Goal: Information Seeking & Learning: Learn about a topic

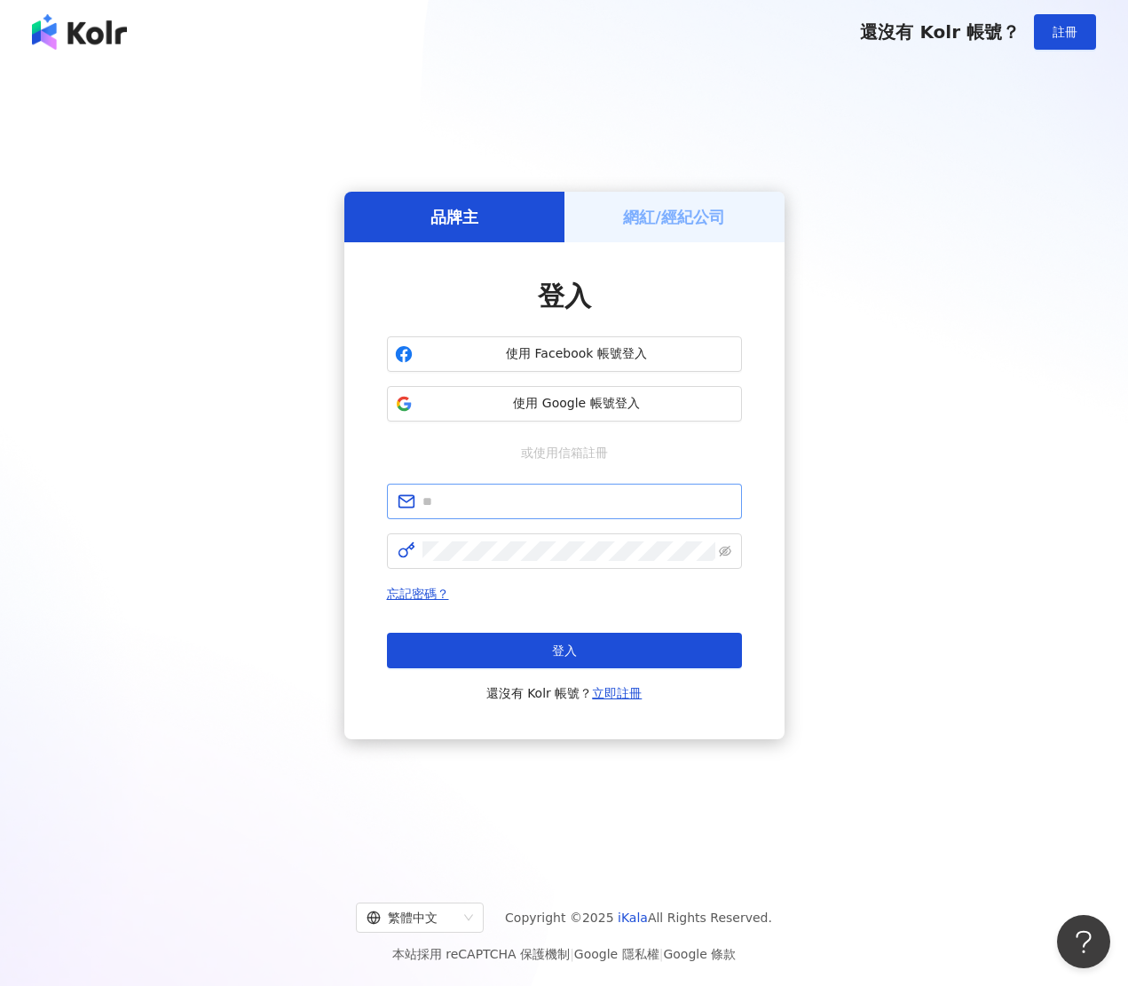
click at [514, 518] on span at bounding box center [564, 500] width 355 height 35
click at [511, 509] on input "text" at bounding box center [576, 501] width 309 height 20
paste input "**********"
type input "**********"
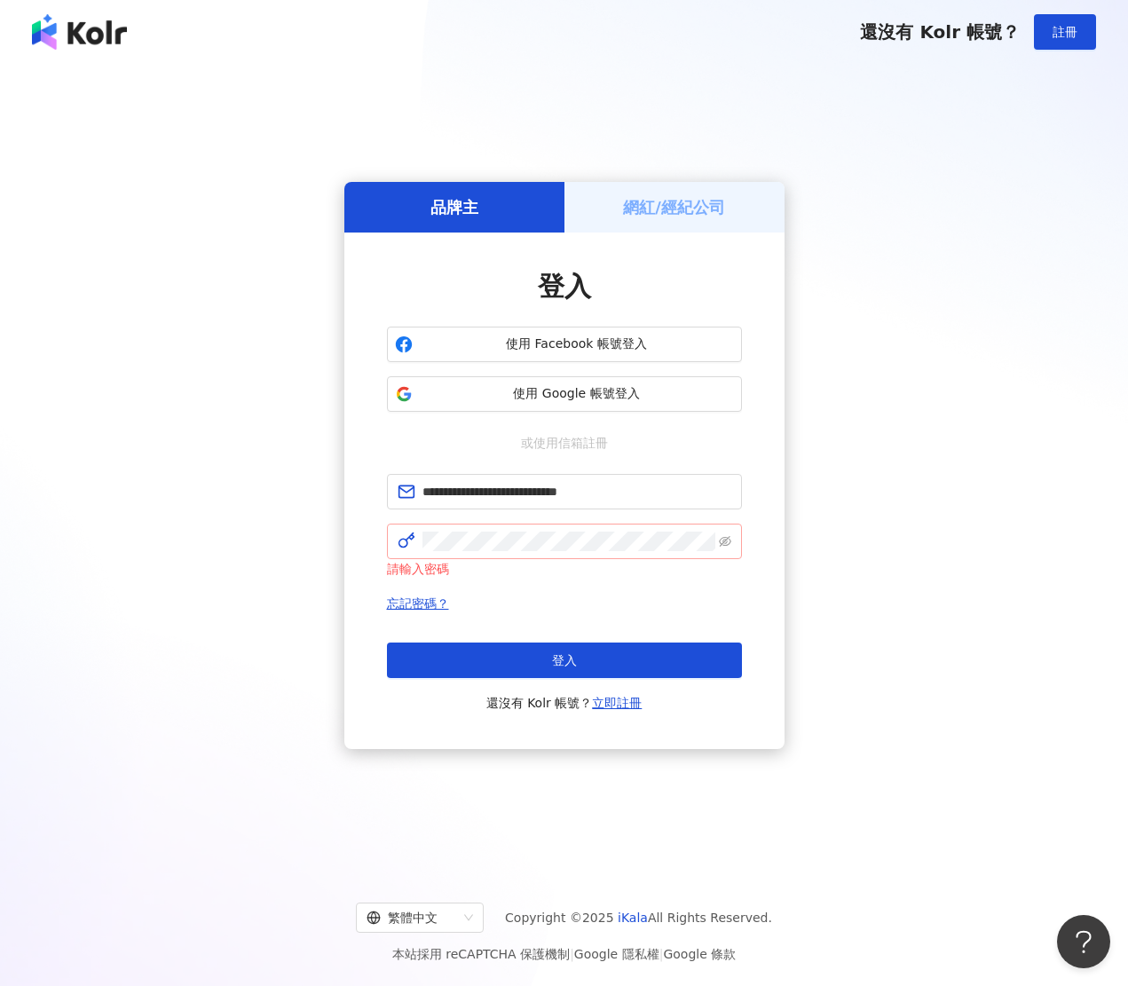
click at [607, 547] on span at bounding box center [564, 540] width 355 height 35
click at [636, 680] on div "登入 還沒有 Kolr 帳號？ 立即註冊" at bounding box center [564, 677] width 355 height 71
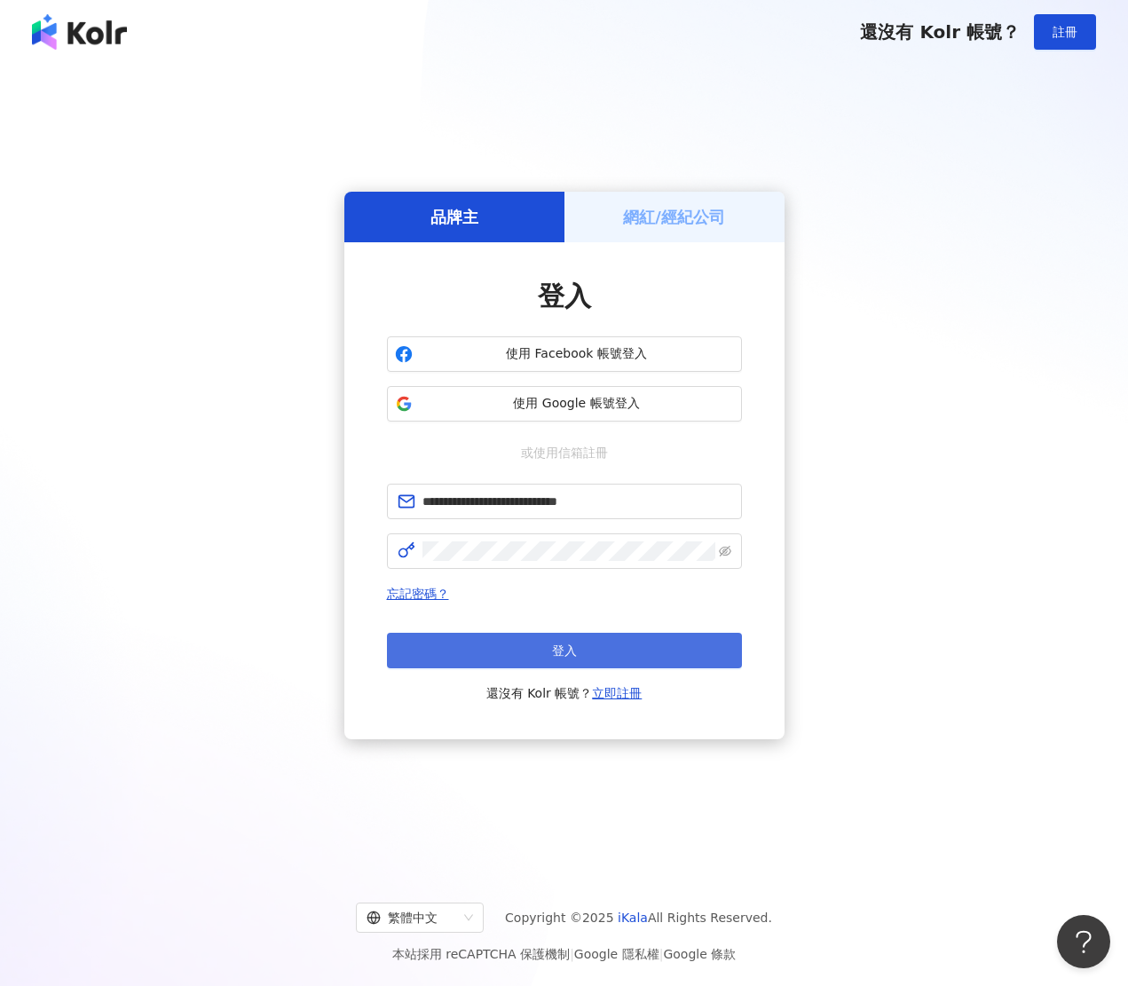
click at [644, 662] on button "登入" at bounding box center [564, 650] width 355 height 35
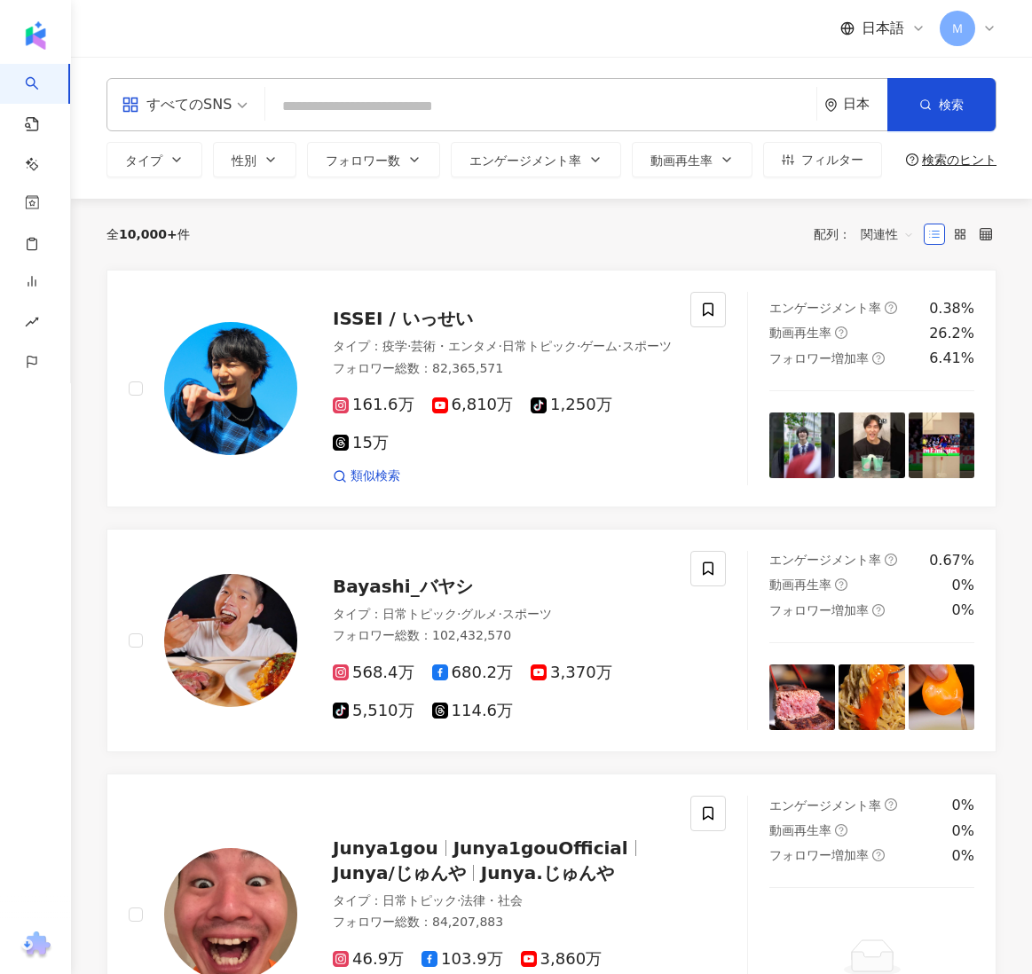
click at [417, 105] on input "search" at bounding box center [540, 107] width 537 height 34
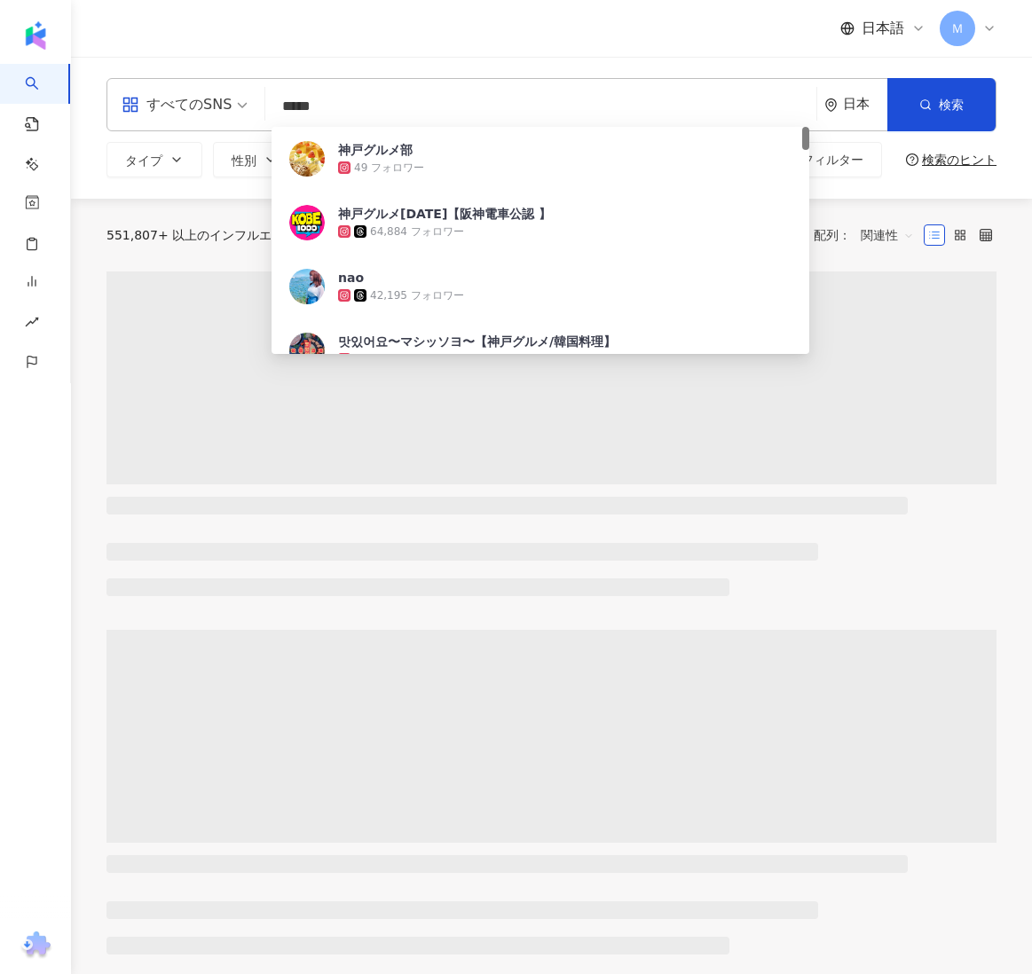
type input "*****"
click at [218, 212] on div "551,807+ 以上のインフルエンサーから検索 条件 ： キーワード：神戸グルメ リセット 配列： 関連性" at bounding box center [551, 235] width 890 height 73
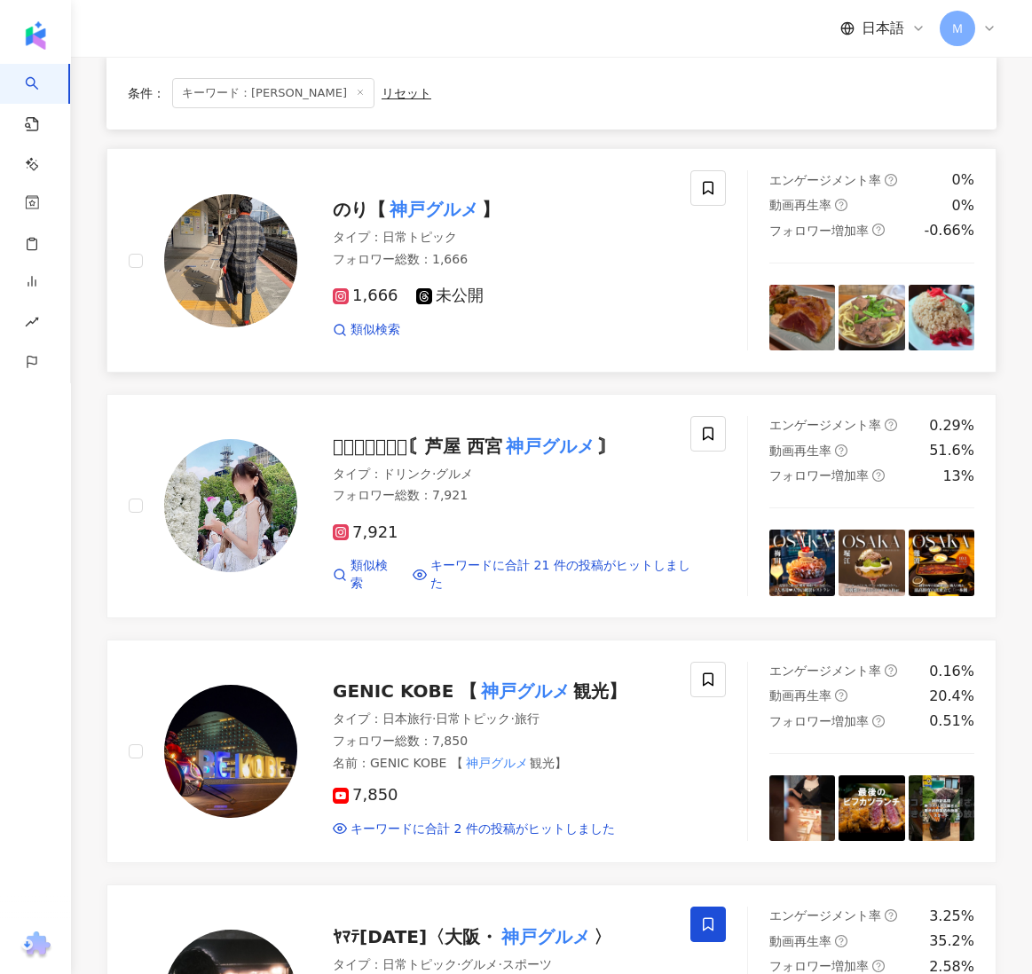
scroll to position [883, 0]
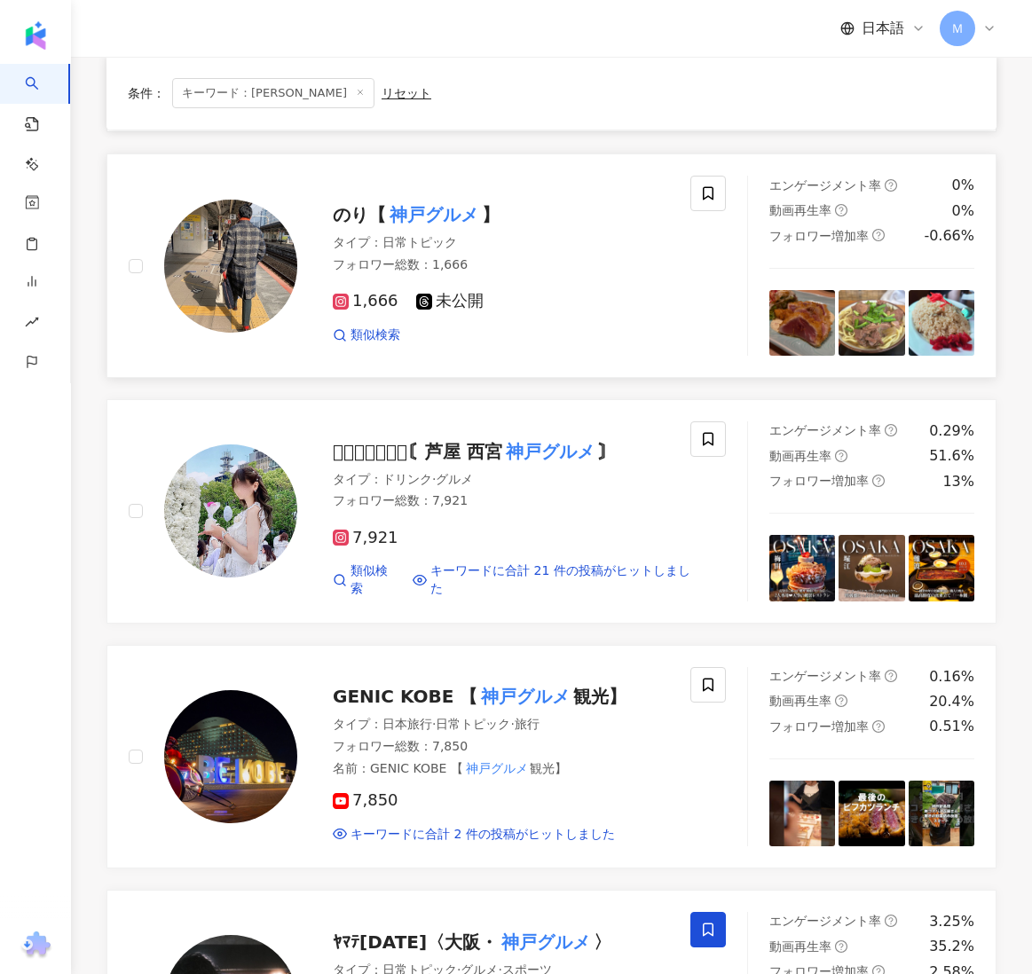
click at [214, 469] on img at bounding box center [230, 510] width 133 height 133
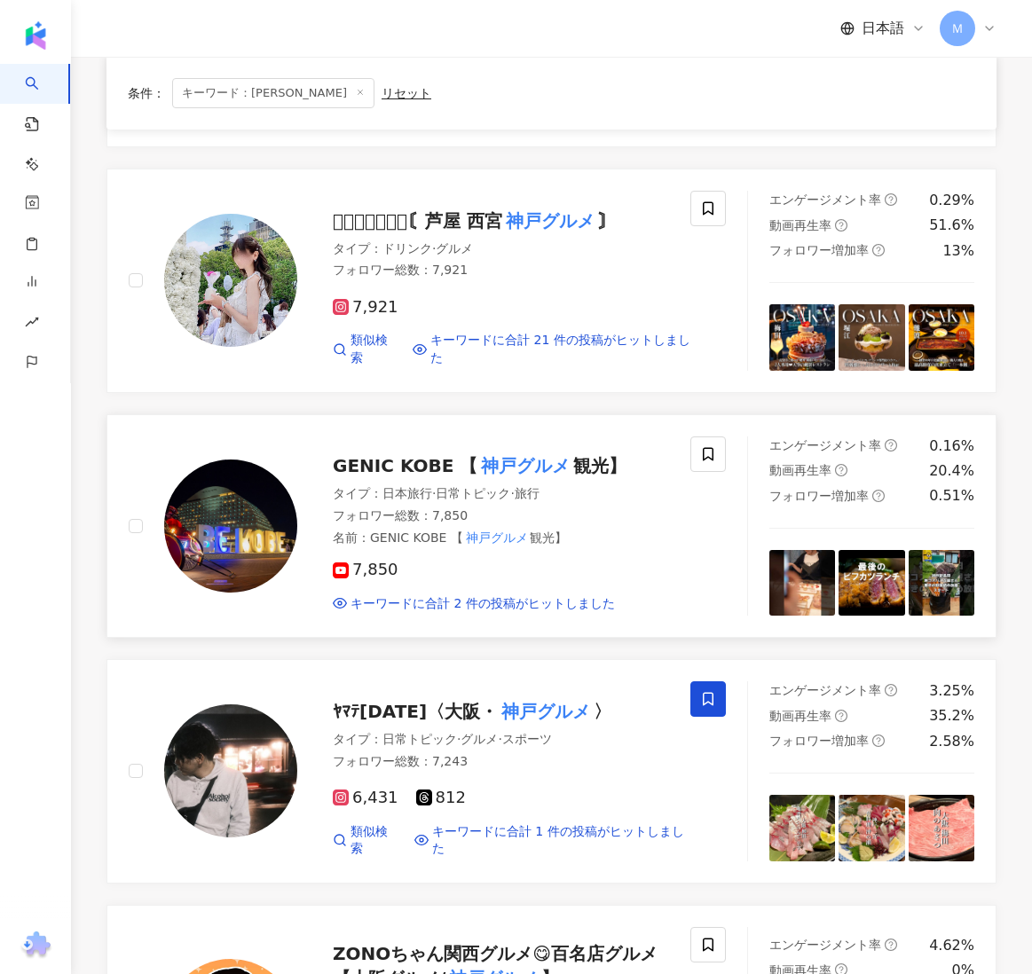
scroll to position [1177, 0]
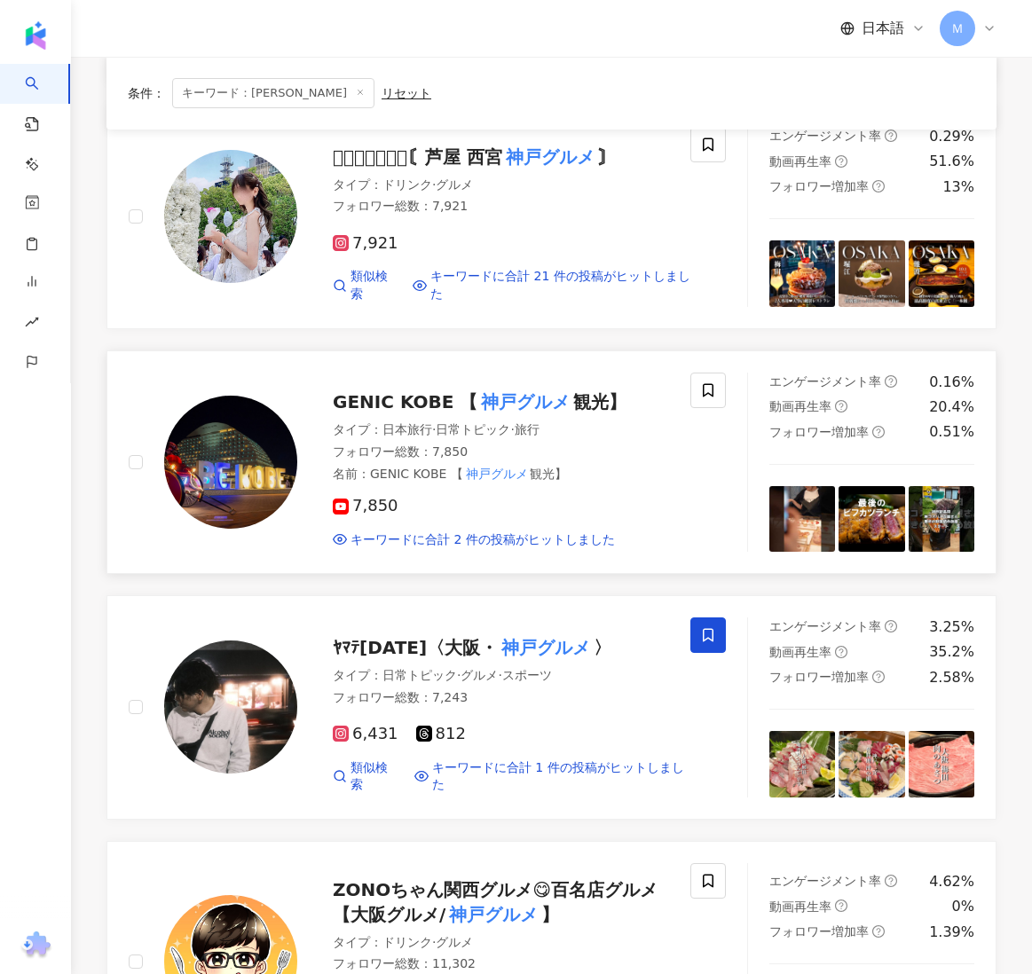
click at [266, 484] on img at bounding box center [230, 462] width 133 height 133
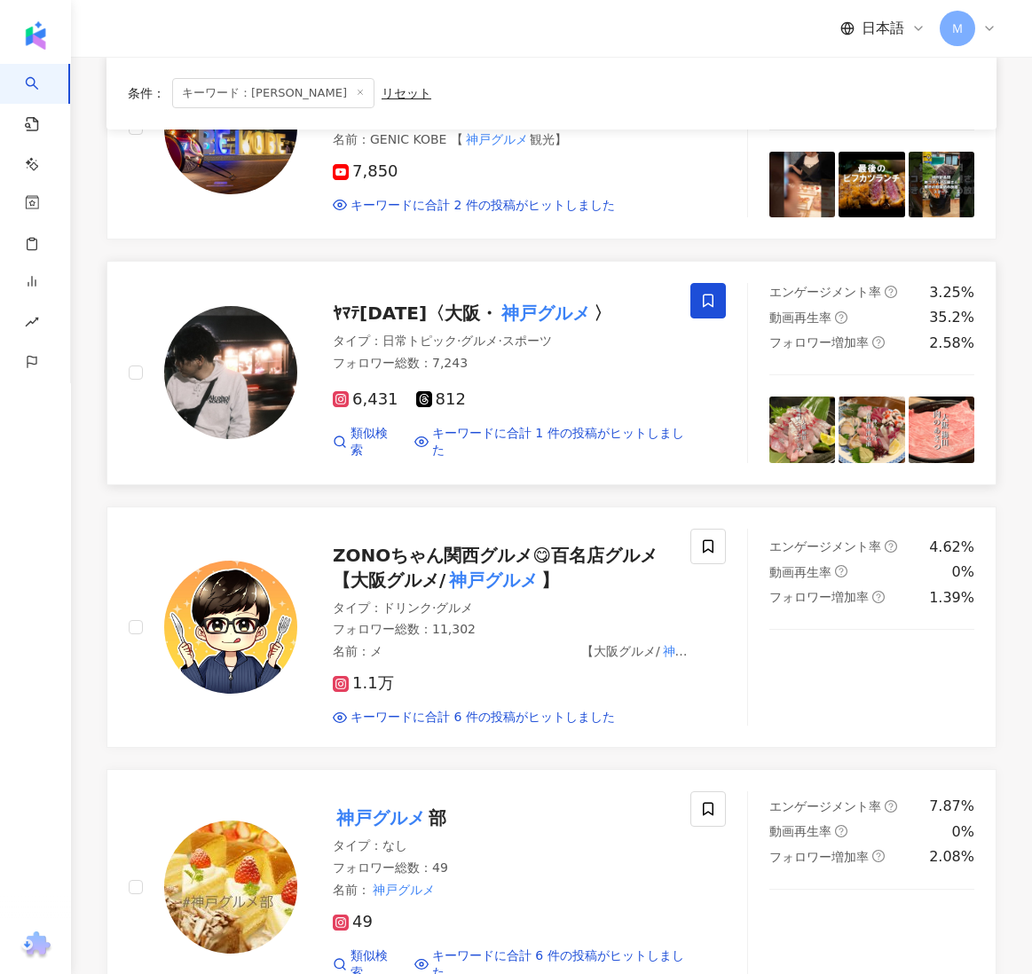
scroll to position [1516, 0]
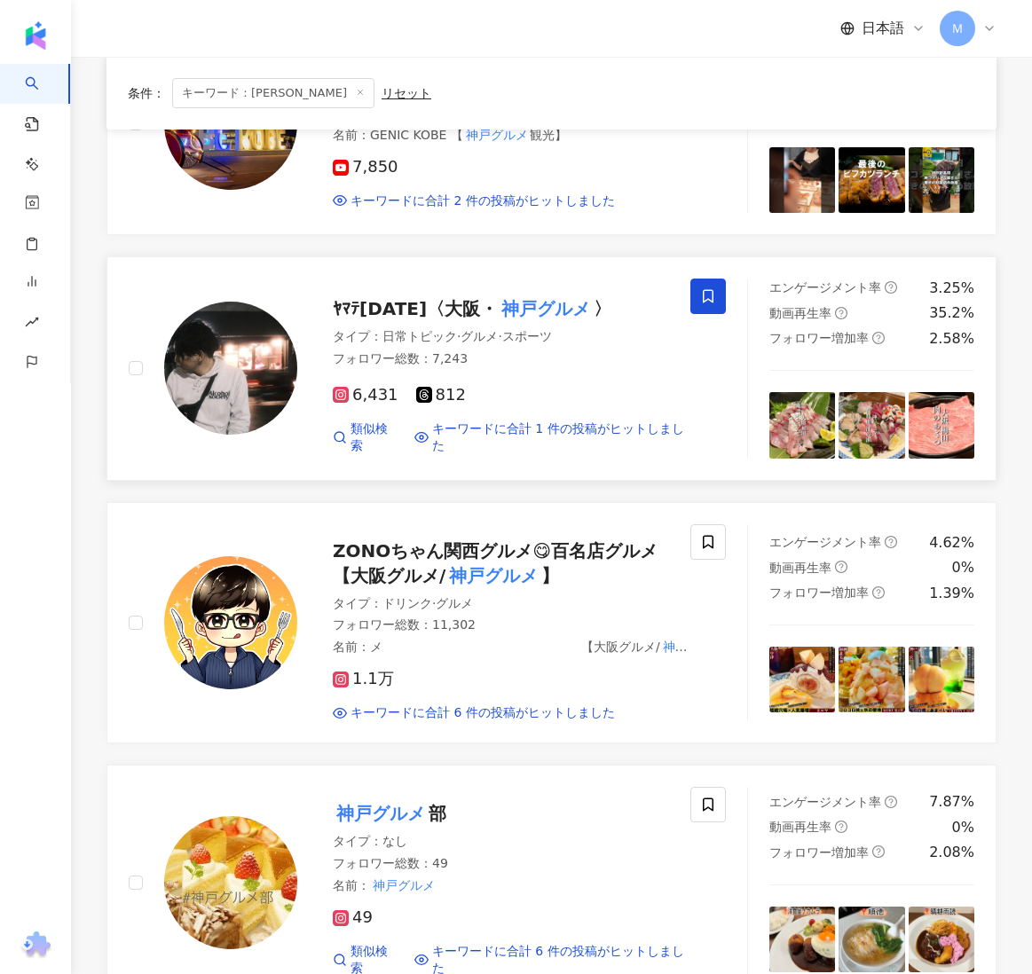
click at [275, 457] on link "ﾔﾏﾃ1325〈大阪・ 神戸グルメ 〉 タイプ ： 日常トピック · グルメ · スポーツ フォロワー総数 ： 7,243 6,431 812 類似検索 キー…" at bounding box center [551, 368] width 890 height 224
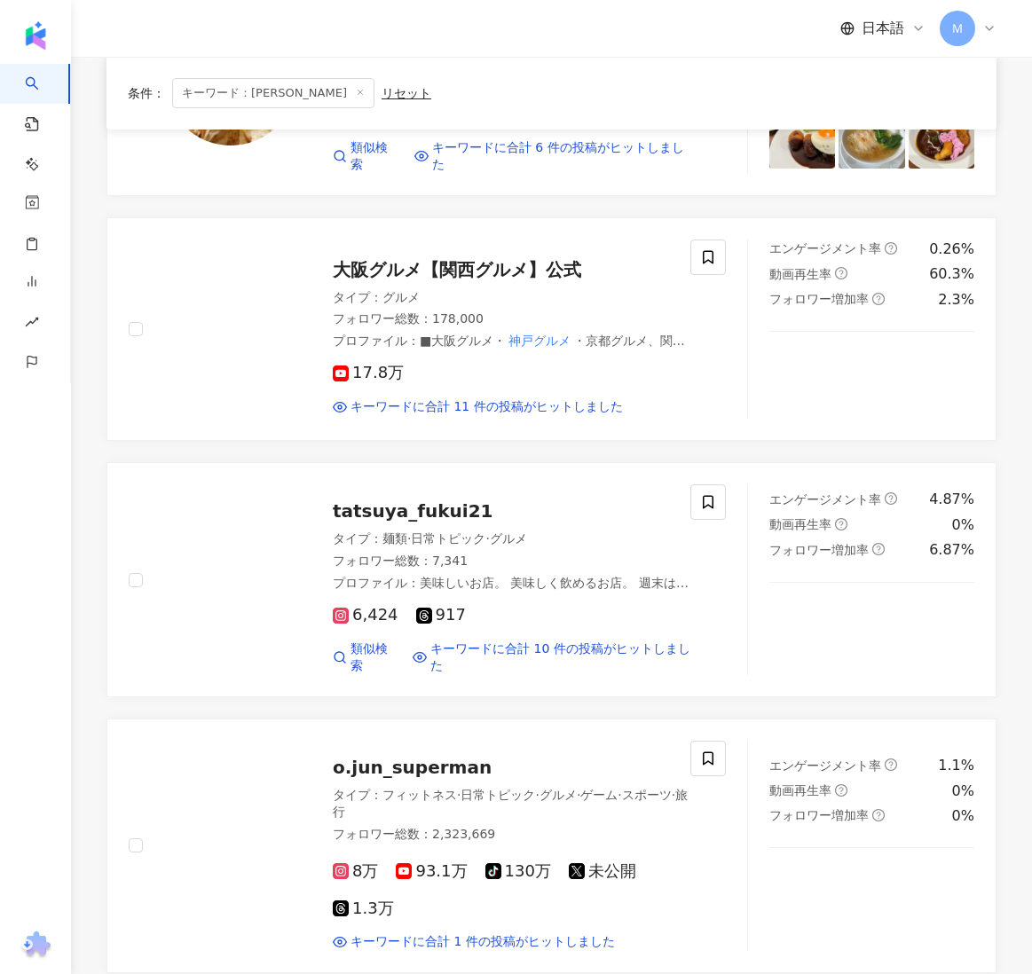
scroll to position [2323, 0]
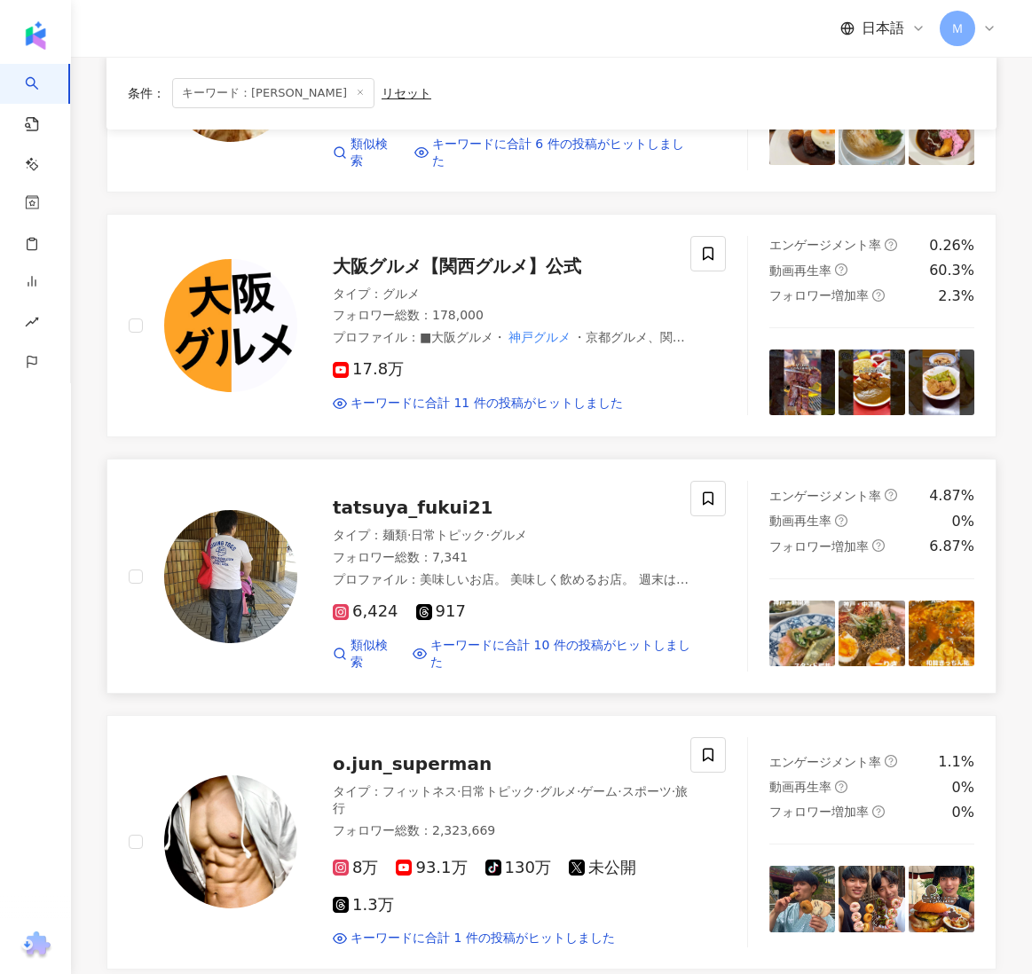
click at [265, 604] on img at bounding box center [230, 576] width 133 height 133
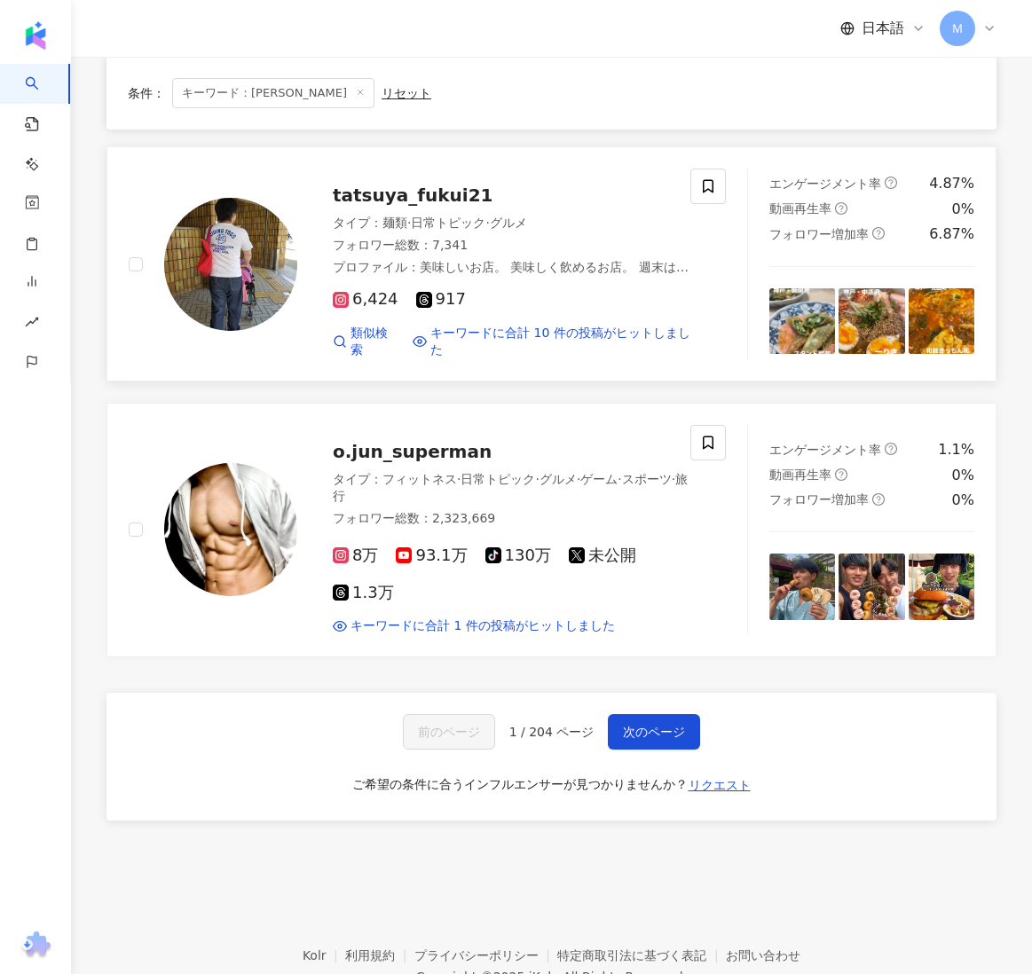
scroll to position [2637, 0]
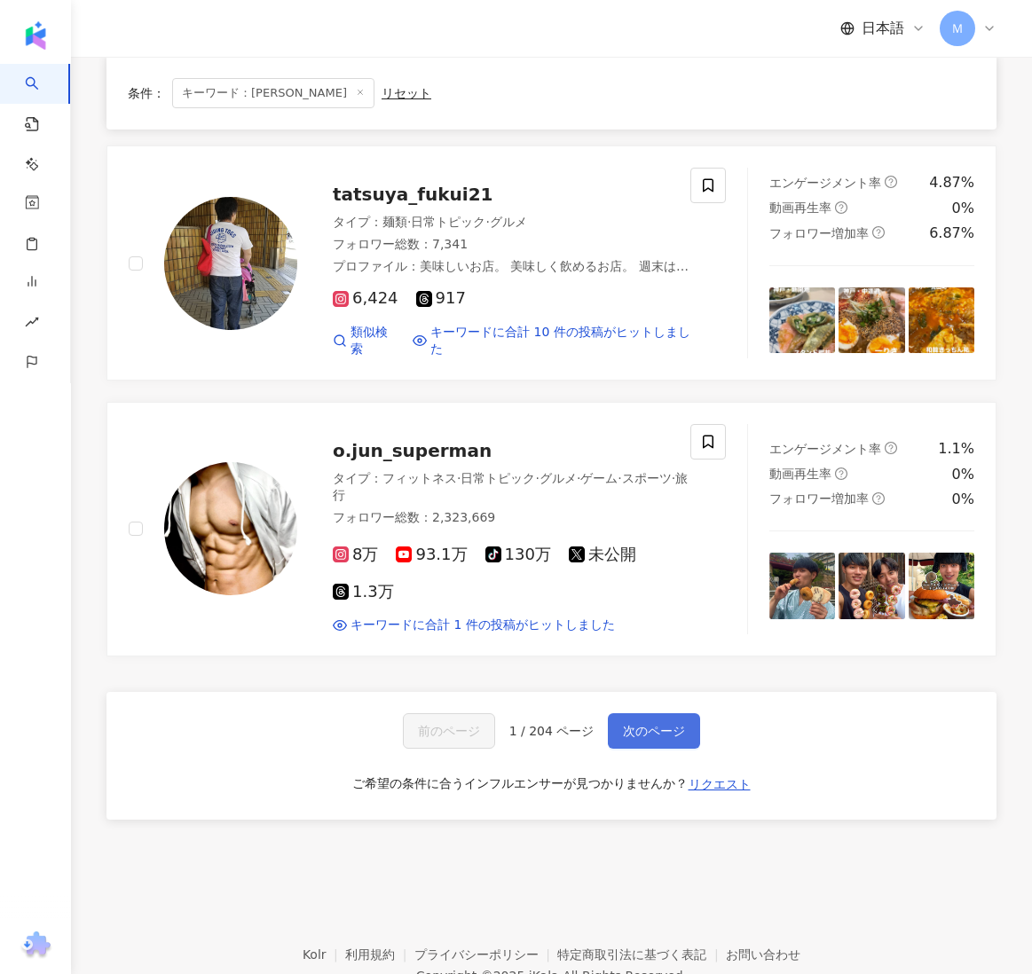
click at [639, 724] on span "次のページ" at bounding box center [654, 731] width 62 height 14
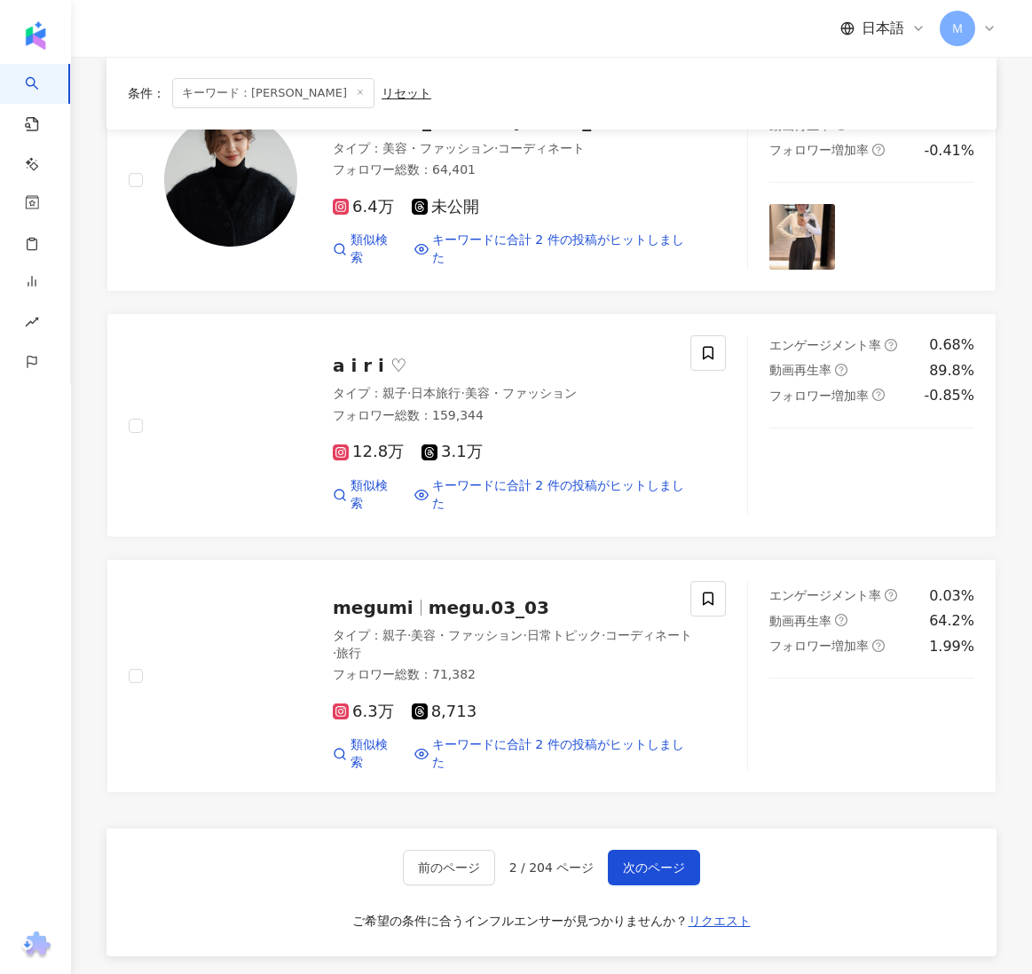
scroll to position [2501, 0]
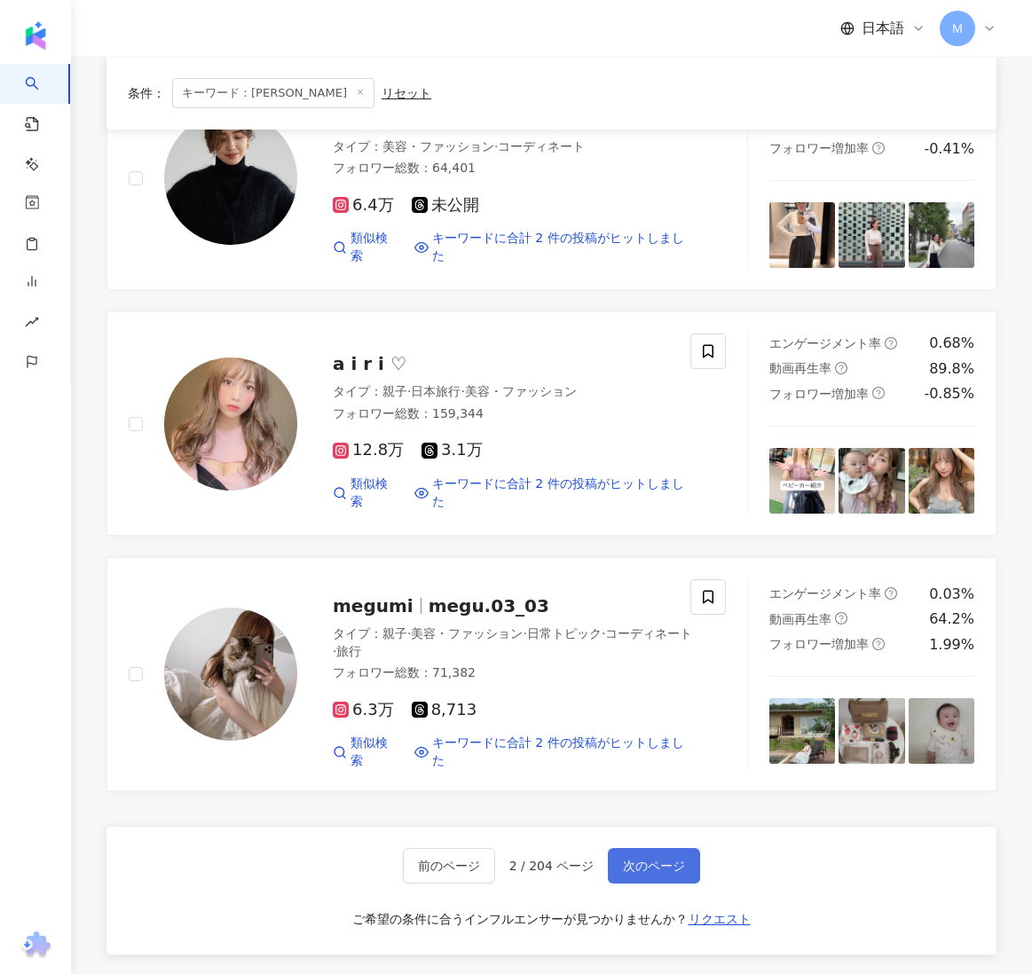
click at [685, 848] on button "次のページ" at bounding box center [654, 865] width 92 height 35
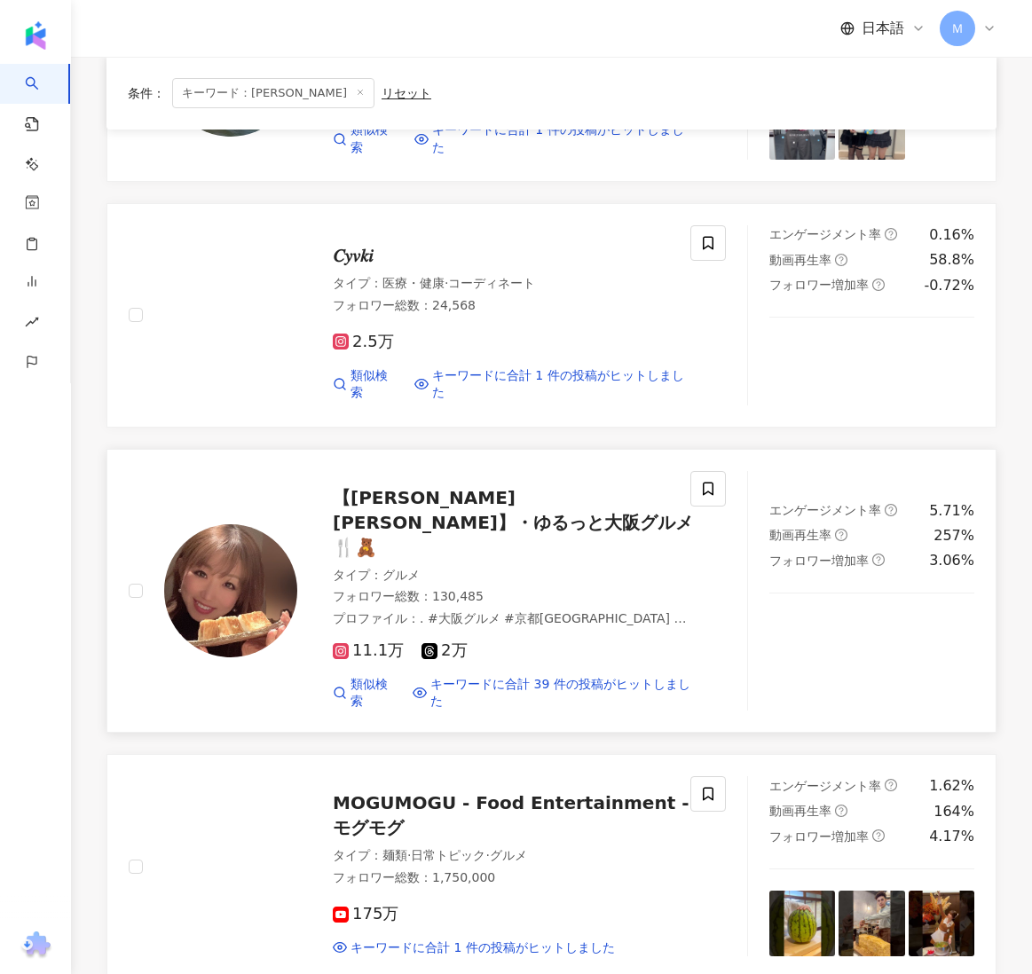
scroll to position [2660, 0]
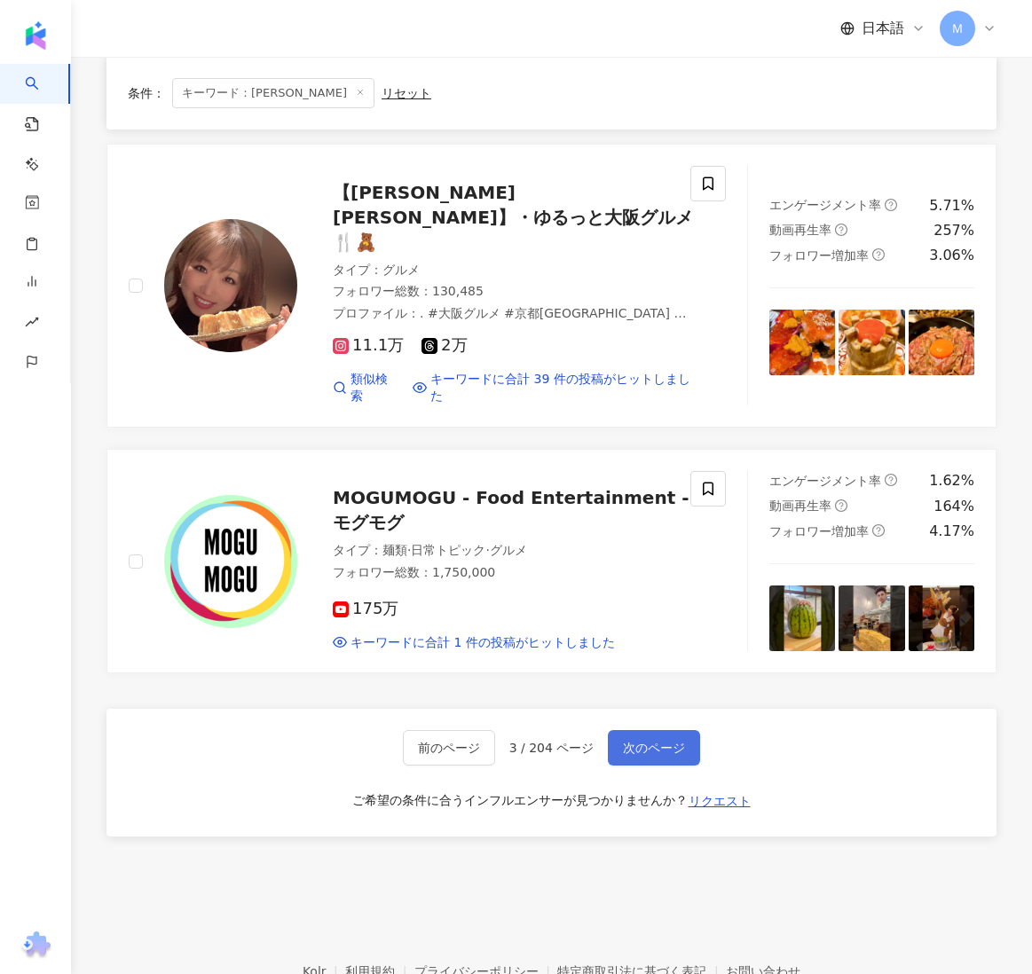
click at [670, 741] on span "次のページ" at bounding box center [654, 748] width 62 height 14
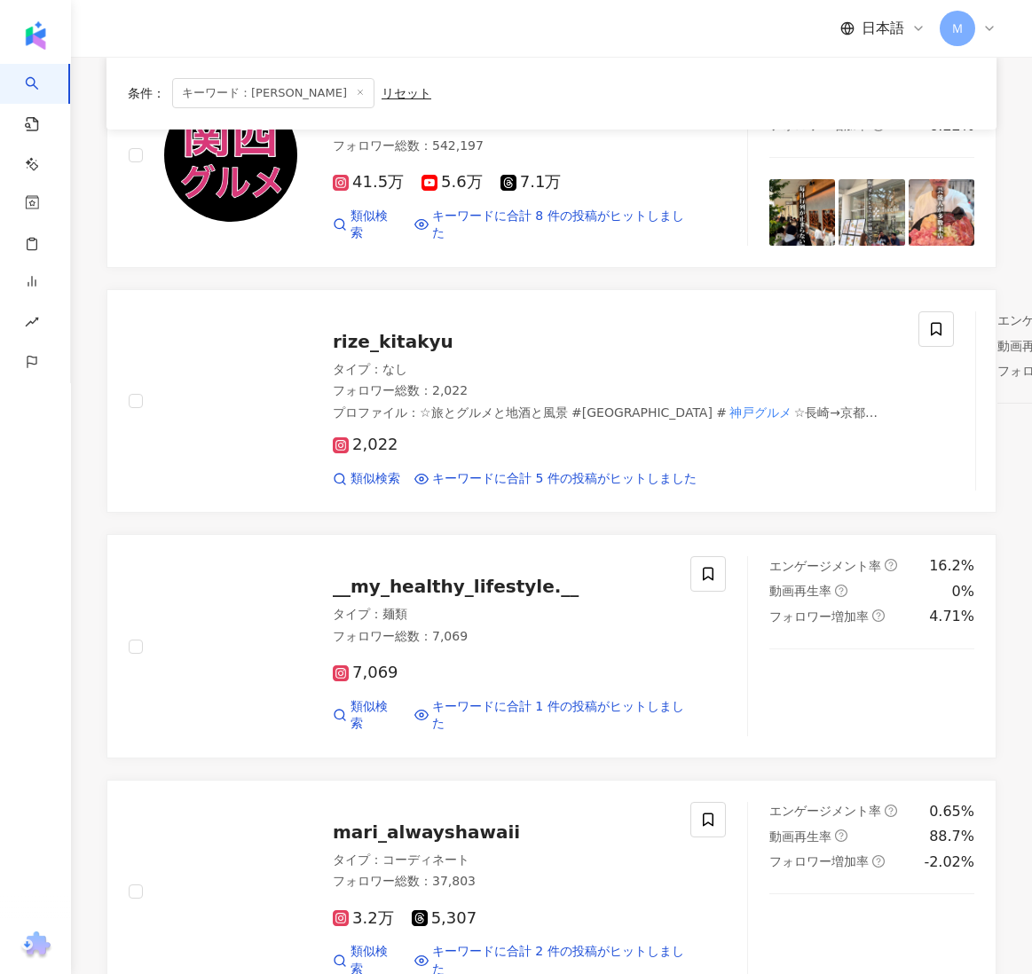
scroll to position [1812, 0]
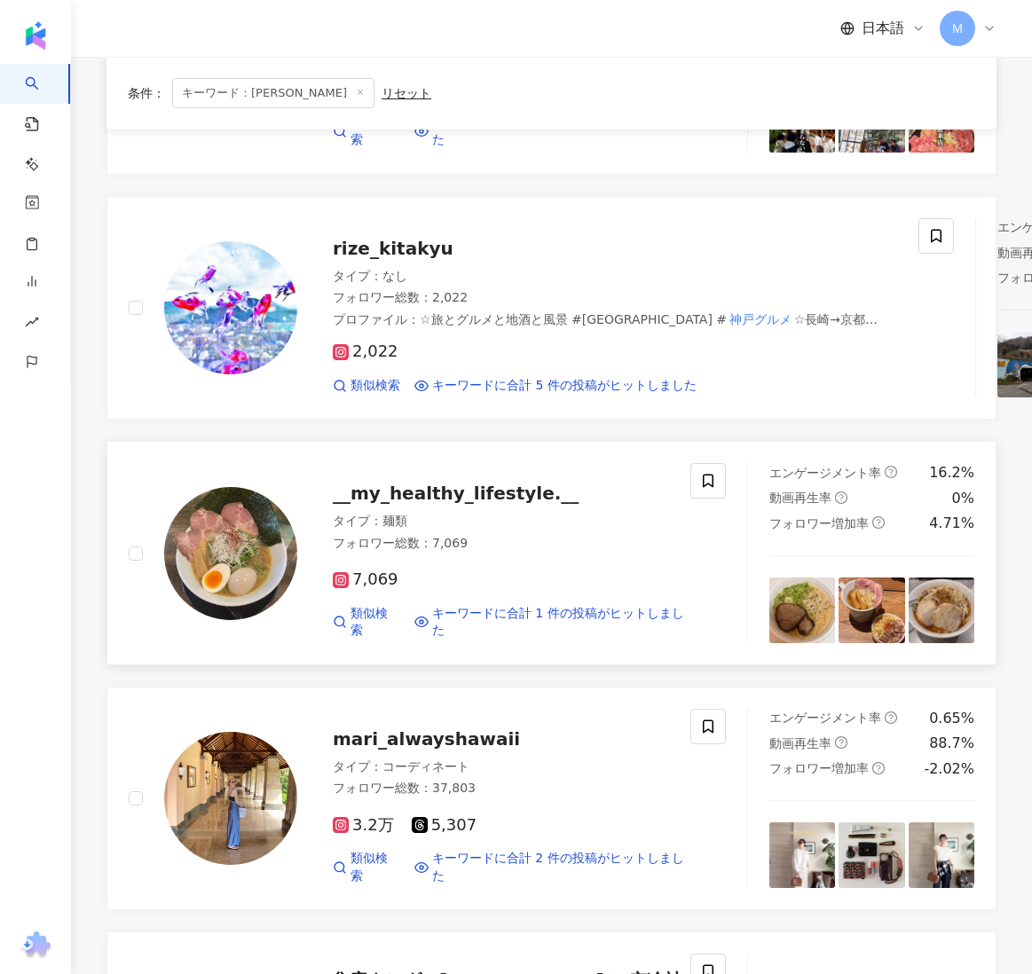
click at [232, 566] on img at bounding box center [230, 553] width 133 height 133
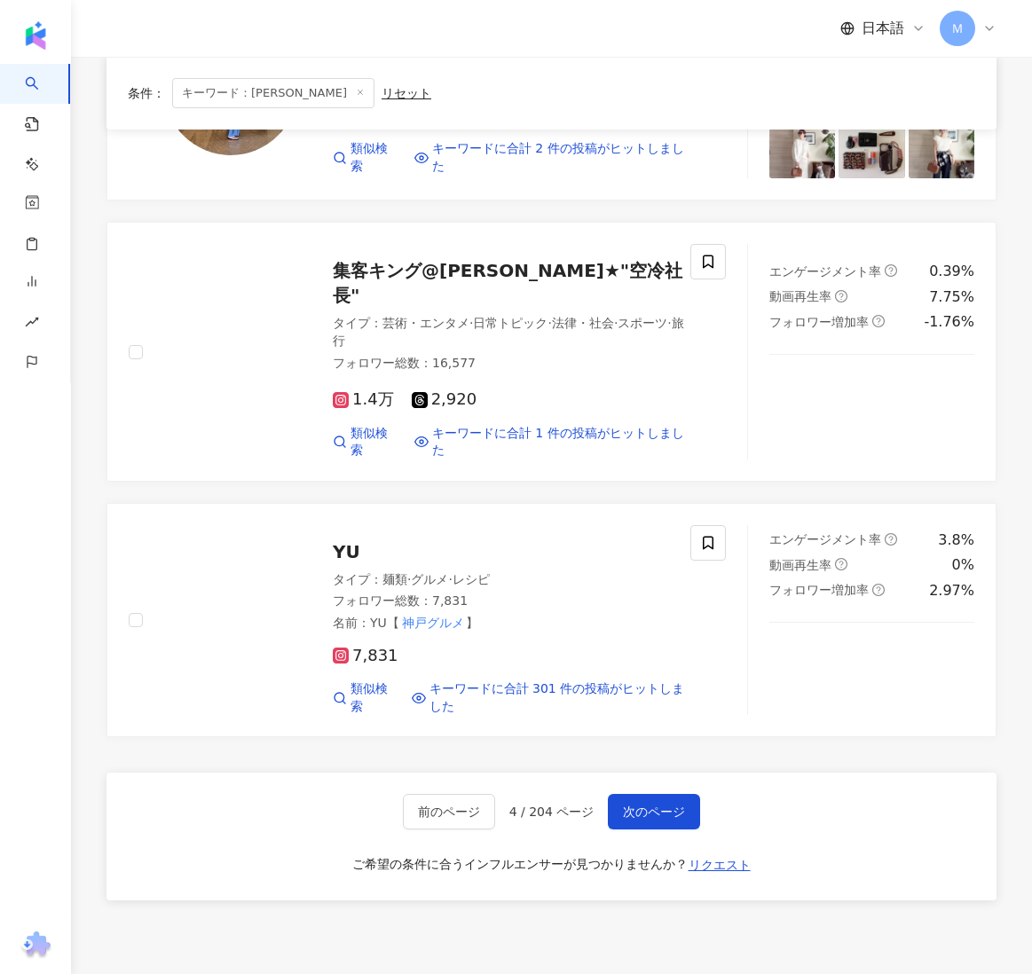
scroll to position [2562, 0]
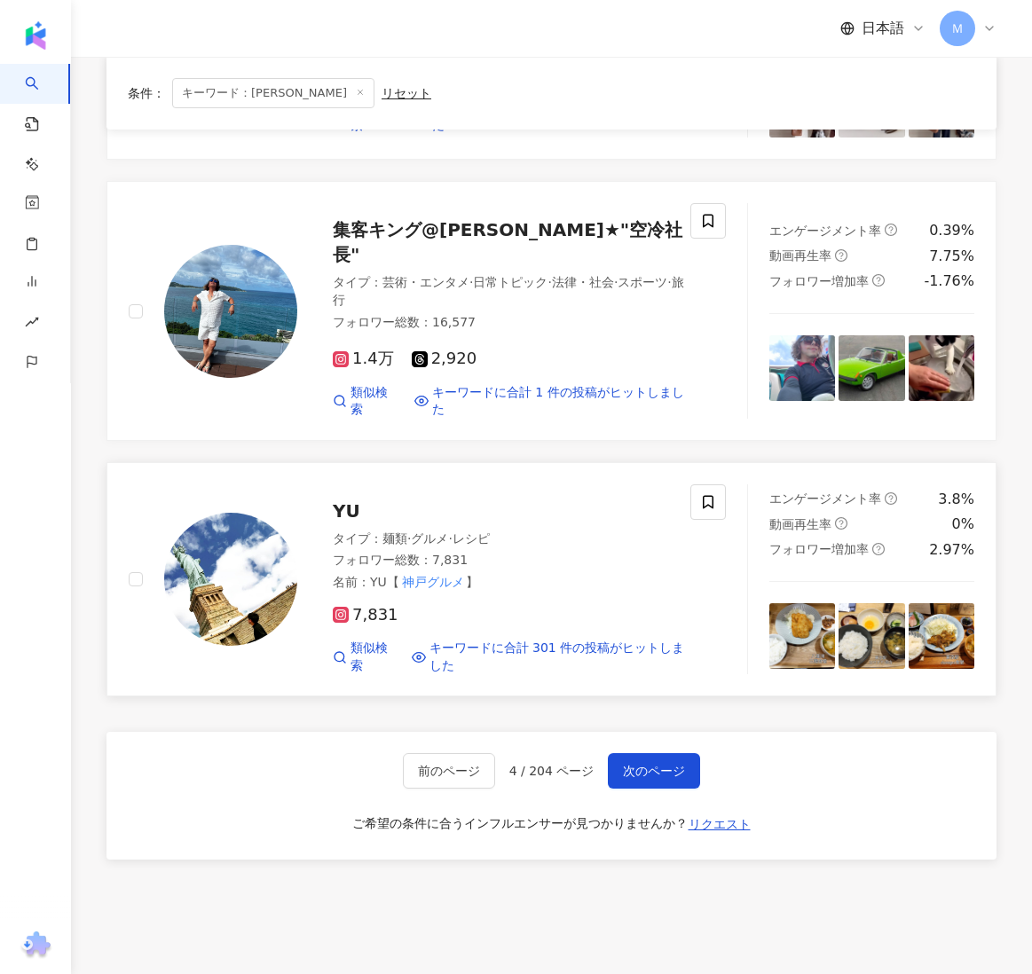
click at [263, 535] on img at bounding box center [230, 579] width 133 height 133
click at [668, 764] on span "次のページ" at bounding box center [654, 771] width 62 height 14
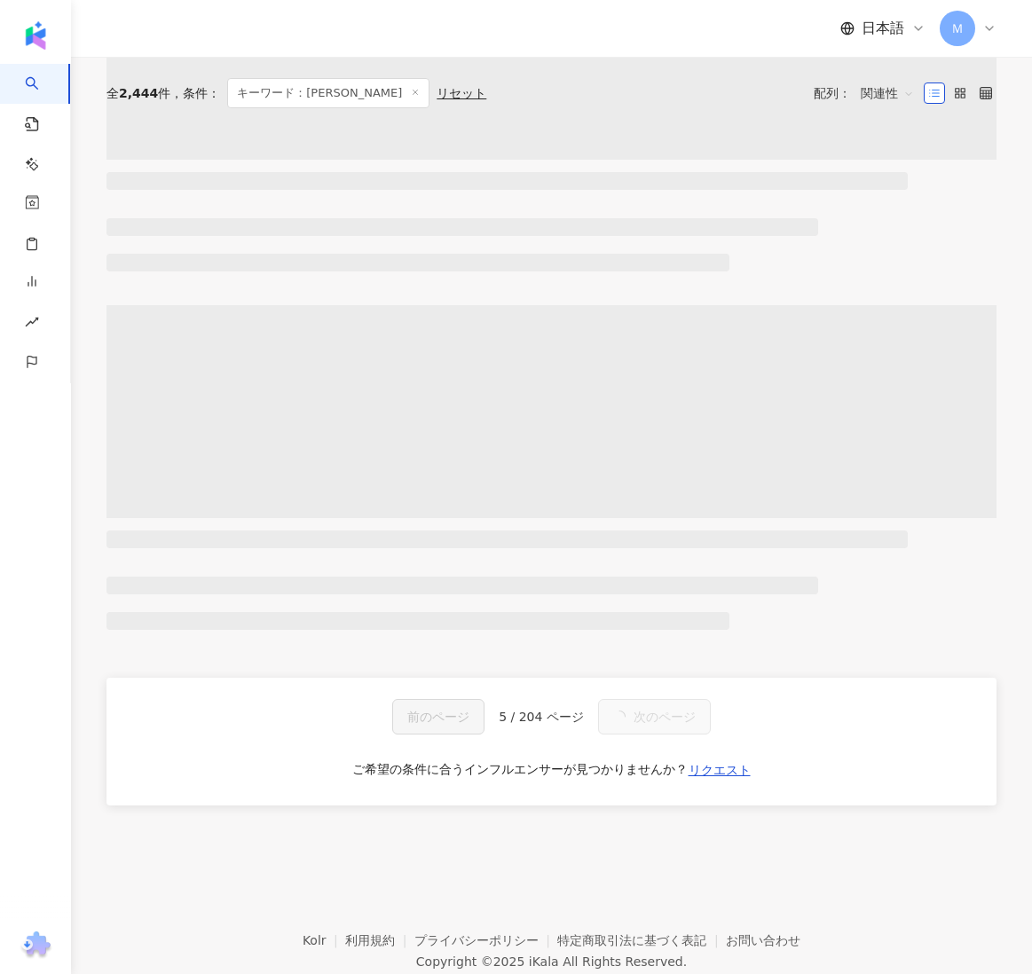
scroll to position [0, 0]
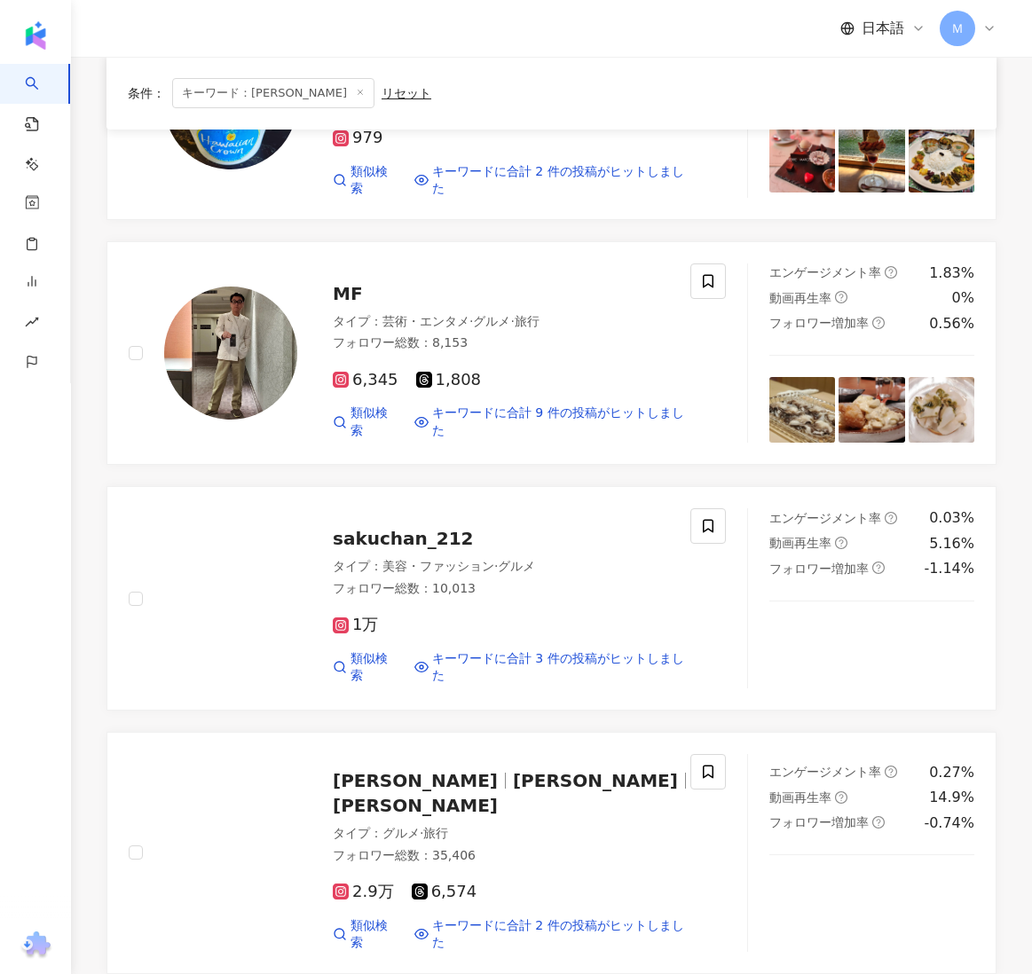
scroll to position [543, 0]
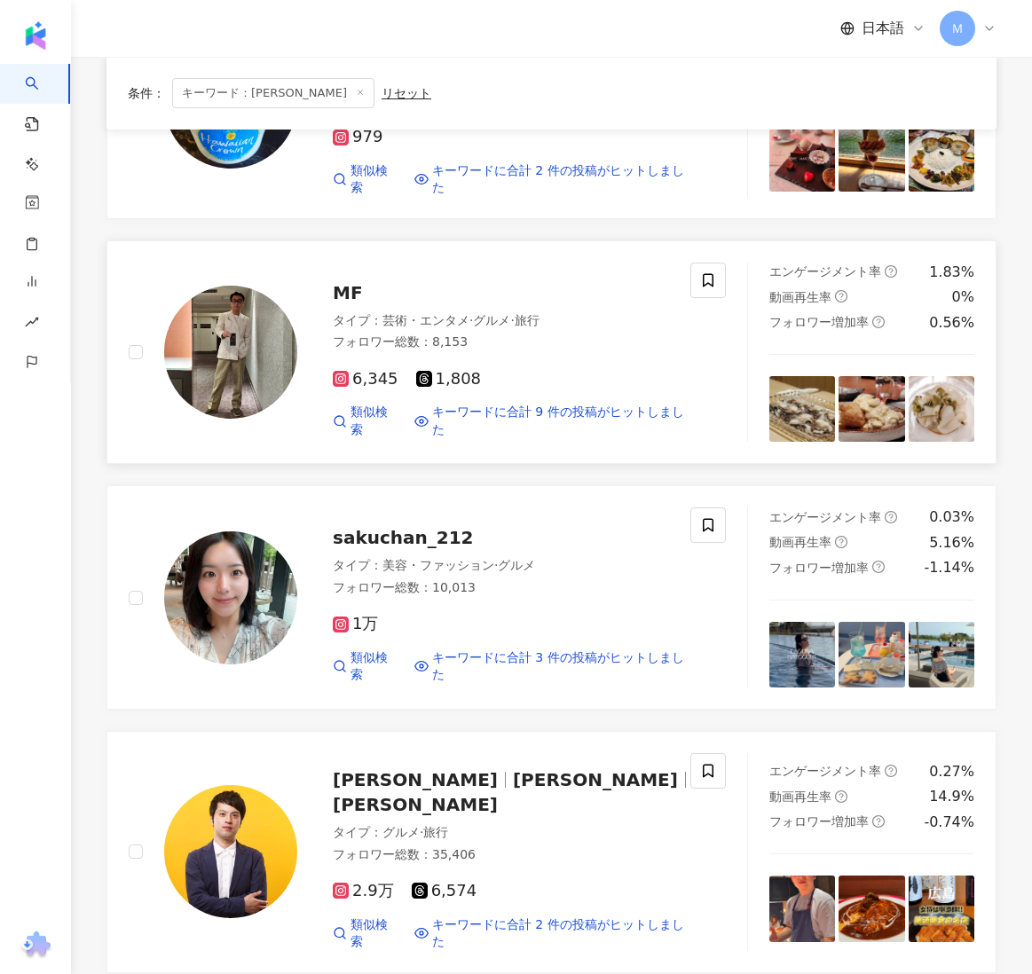
click at [217, 359] on img at bounding box center [230, 352] width 133 height 133
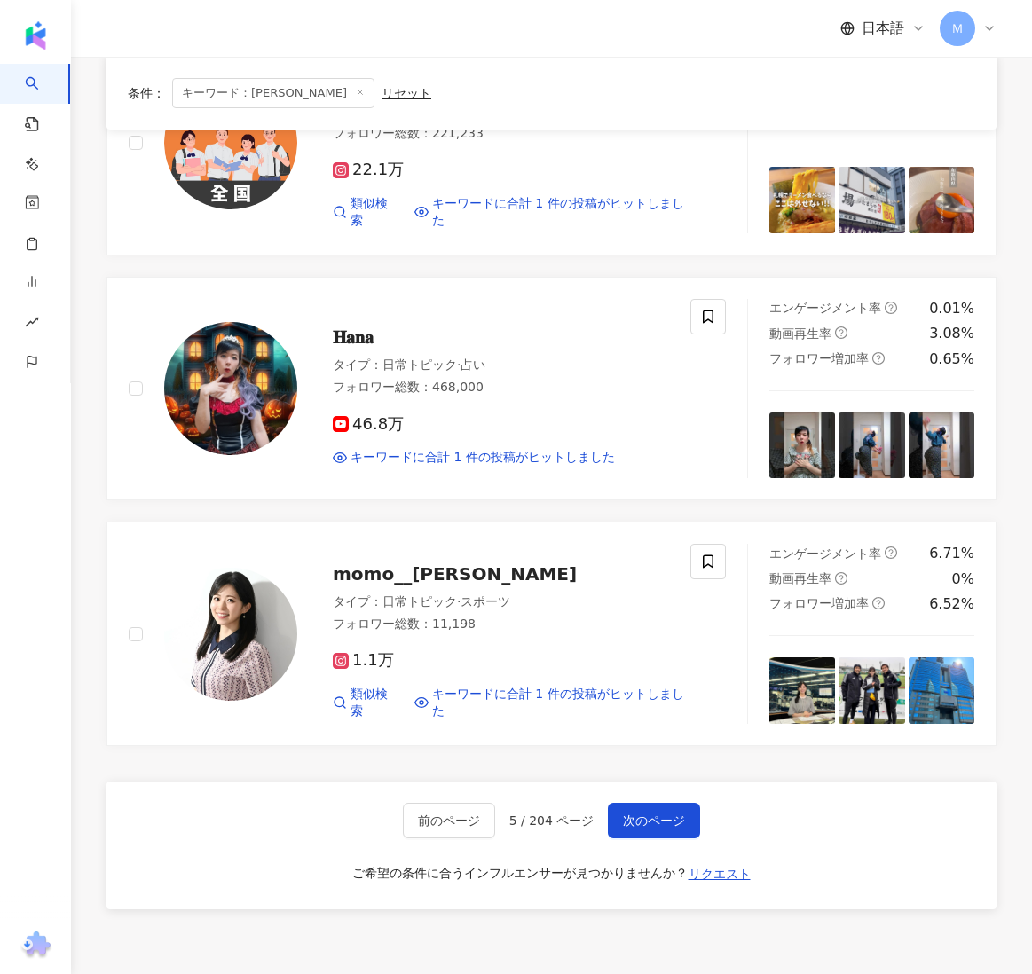
scroll to position [2507, 0]
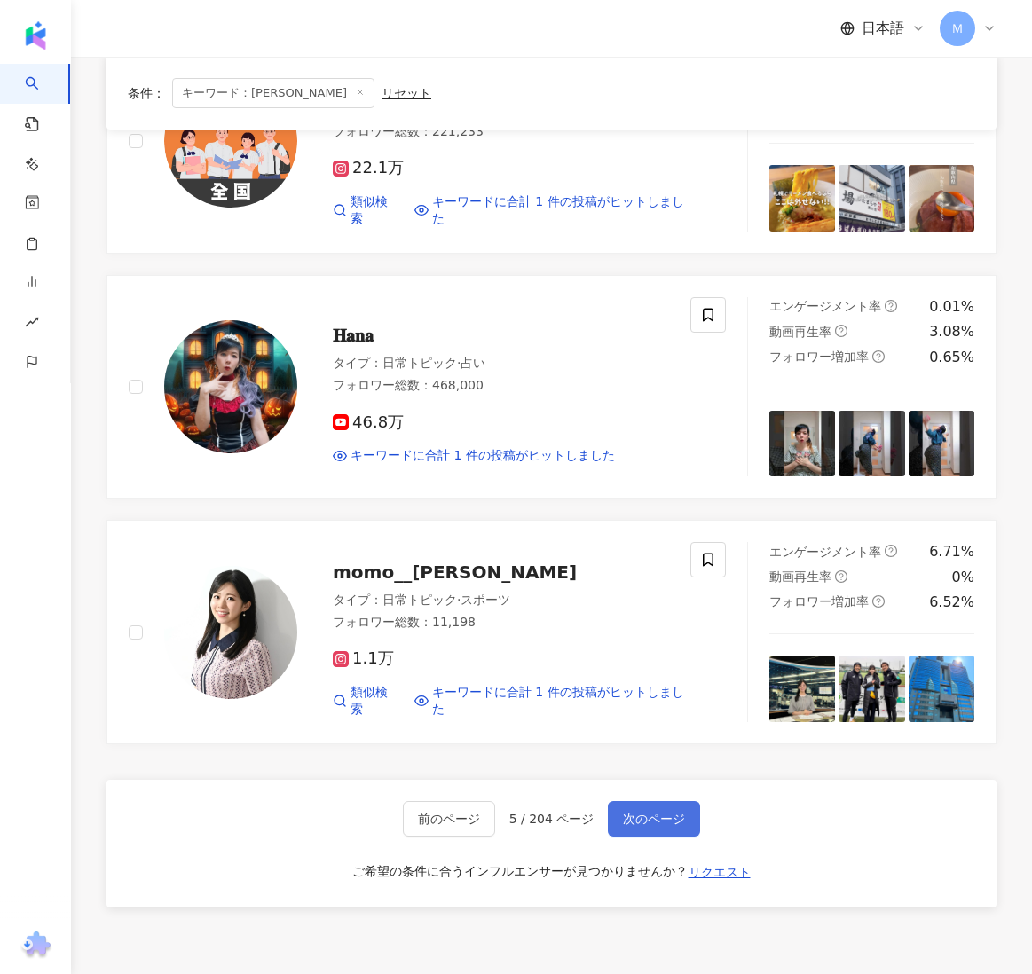
click at [645, 812] on span "次のページ" at bounding box center [654, 819] width 62 height 14
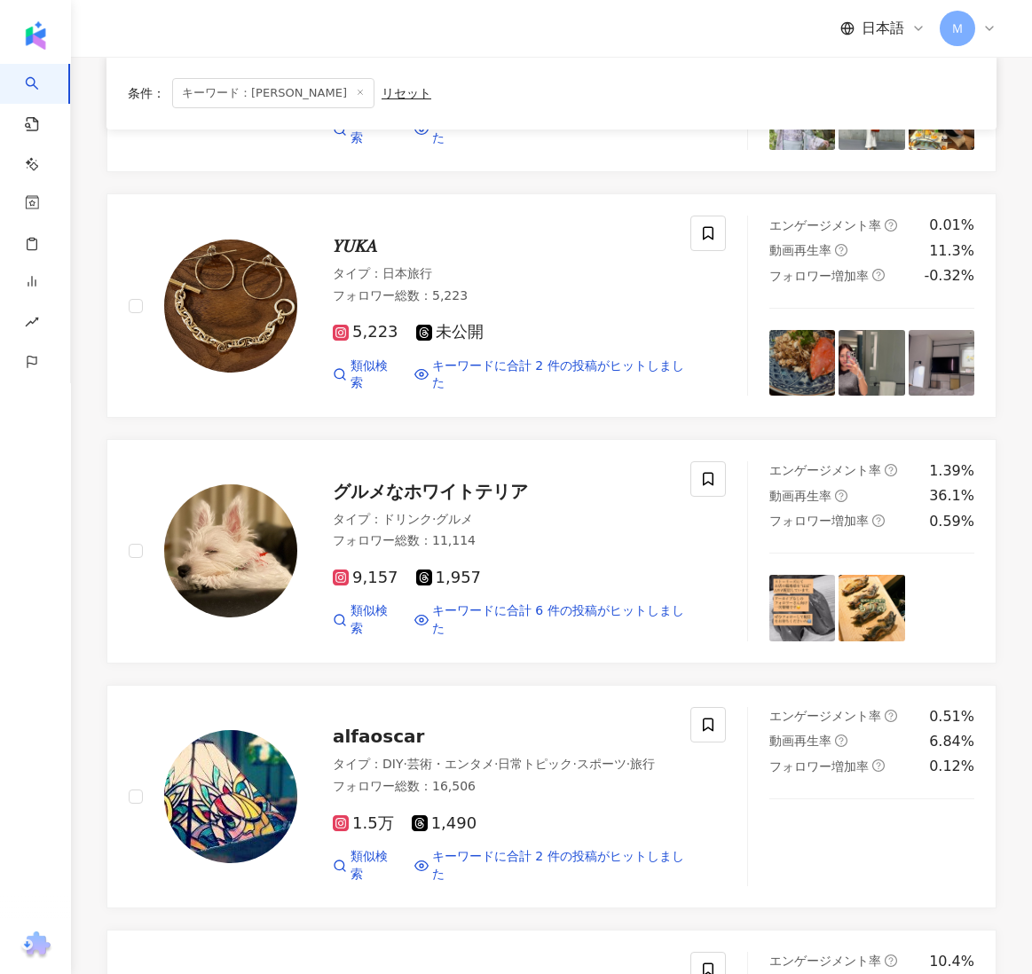
scroll to position [1317, 0]
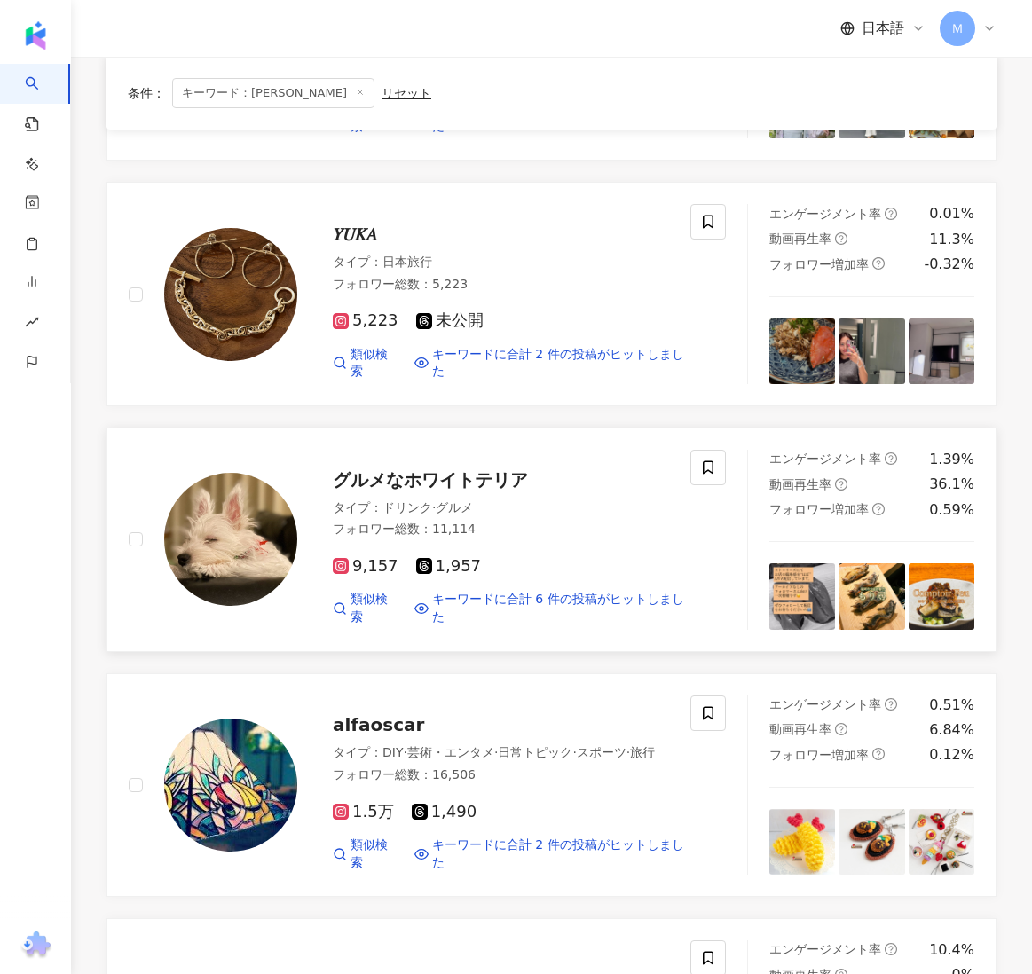
click at [256, 563] on img at bounding box center [230, 539] width 133 height 133
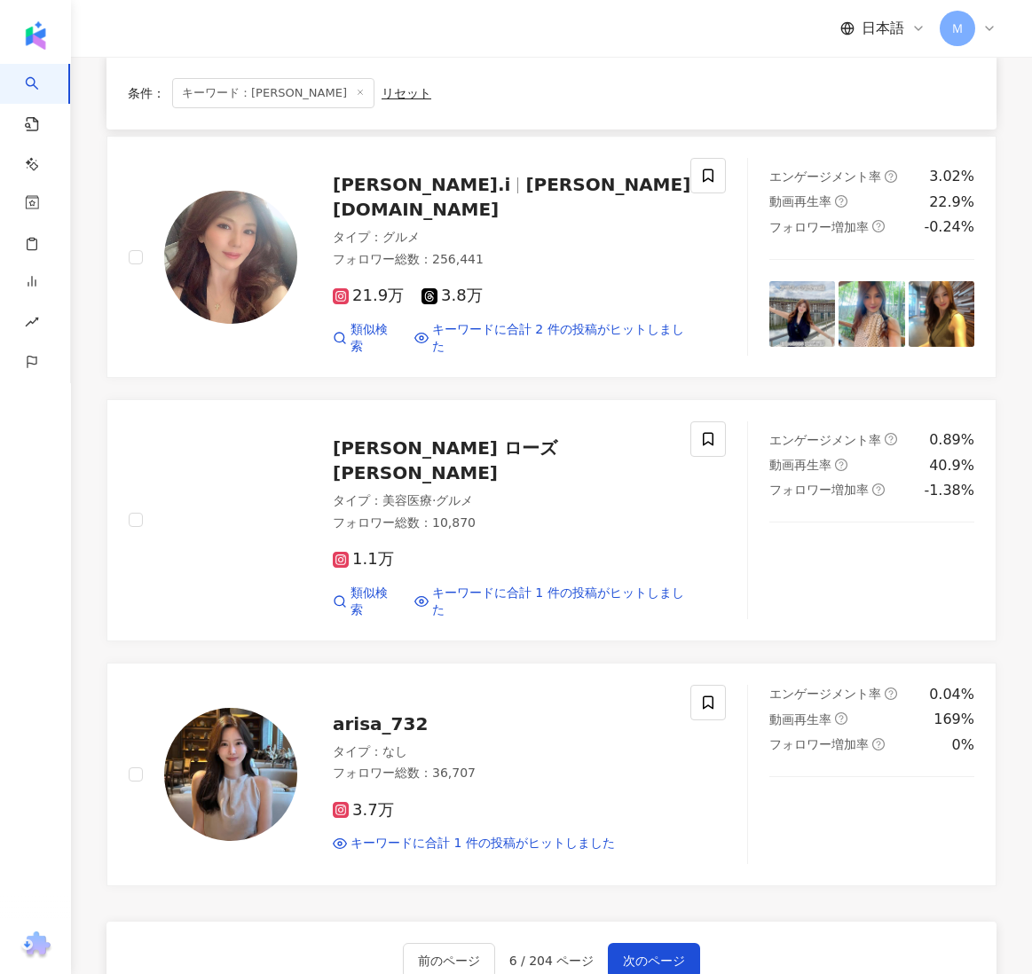
scroll to position [2478, 0]
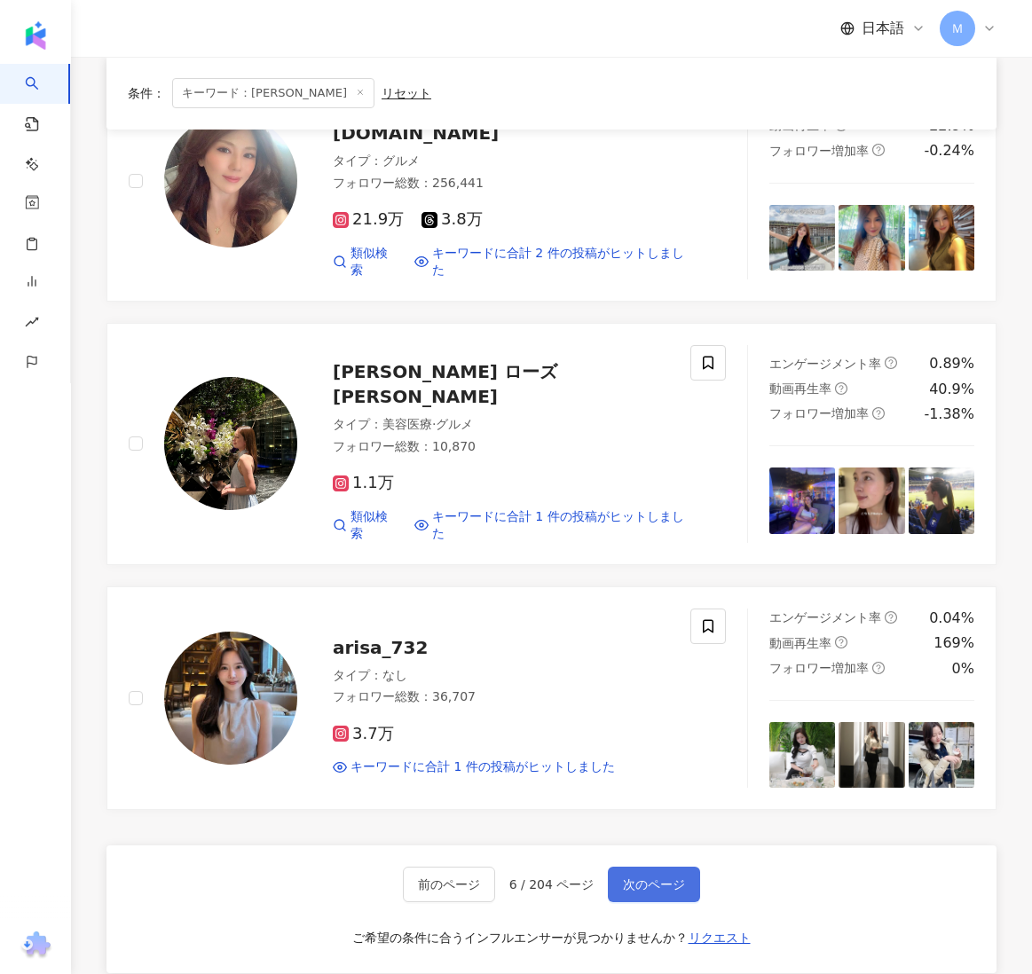
click at [675, 877] on span "次のページ" at bounding box center [654, 884] width 62 height 14
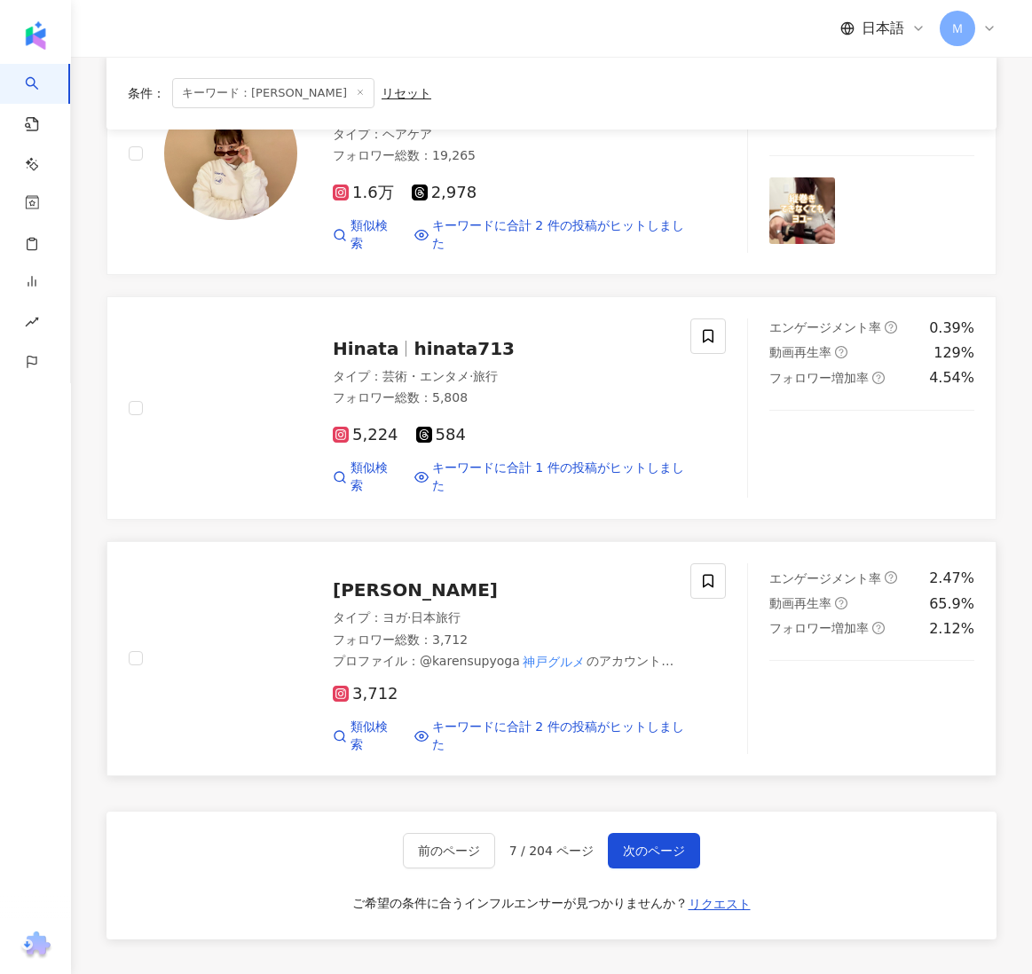
scroll to position [0, 0]
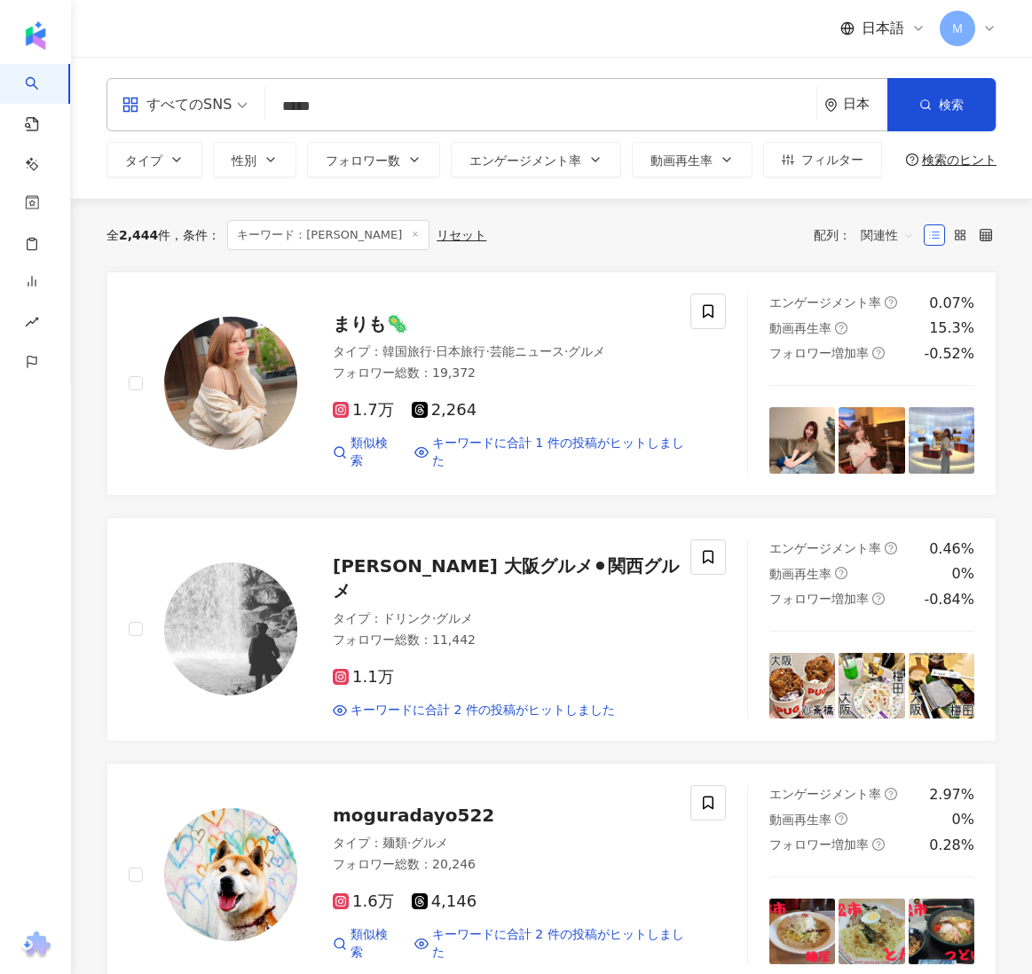
click at [248, 610] on img at bounding box center [230, 628] width 133 height 133
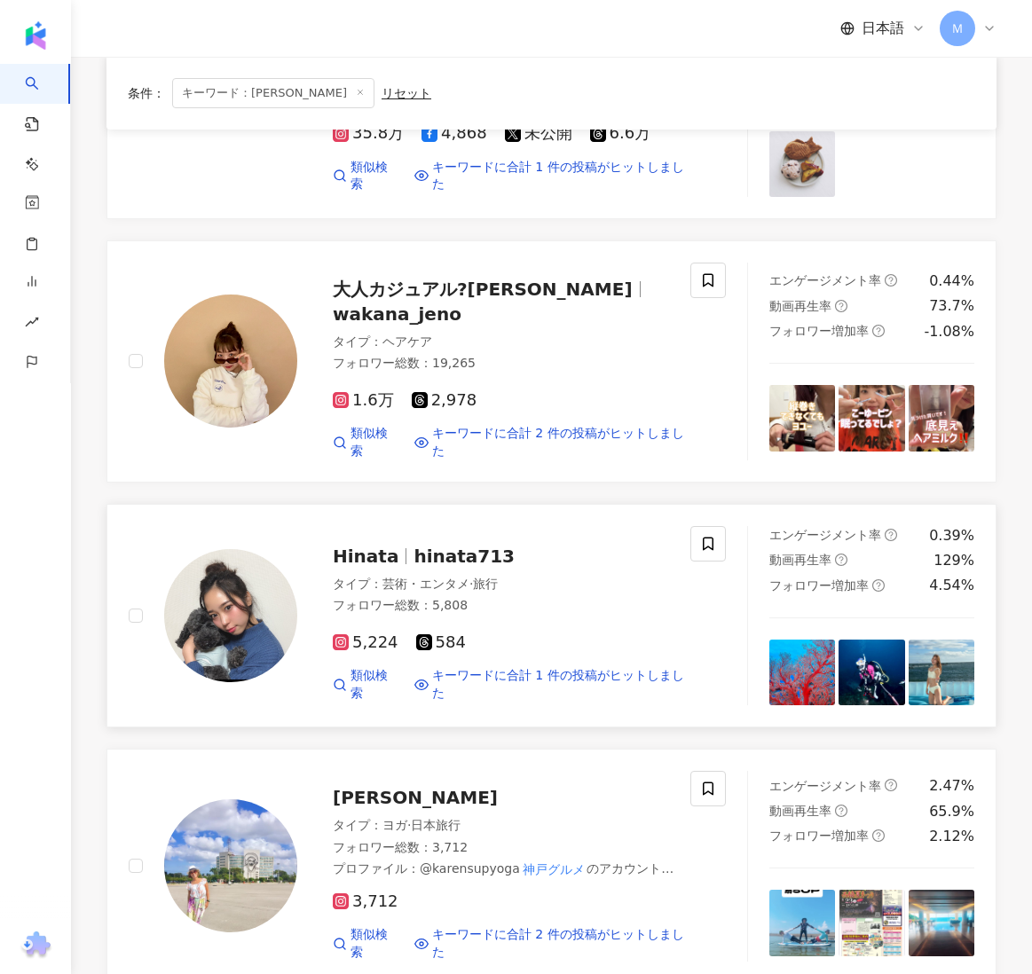
scroll to position [2624, 0]
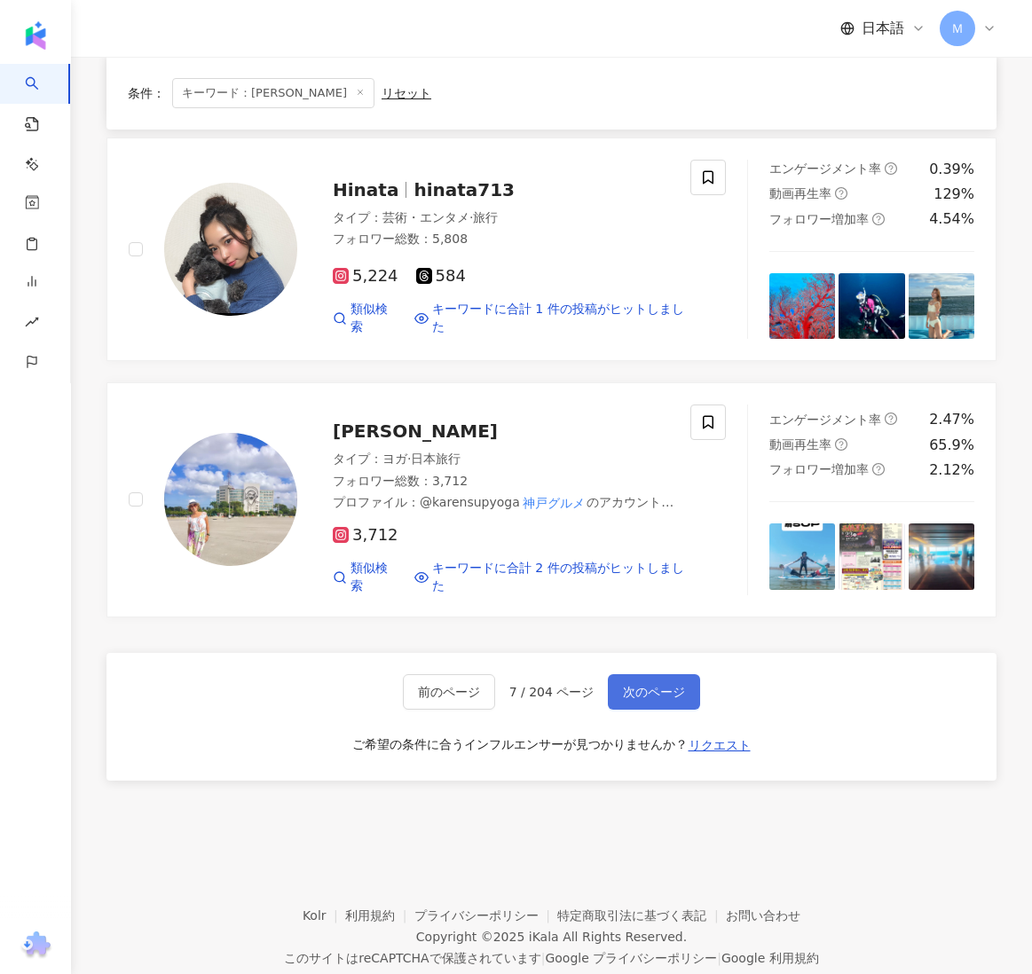
click at [649, 685] on span "次のページ" at bounding box center [654, 692] width 62 height 14
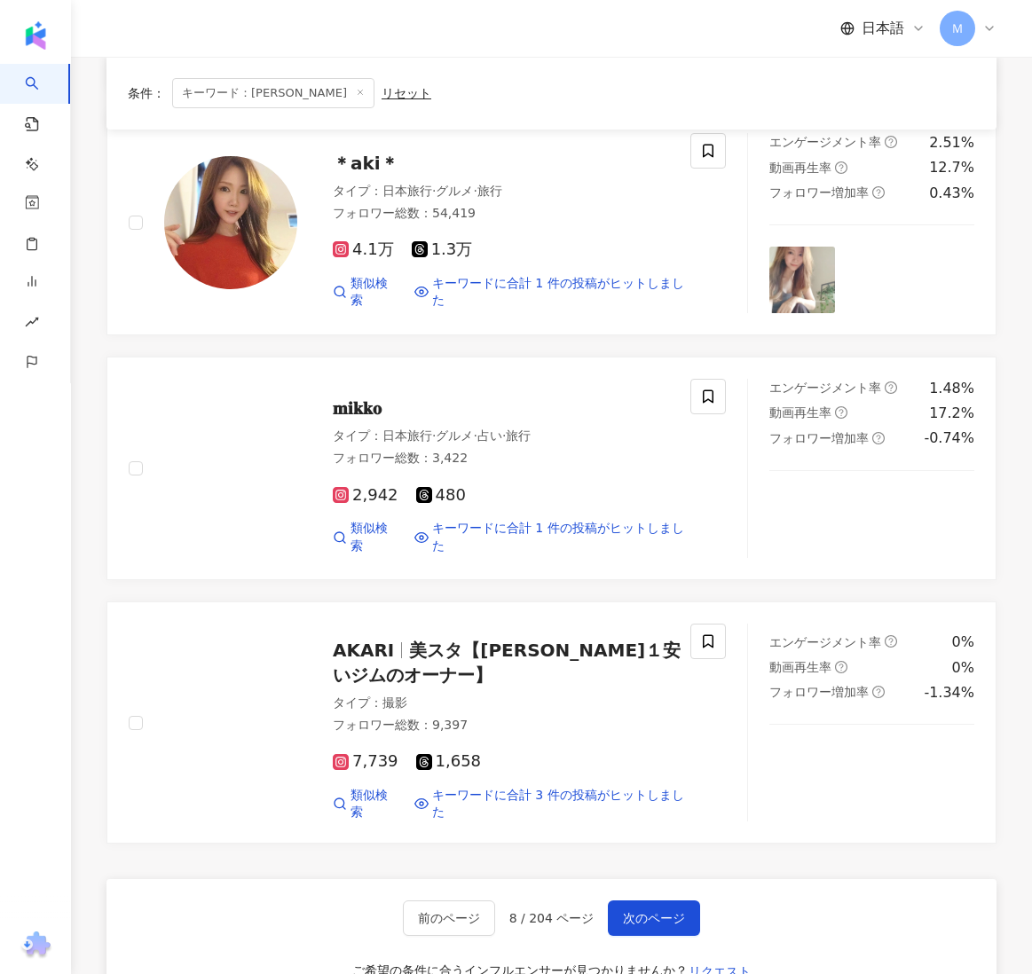
scroll to position [2472, 0]
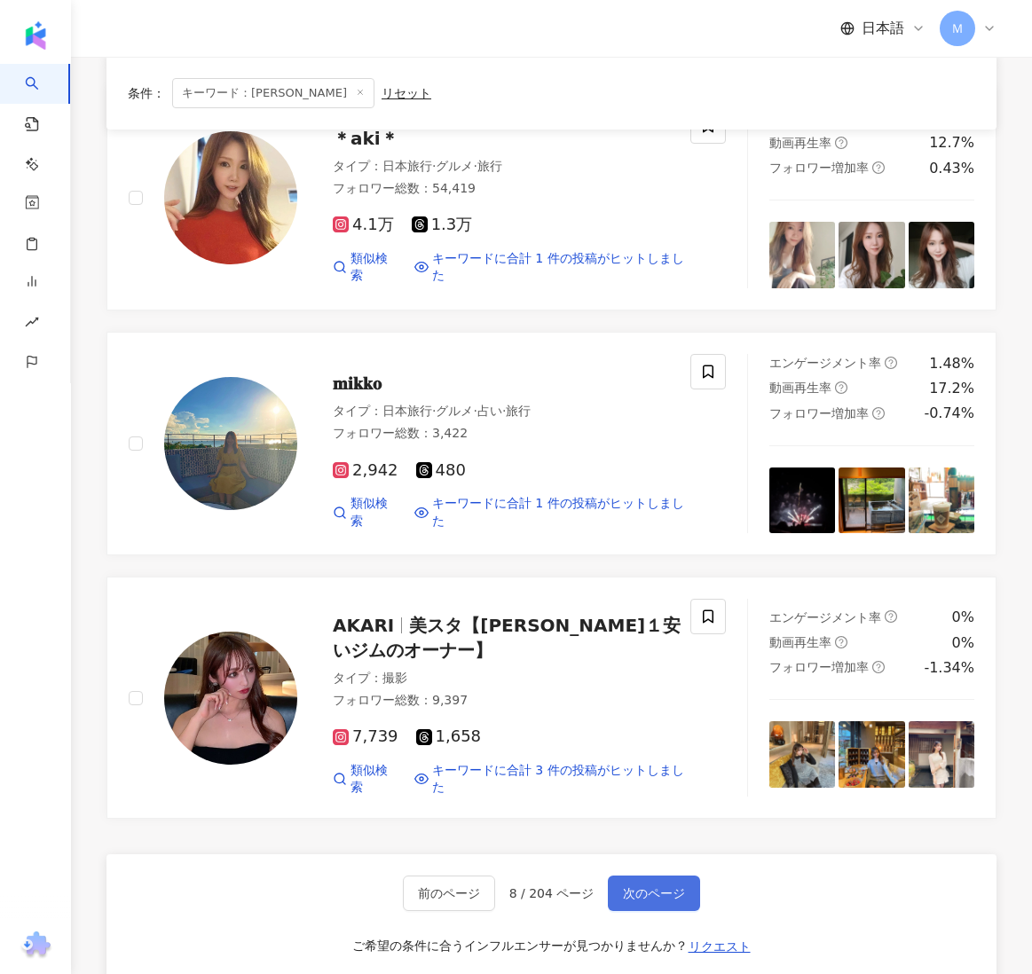
click at [642, 876] on button "次のページ" at bounding box center [654, 893] width 92 height 35
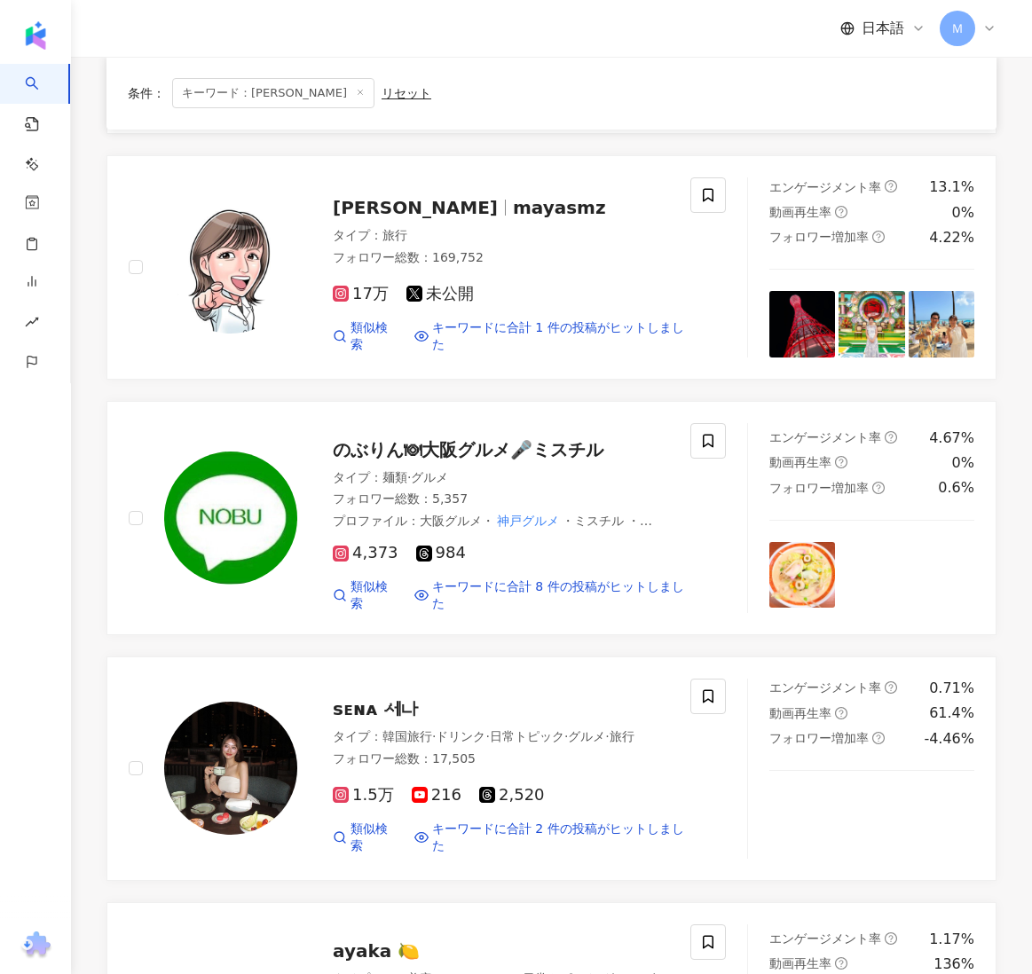
scroll to position [617, 0]
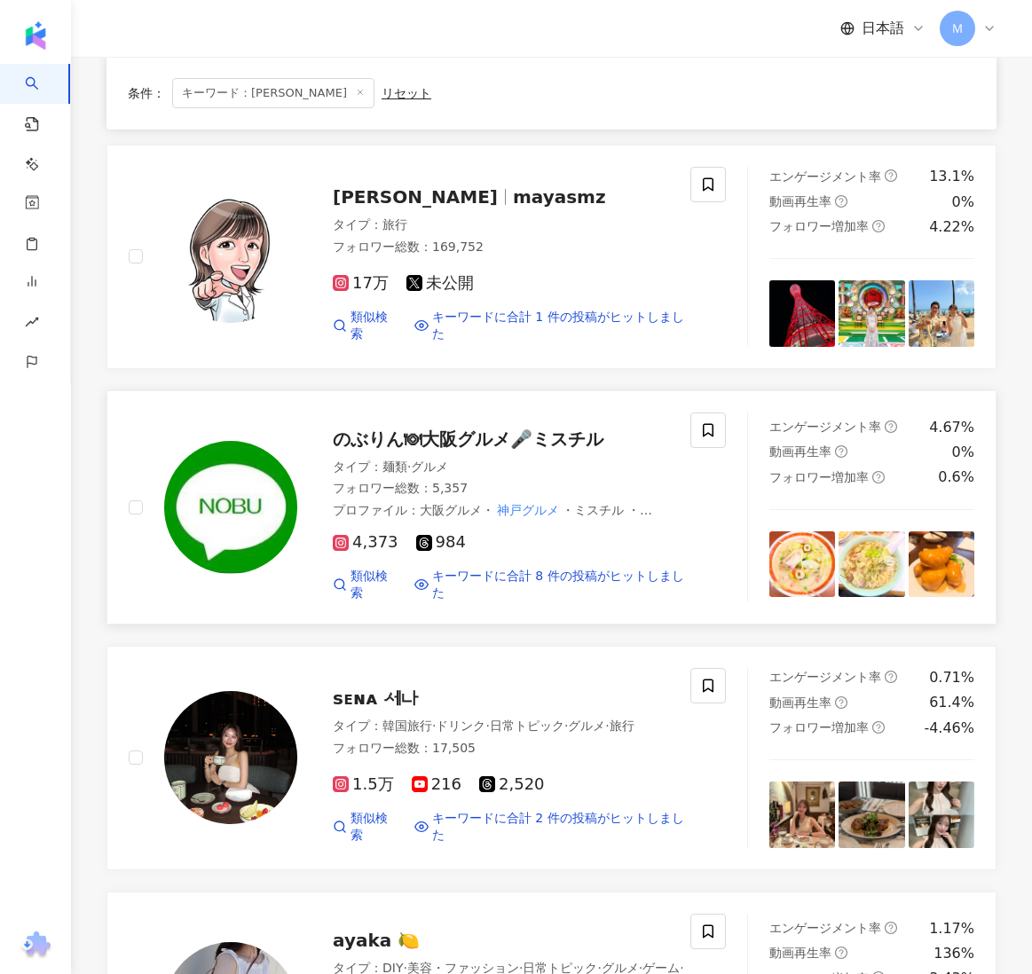
click at [209, 510] on img at bounding box center [230, 507] width 133 height 133
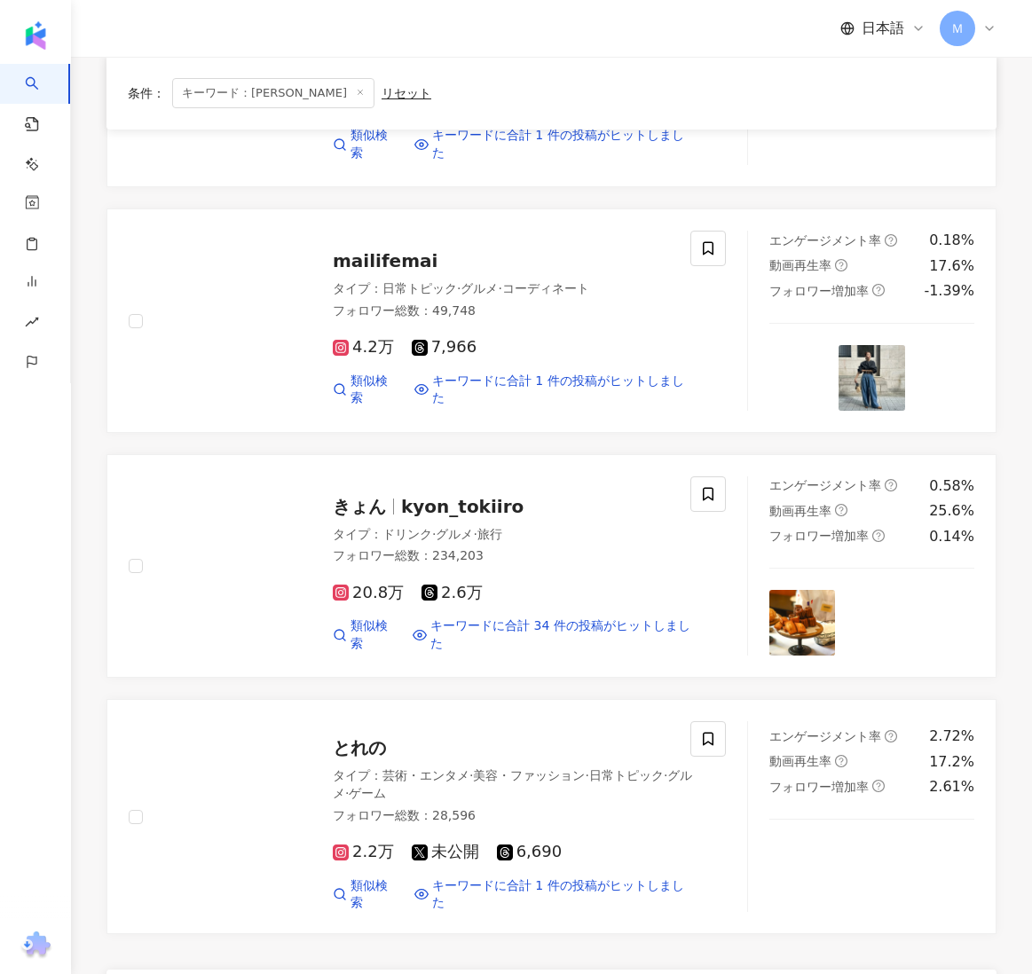
scroll to position [2408, 0]
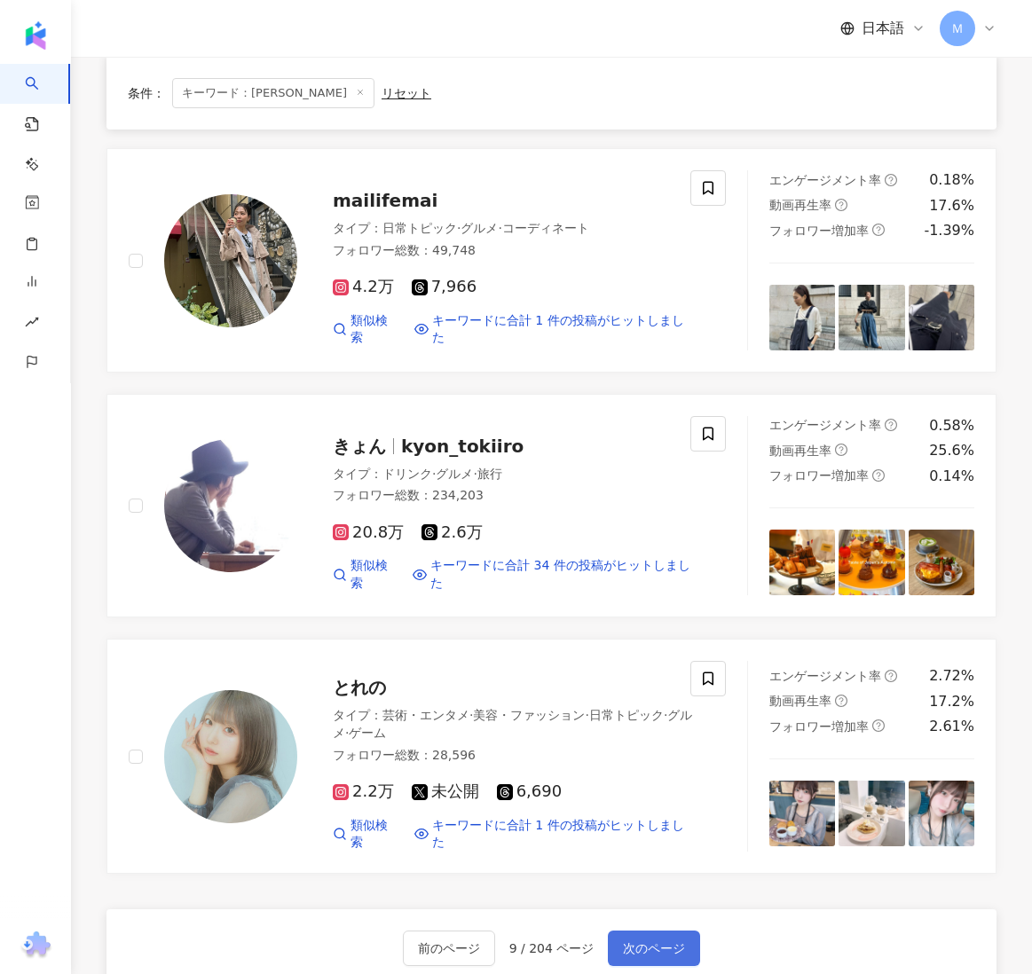
click at [635, 931] on button "次のページ" at bounding box center [654, 948] width 92 height 35
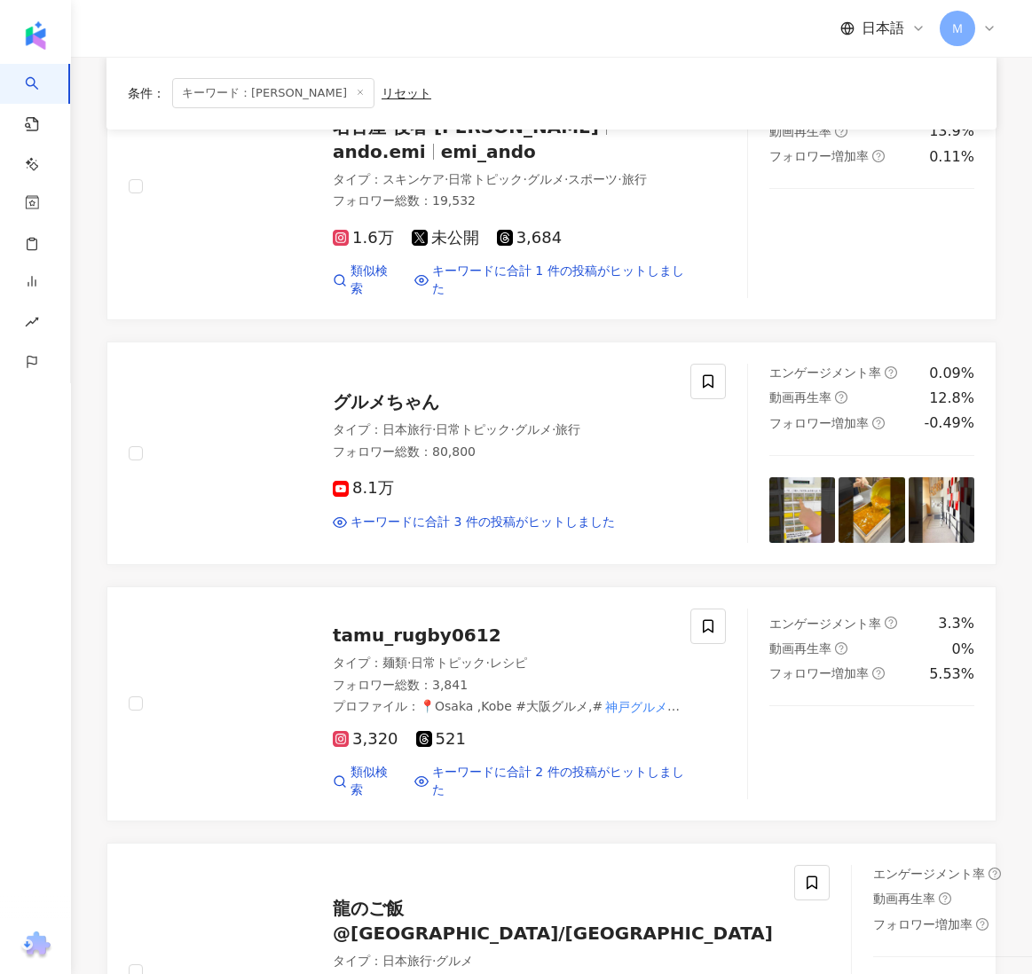
scroll to position [1875, 0]
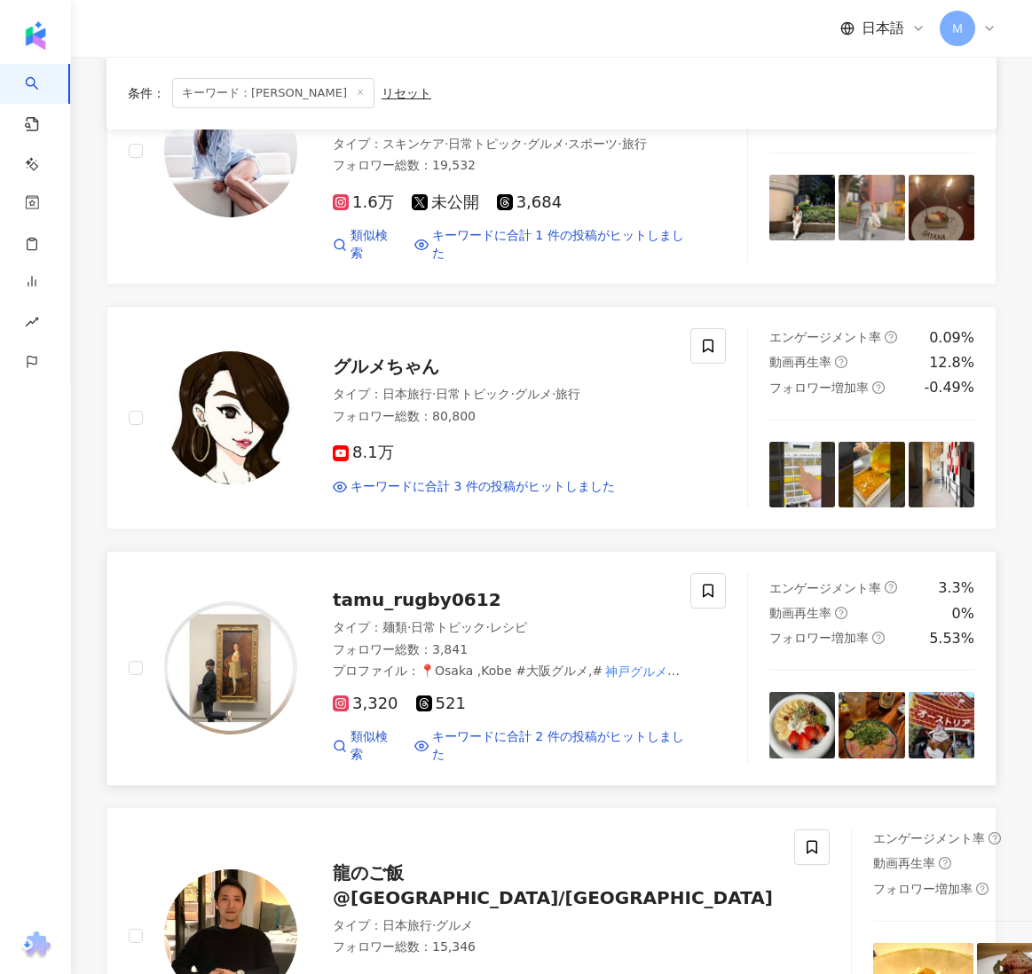
click at [232, 617] on img at bounding box center [230, 667] width 133 height 133
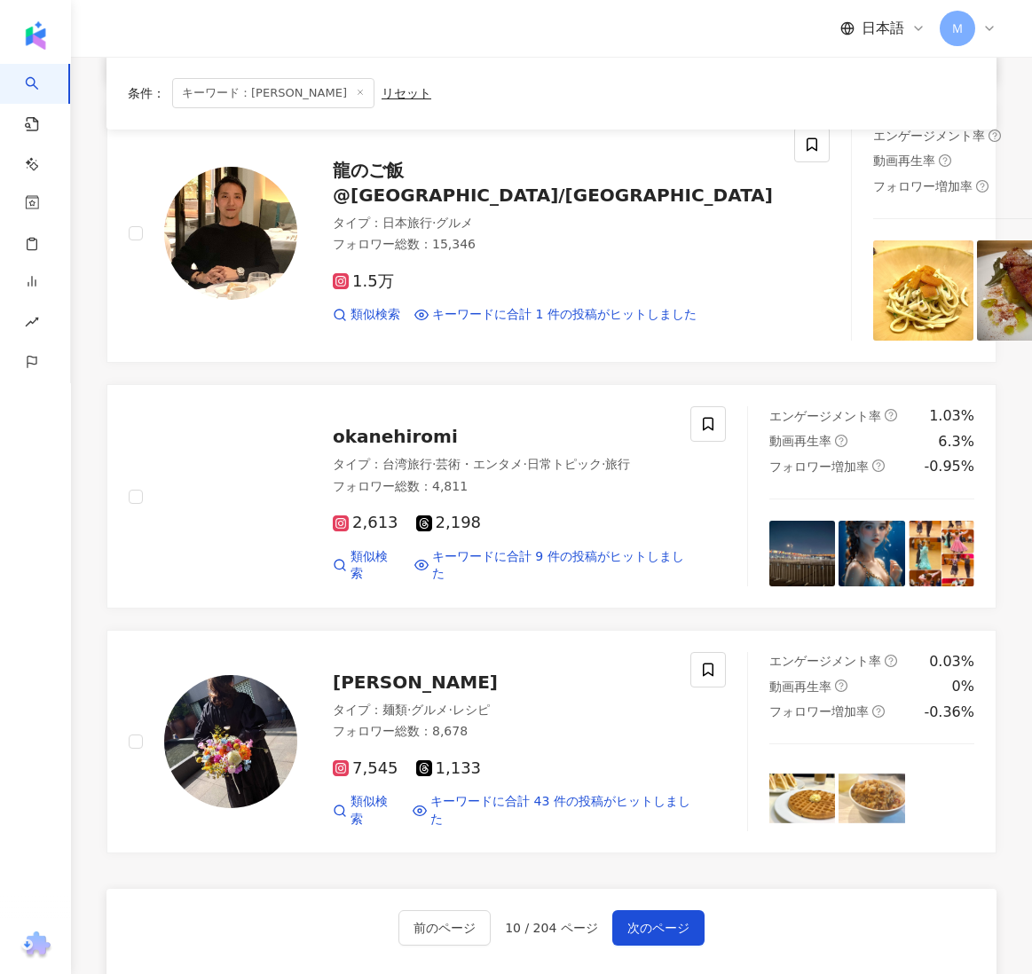
scroll to position [2809, 0]
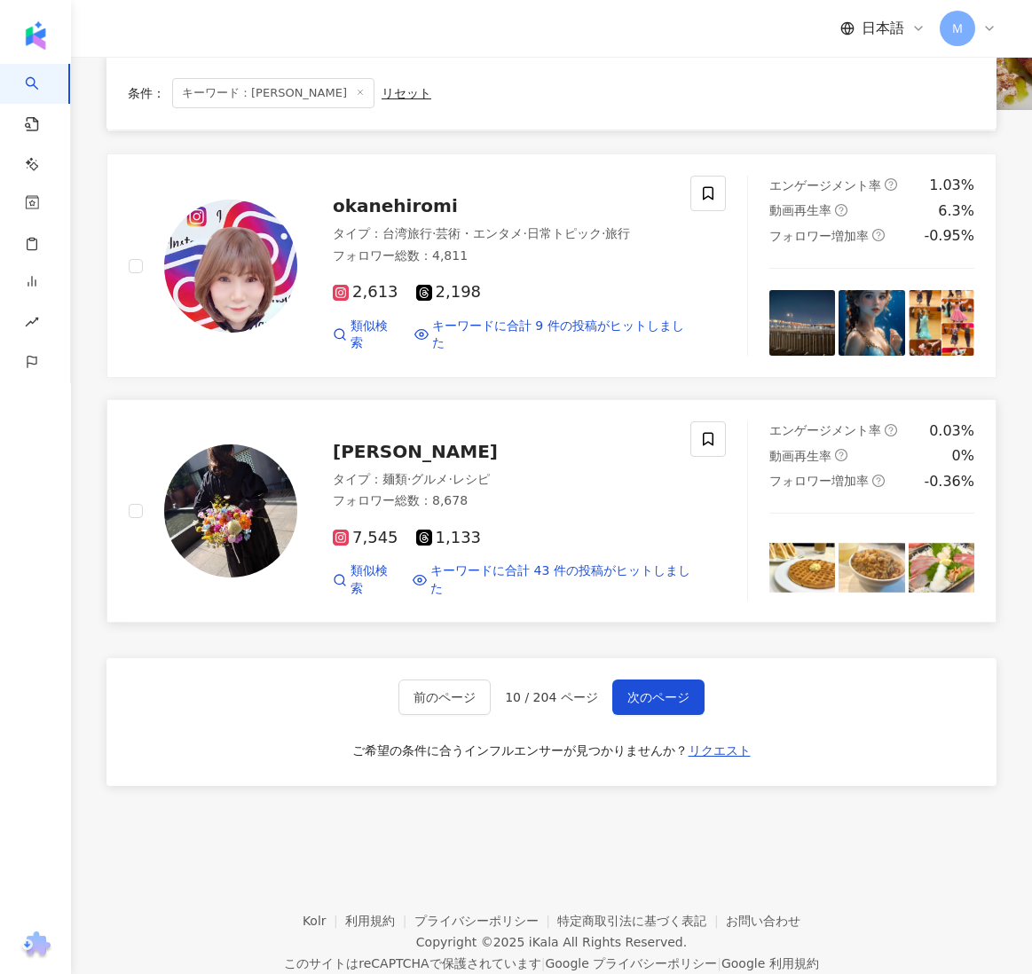
drag, startPoint x: 187, startPoint y: 425, endPoint x: 175, endPoint y: 427, distance: 12.5
click at [277, 459] on img at bounding box center [230, 510] width 133 height 133
click at [667, 680] on button "次のページ" at bounding box center [658, 697] width 92 height 35
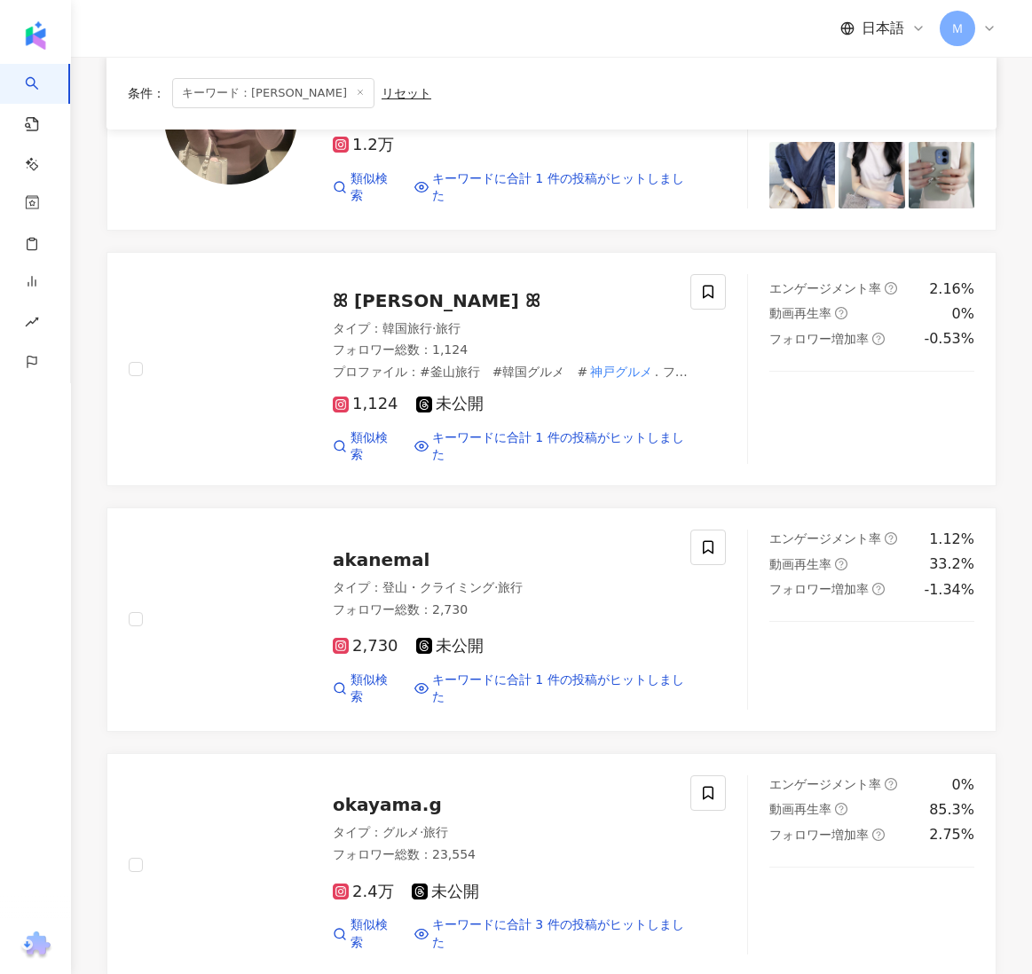
scroll to position [2669, 0]
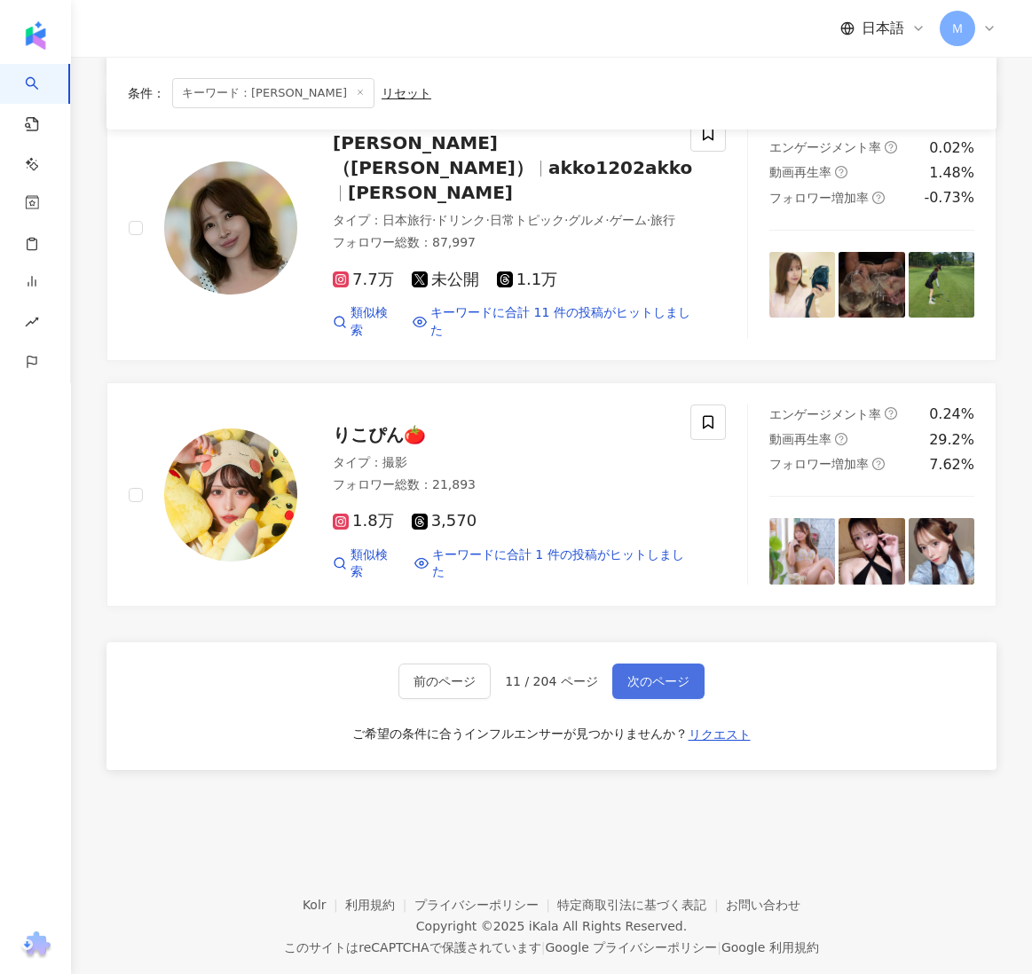
click at [653, 674] on span "次のページ" at bounding box center [658, 681] width 62 height 14
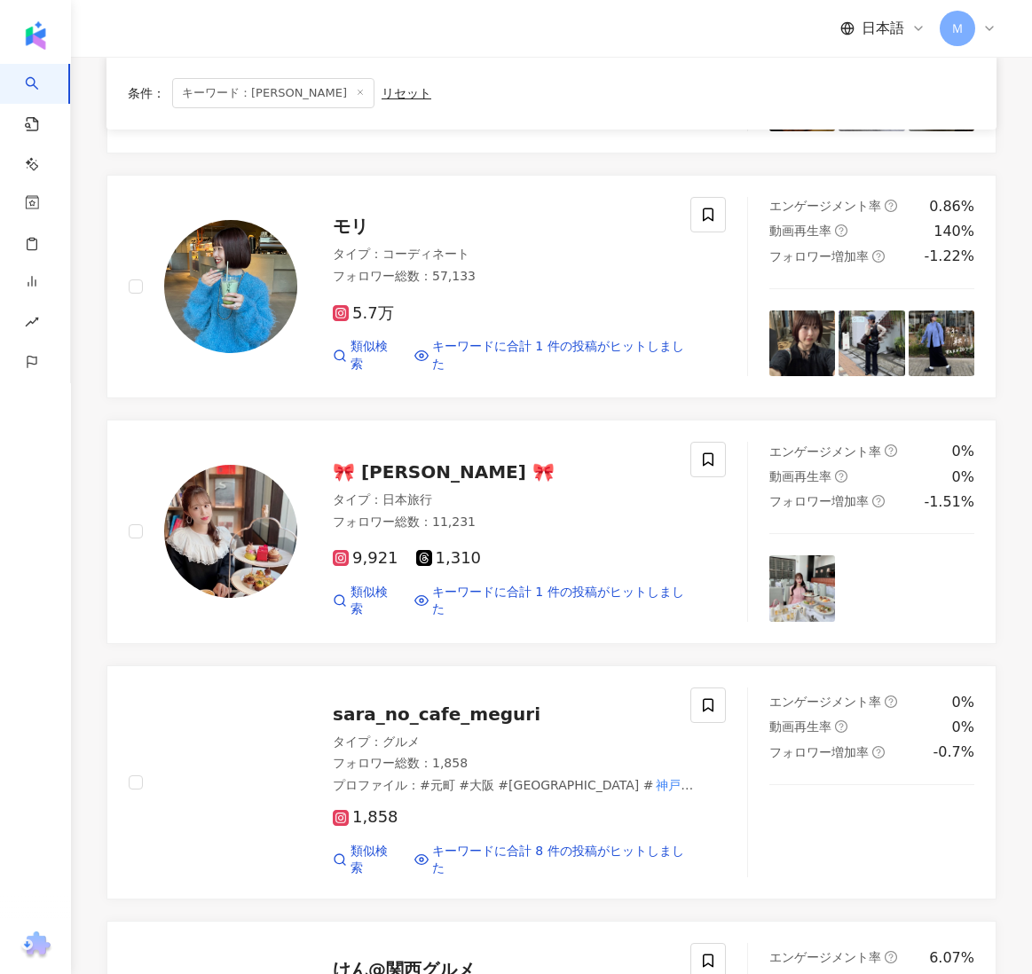
scroll to position [621, 0]
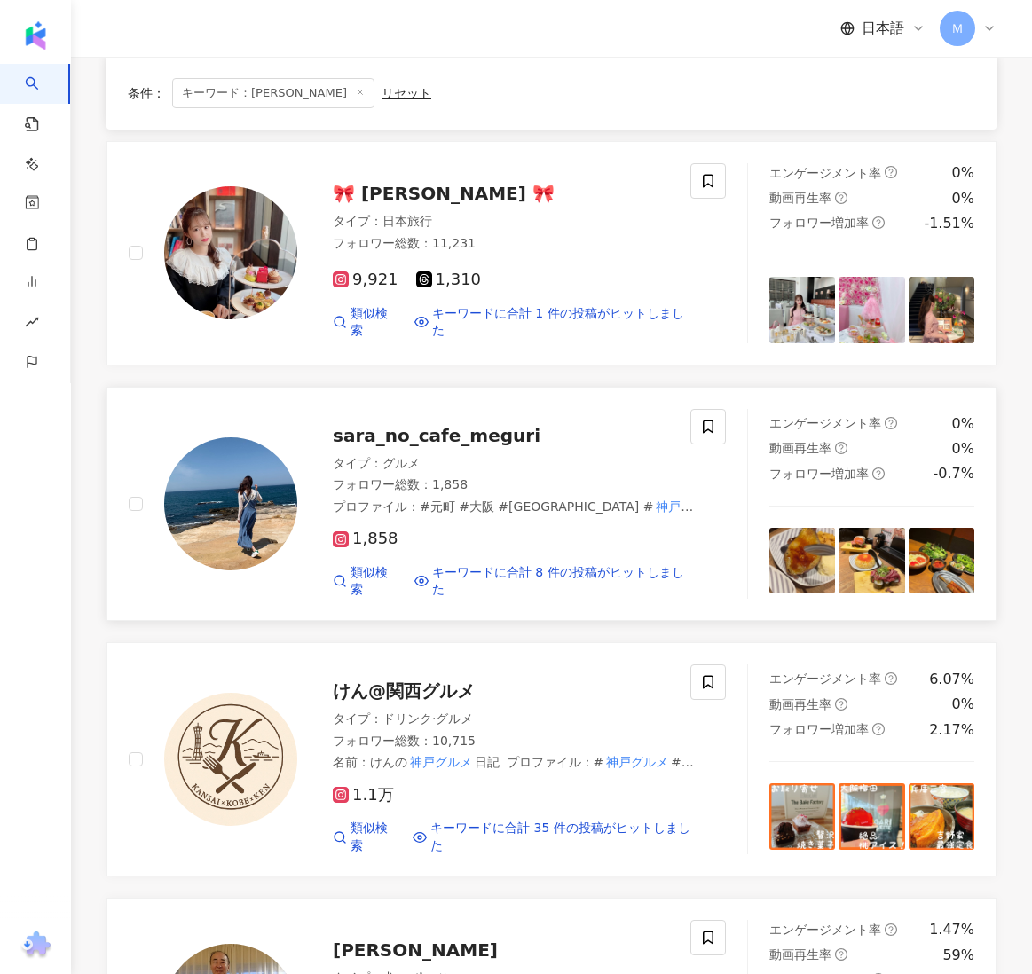
click at [245, 518] on img at bounding box center [230, 503] width 133 height 133
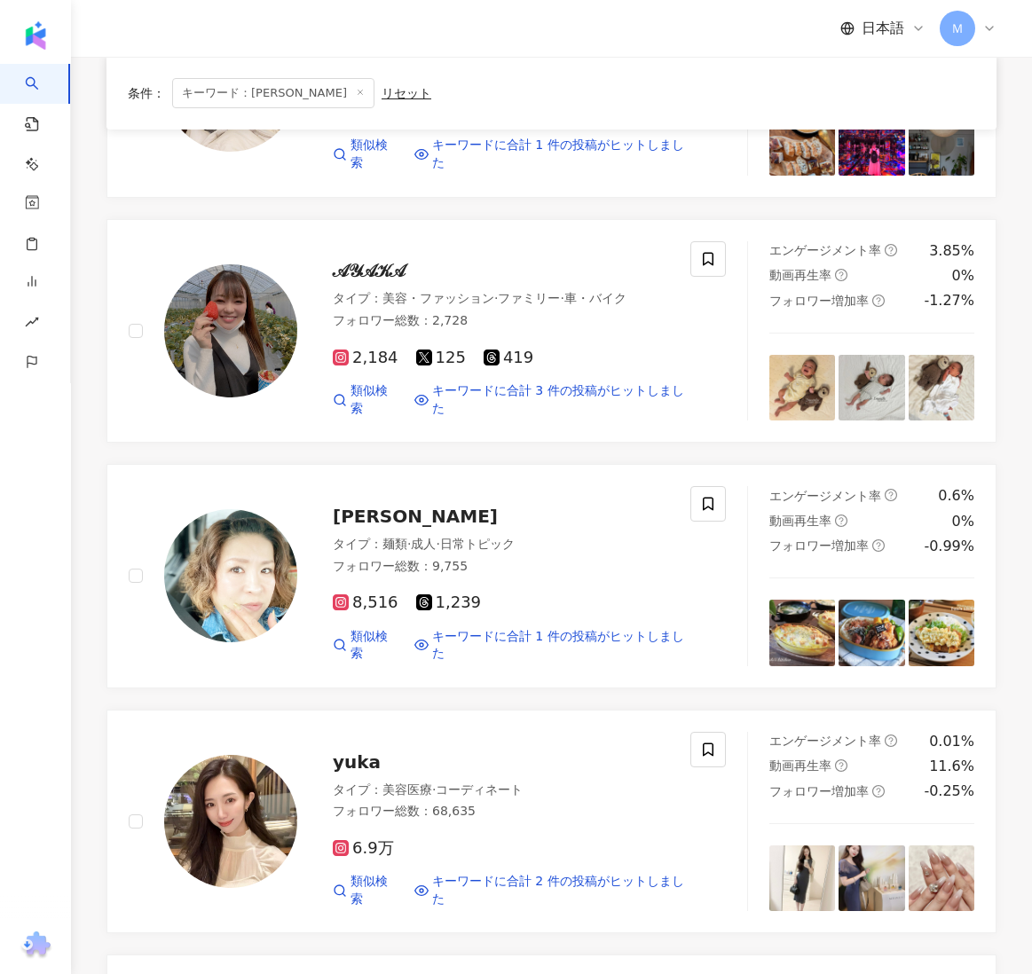
scroll to position [1796, 0]
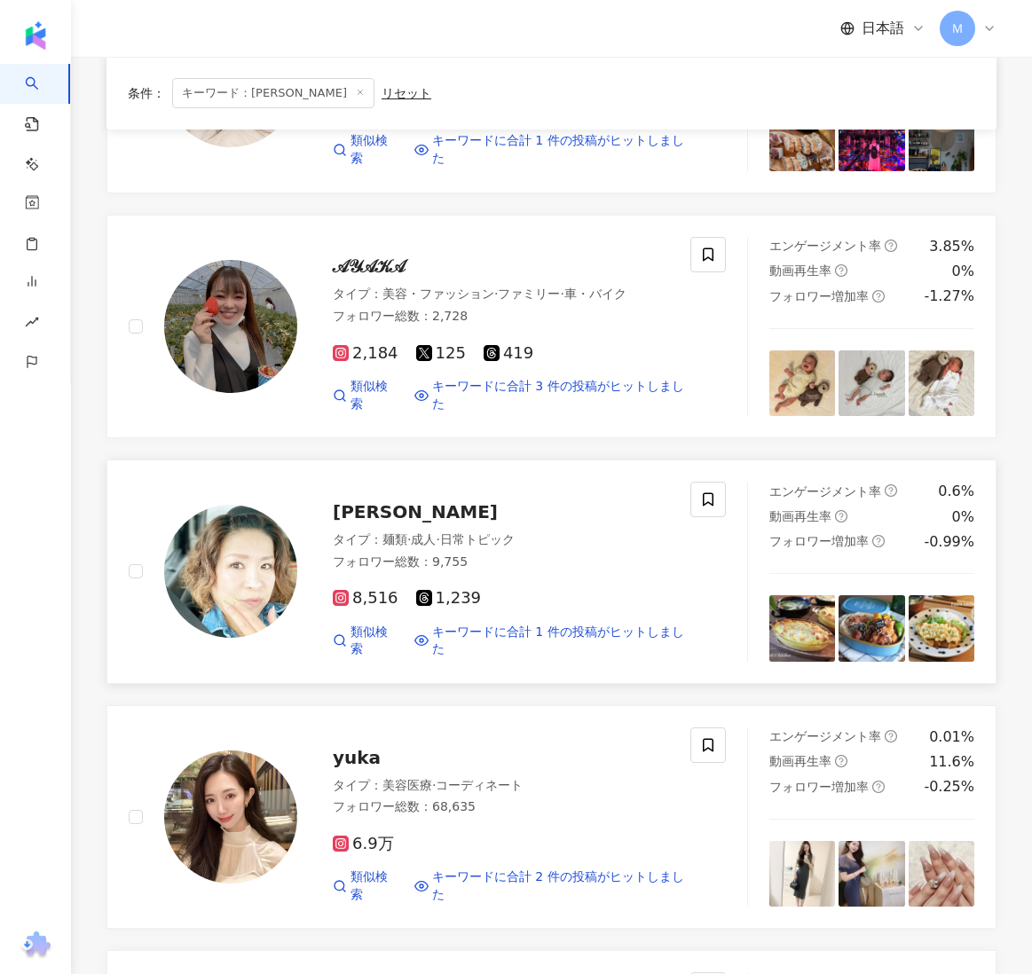
click at [213, 581] on img at bounding box center [230, 571] width 133 height 133
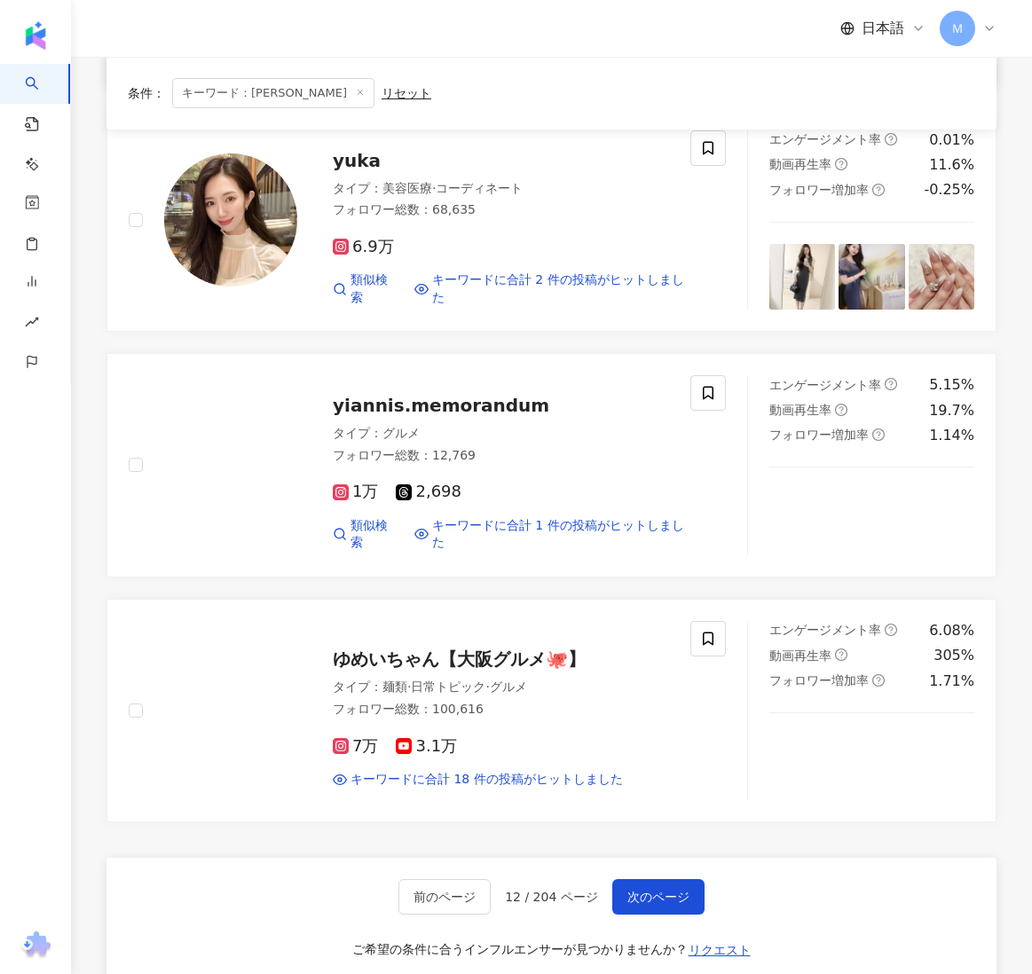
scroll to position [2396, 0]
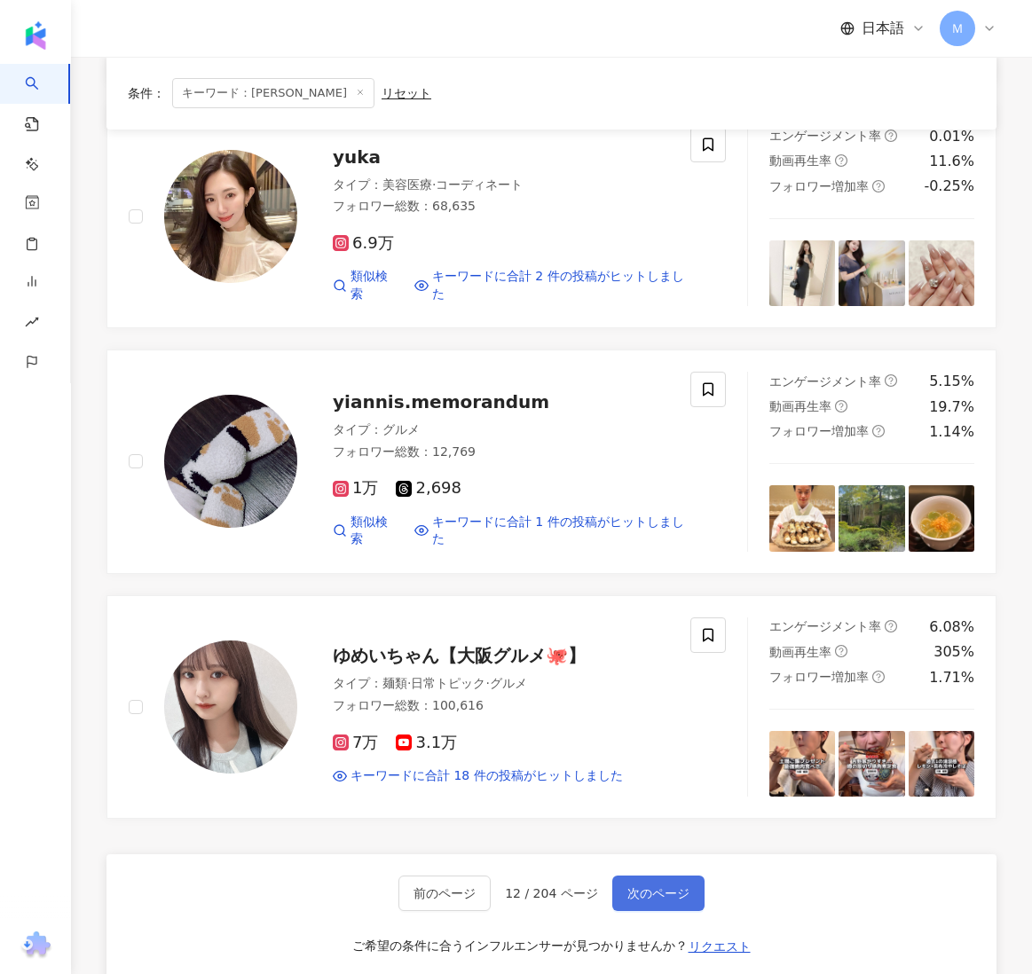
click at [663, 886] on span "次のページ" at bounding box center [658, 893] width 62 height 14
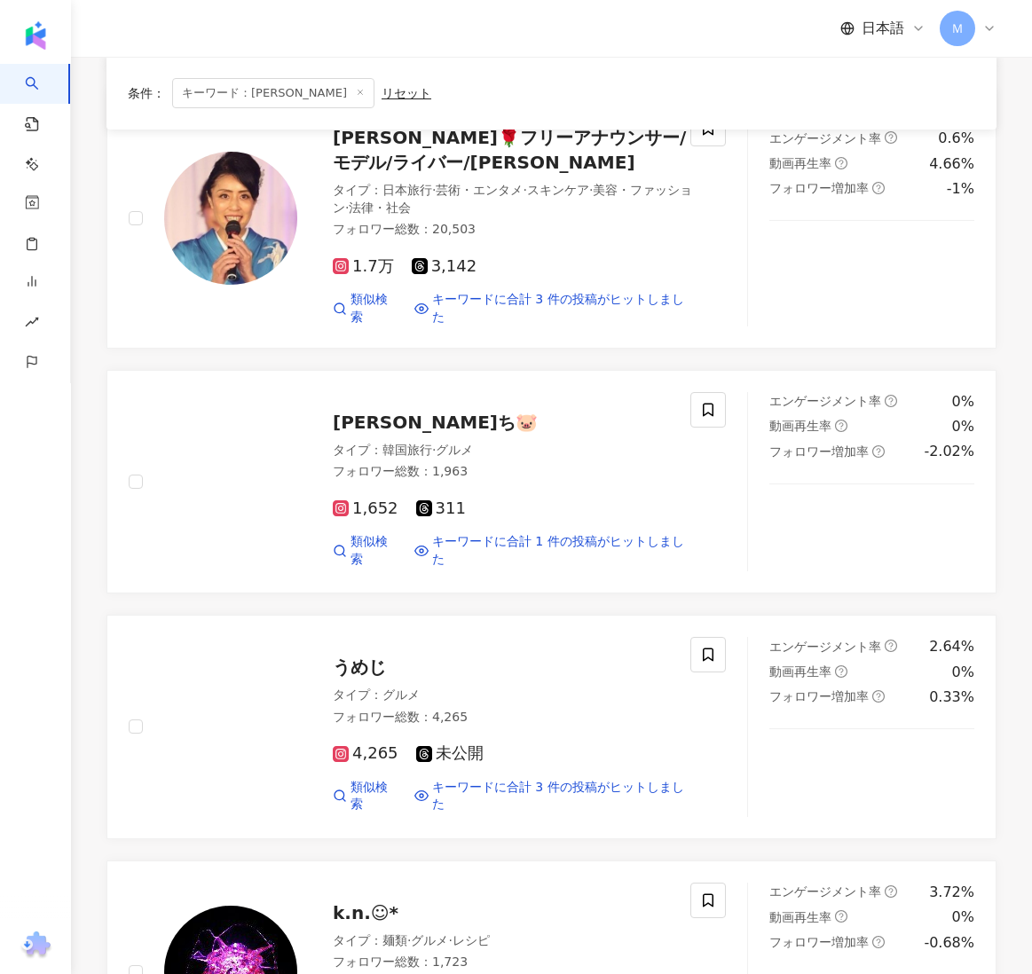
scroll to position [1585, 0]
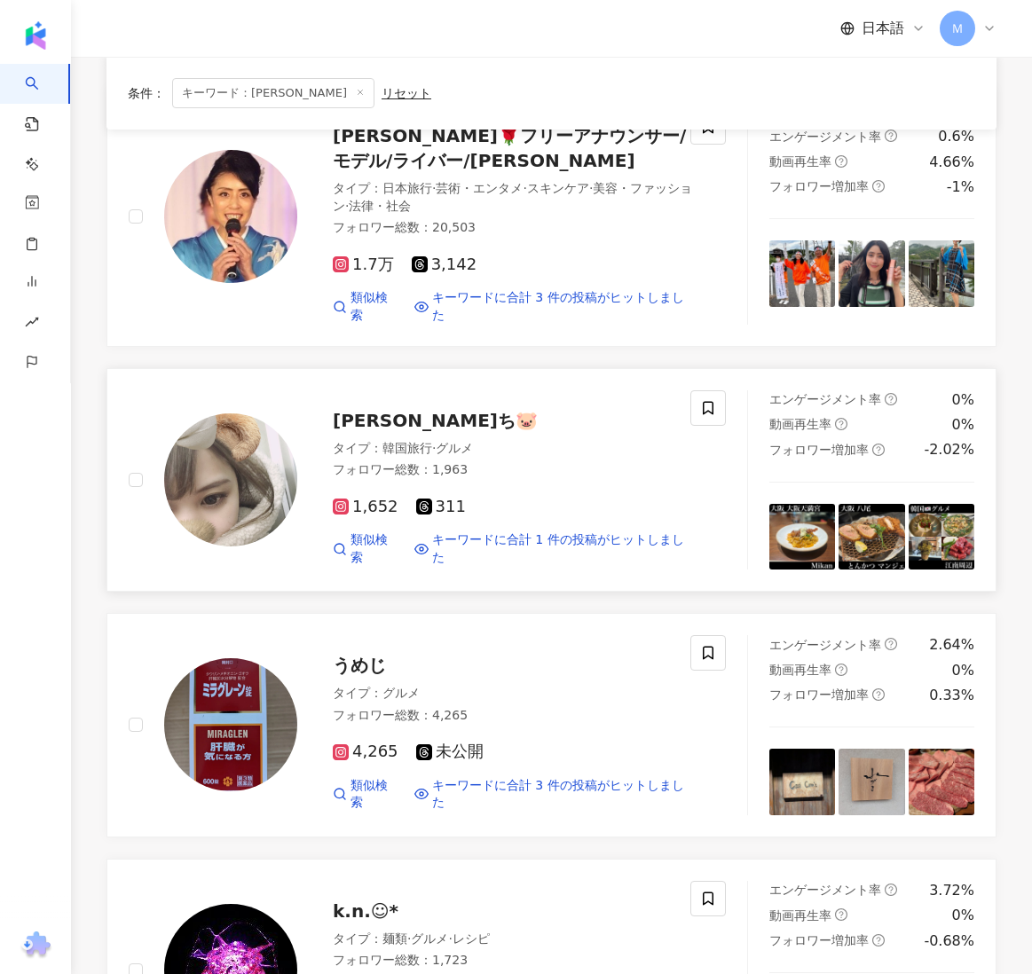
click at [286, 415] on img at bounding box center [230, 479] width 133 height 133
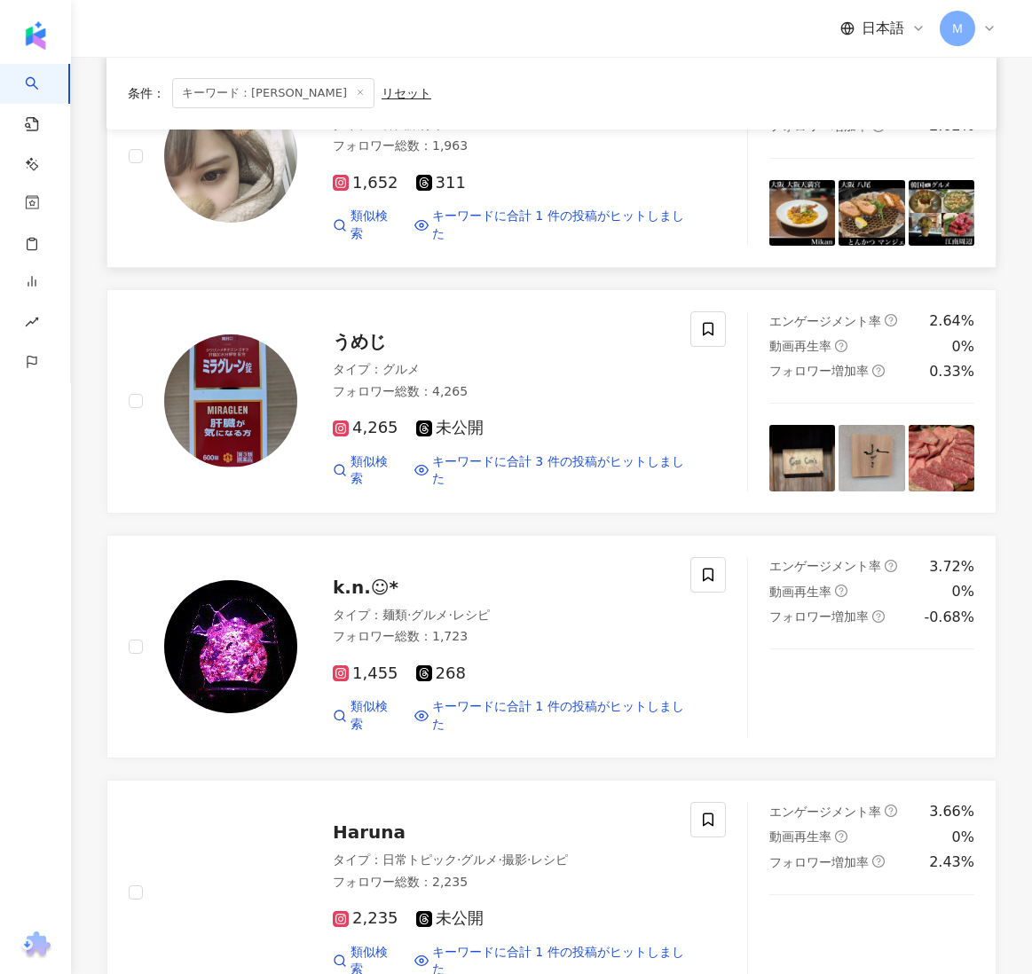
scroll to position [1911, 0]
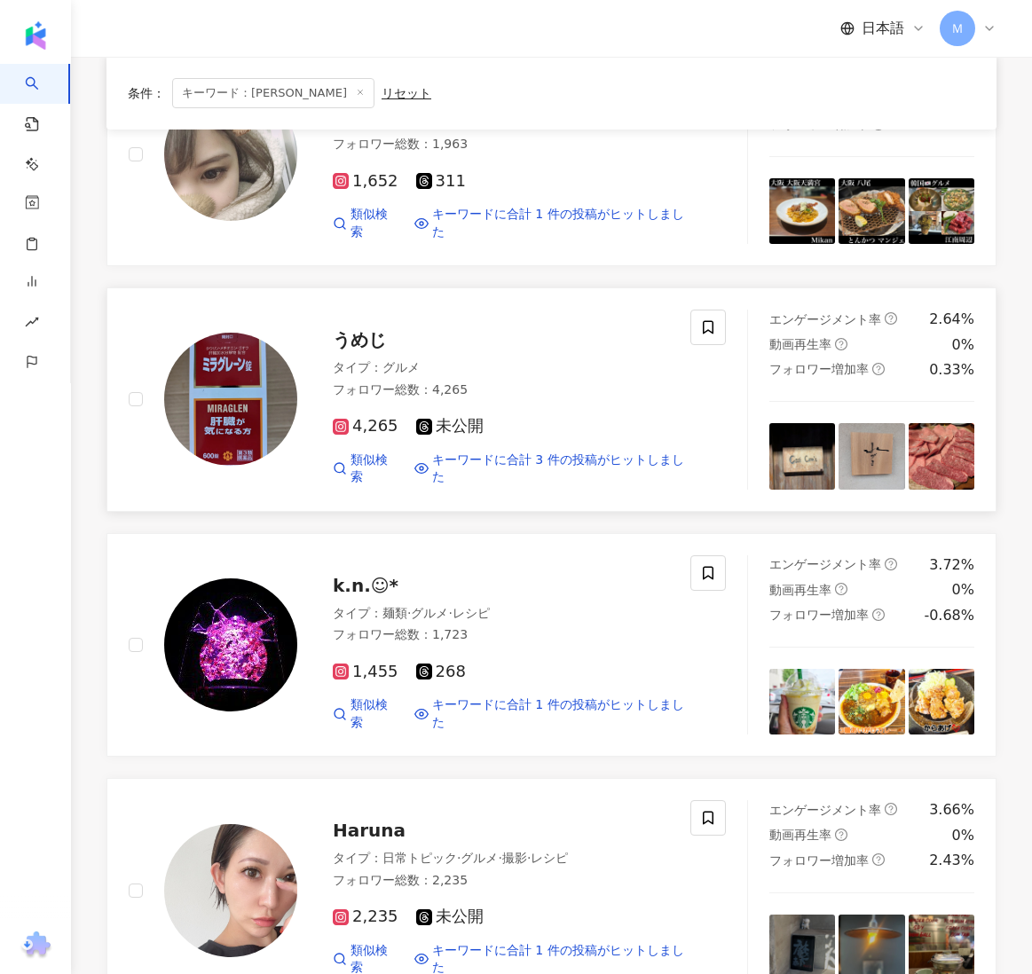
click at [263, 390] on img at bounding box center [230, 399] width 133 height 133
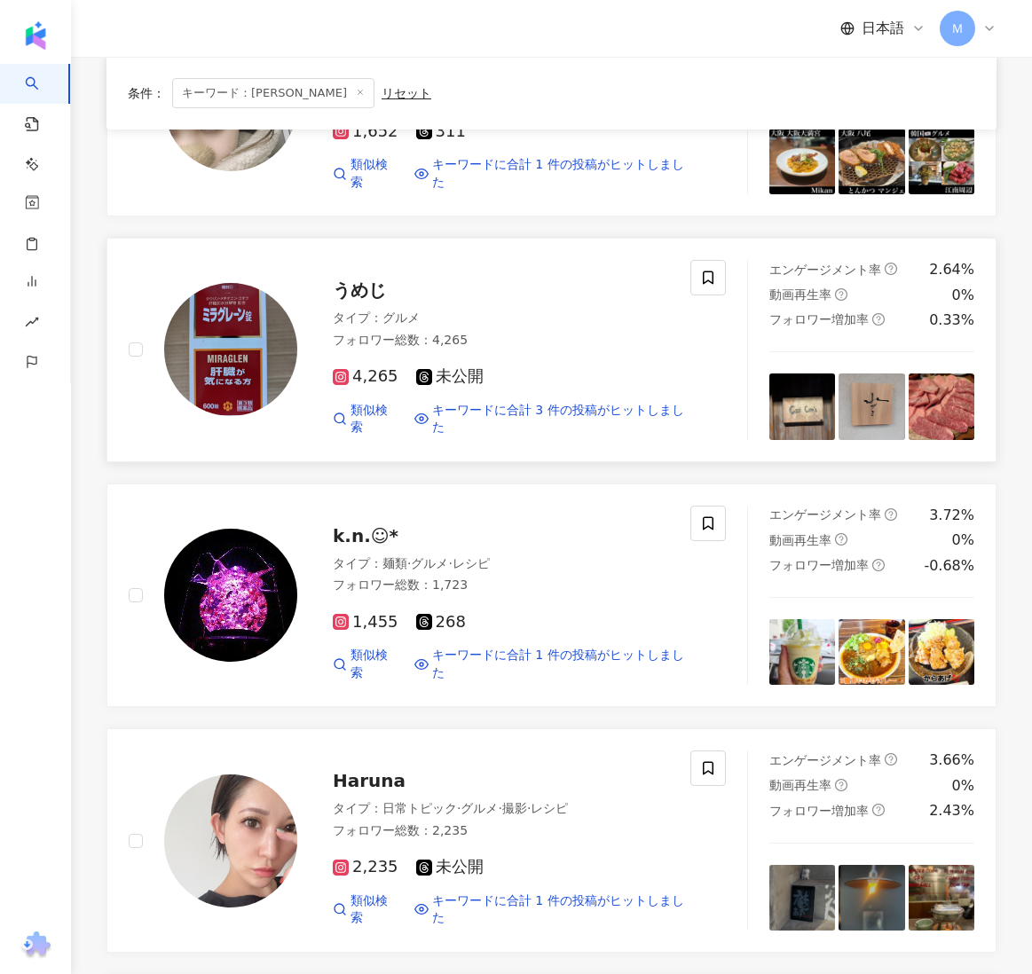
scroll to position [1977, 0]
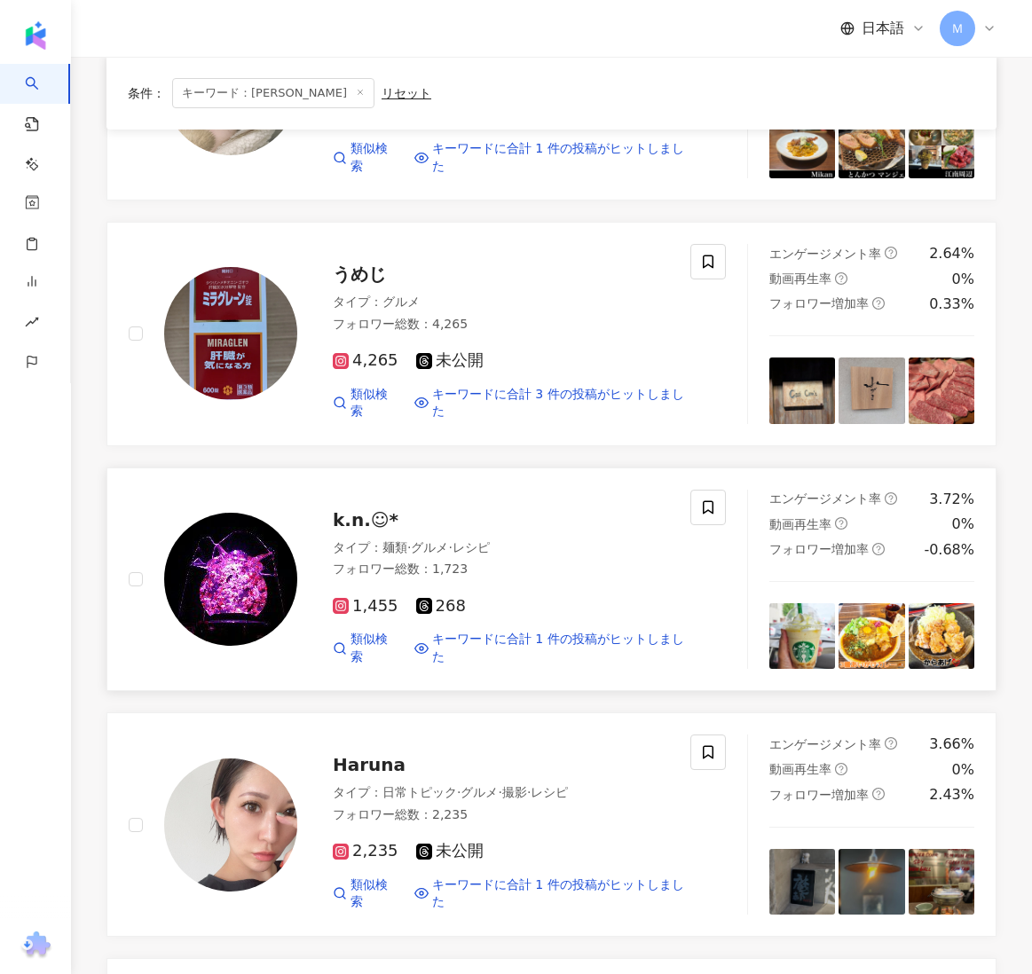
click at [236, 537] on img at bounding box center [230, 579] width 133 height 133
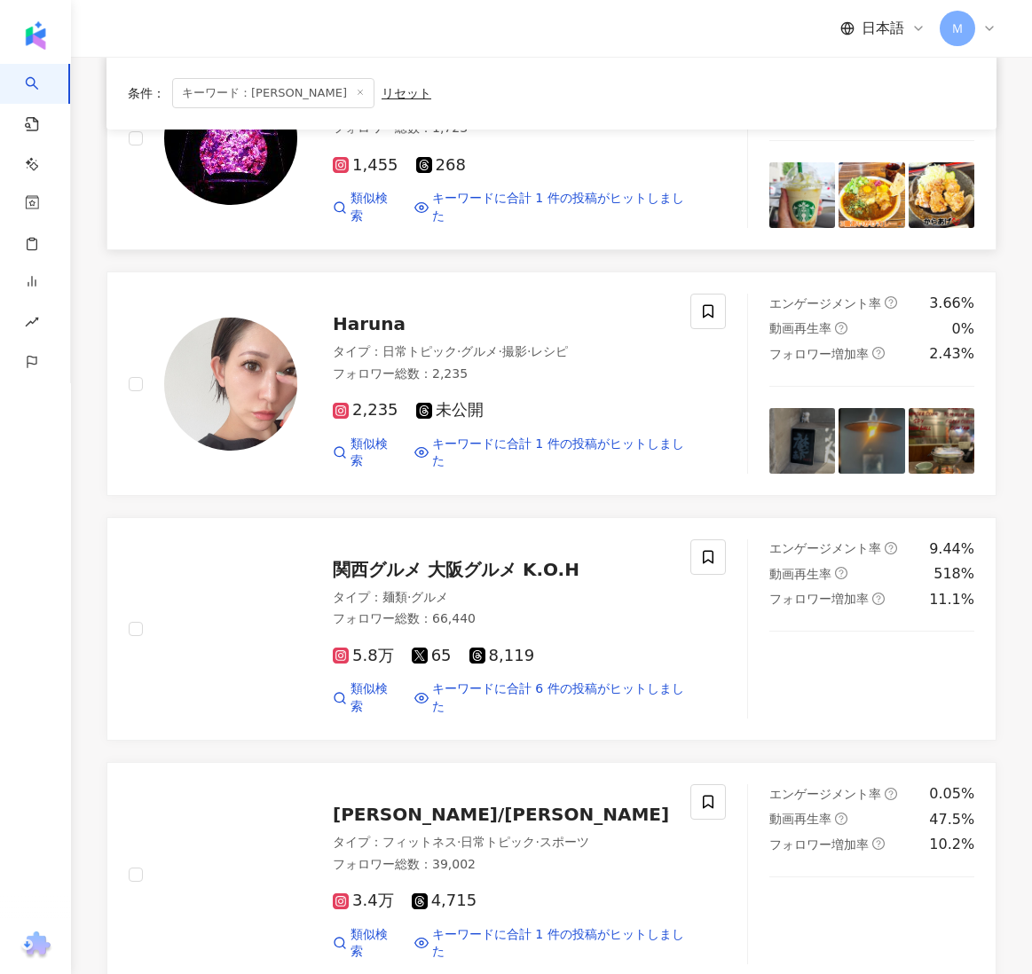
scroll to position [2689, 0]
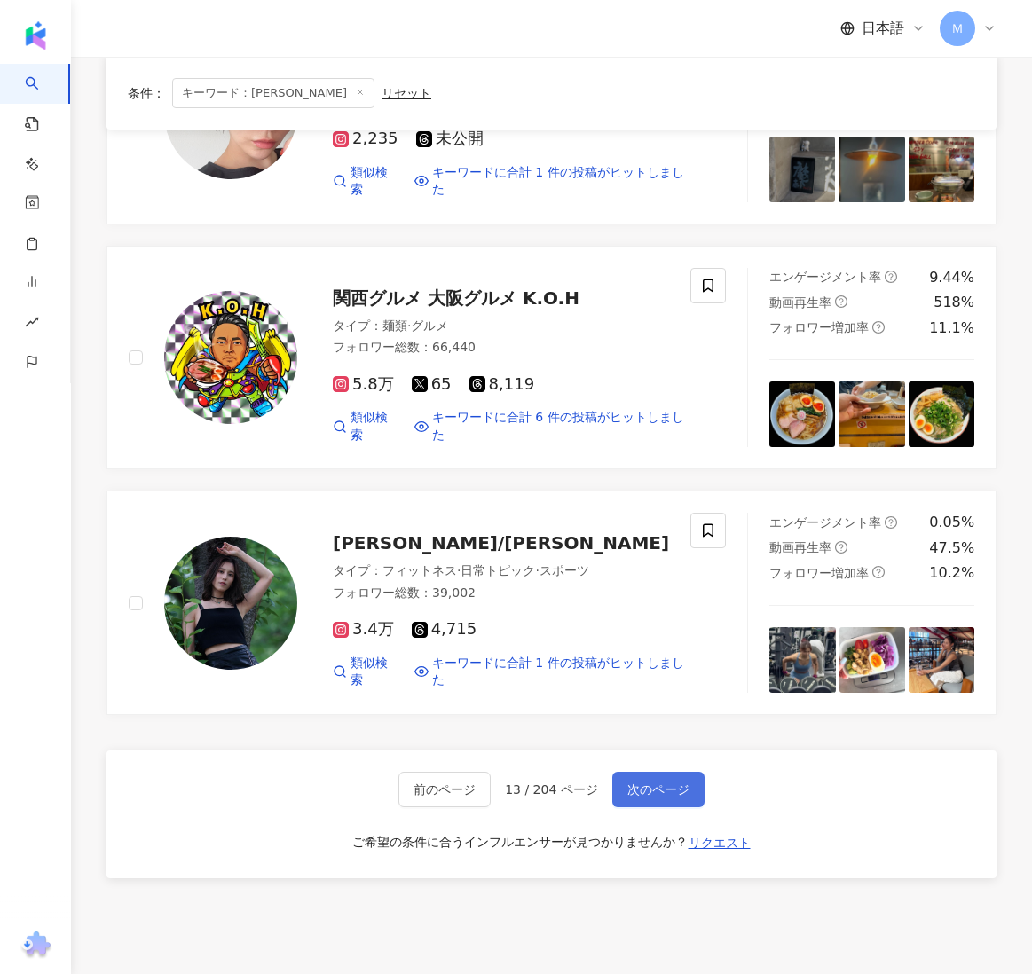
click at [652, 782] on span "次のページ" at bounding box center [658, 789] width 62 height 14
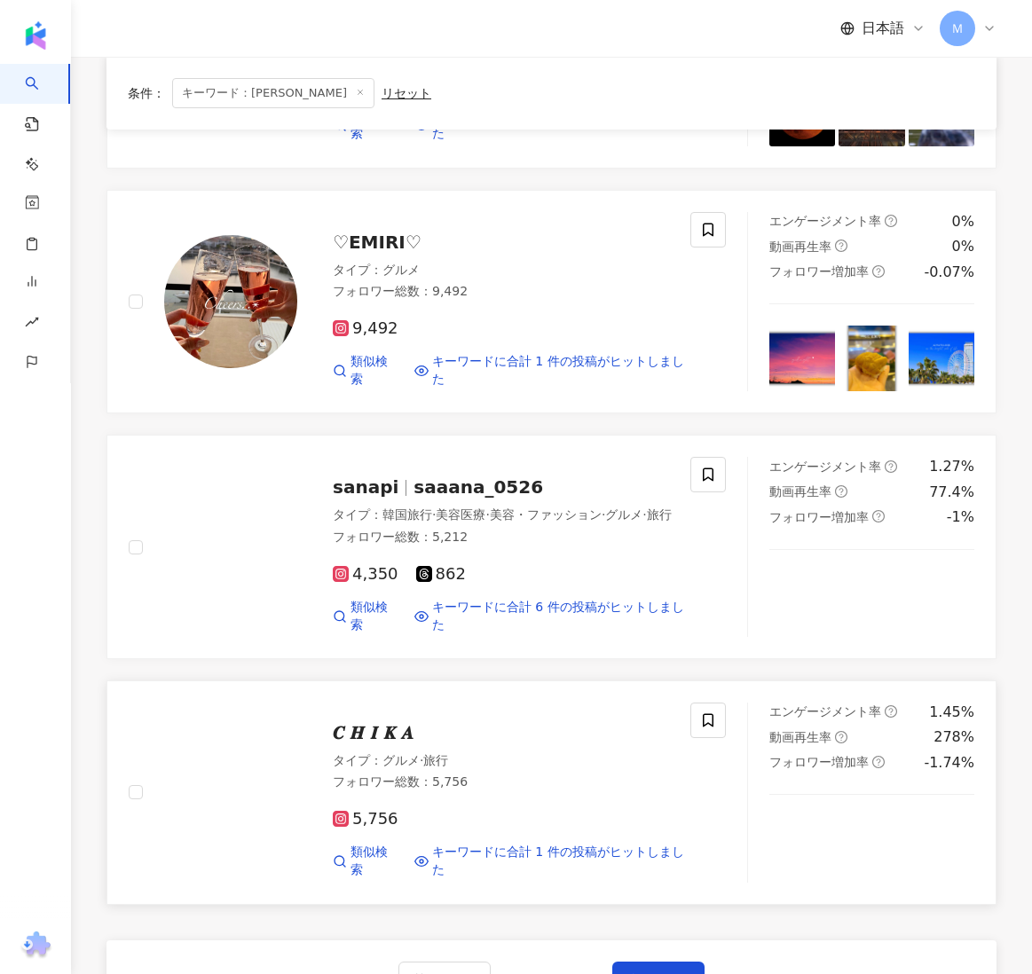
scroll to position [2328, 0]
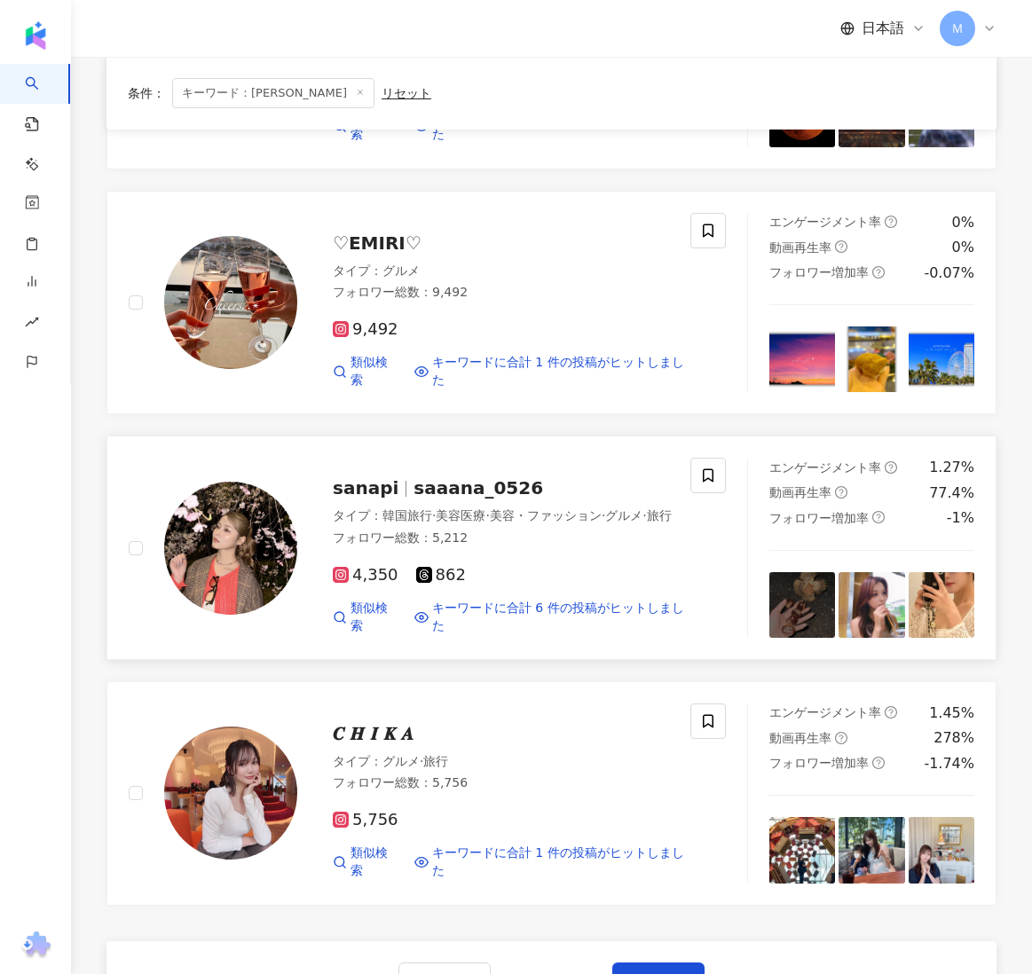
click at [646, 598] on div "sanapi saaana_0526 タイプ ： 韓国旅行 · 美容医療 · 美容・ファッション · グルメ · 旅行 フォロワー総数 ： 5,212 4,3…" at bounding box center [410, 548] width 562 height 180
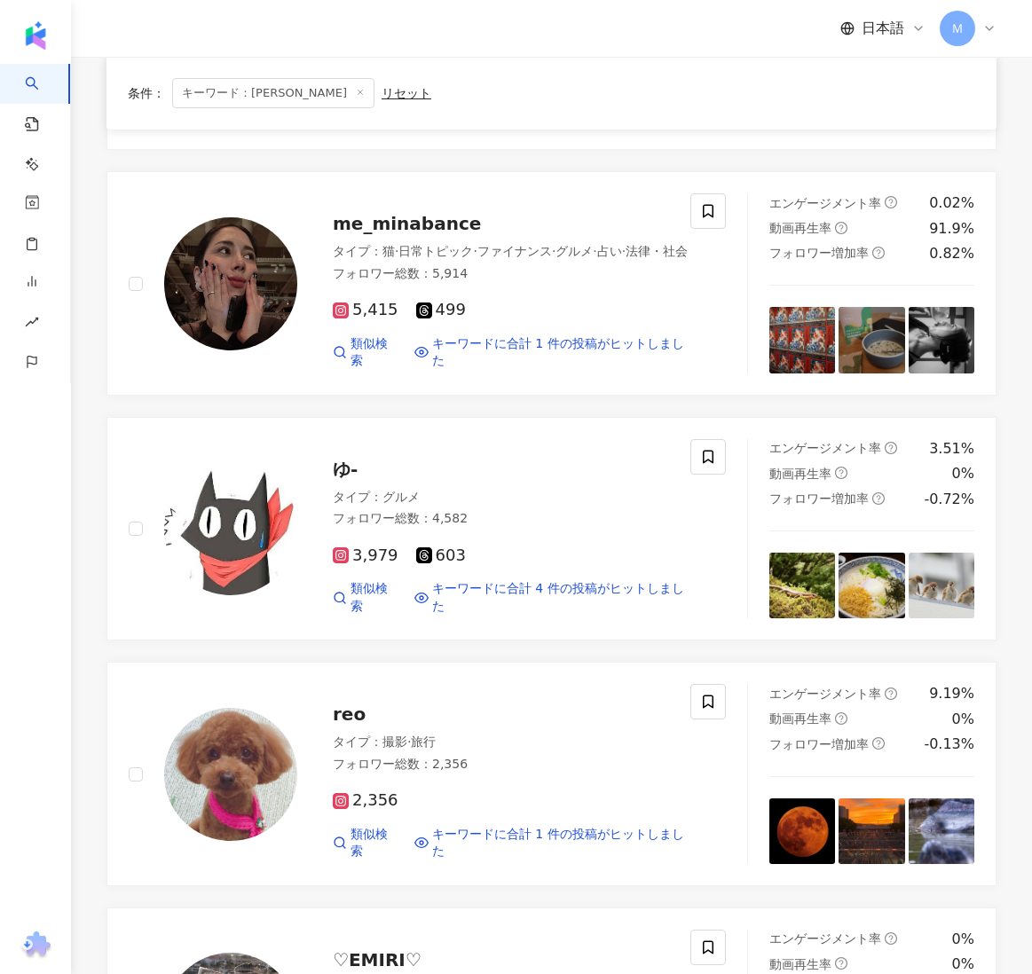
scroll to position [1599, 0]
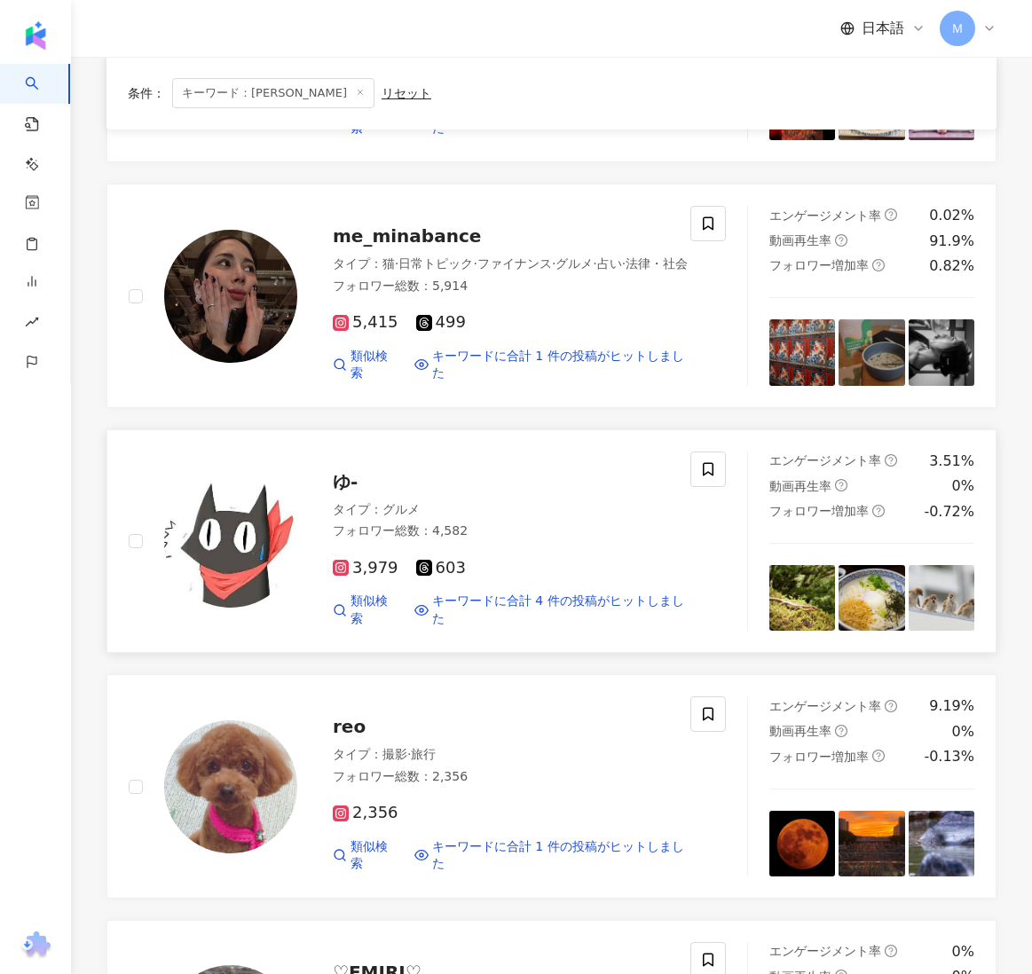
click at [285, 509] on img at bounding box center [230, 541] width 133 height 133
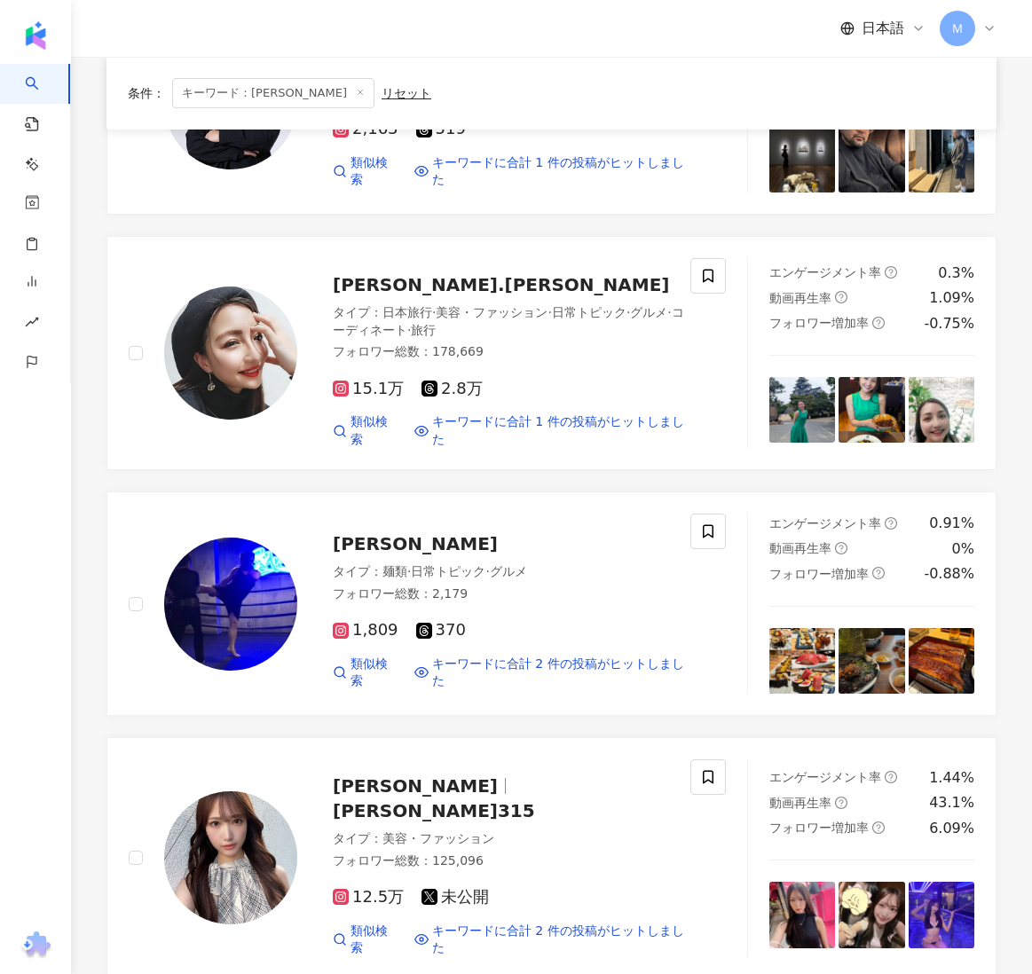
scroll to position [538, 0]
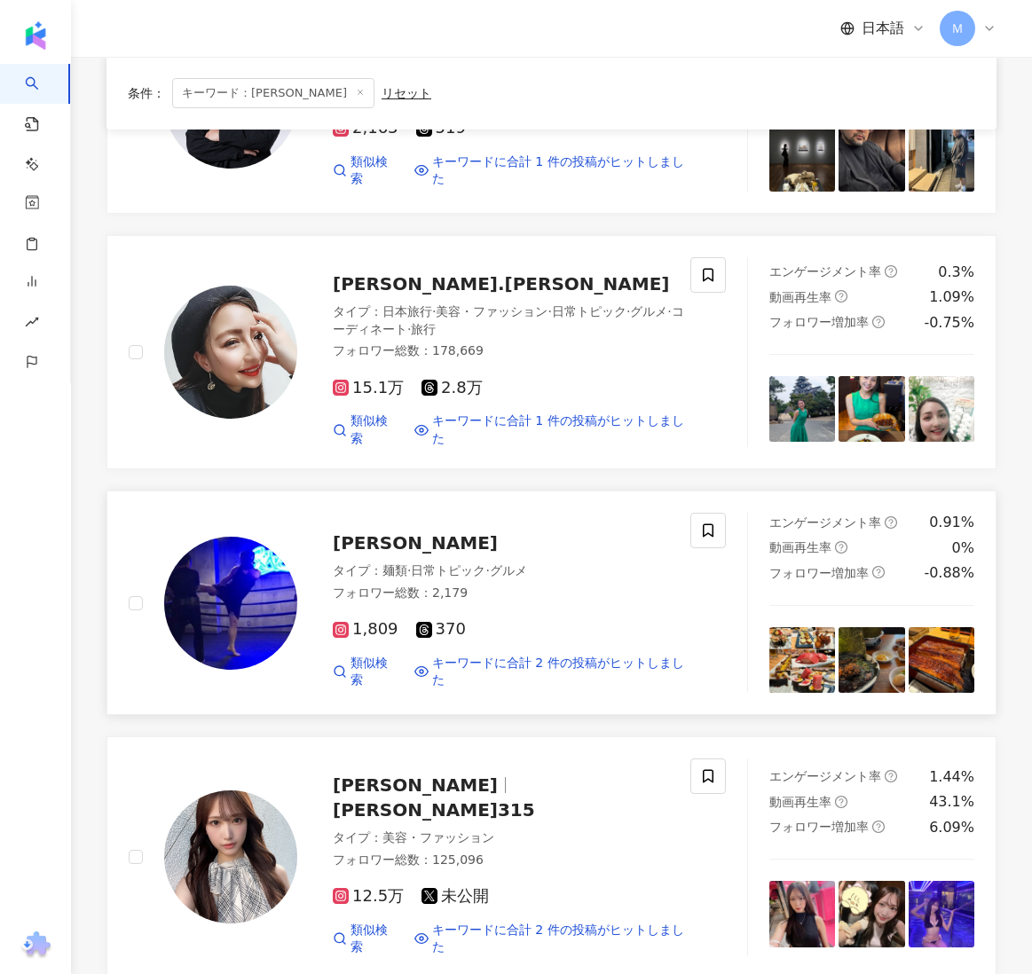
click at [205, 582] on img at bounding box center [230, 603] width 133 height 133
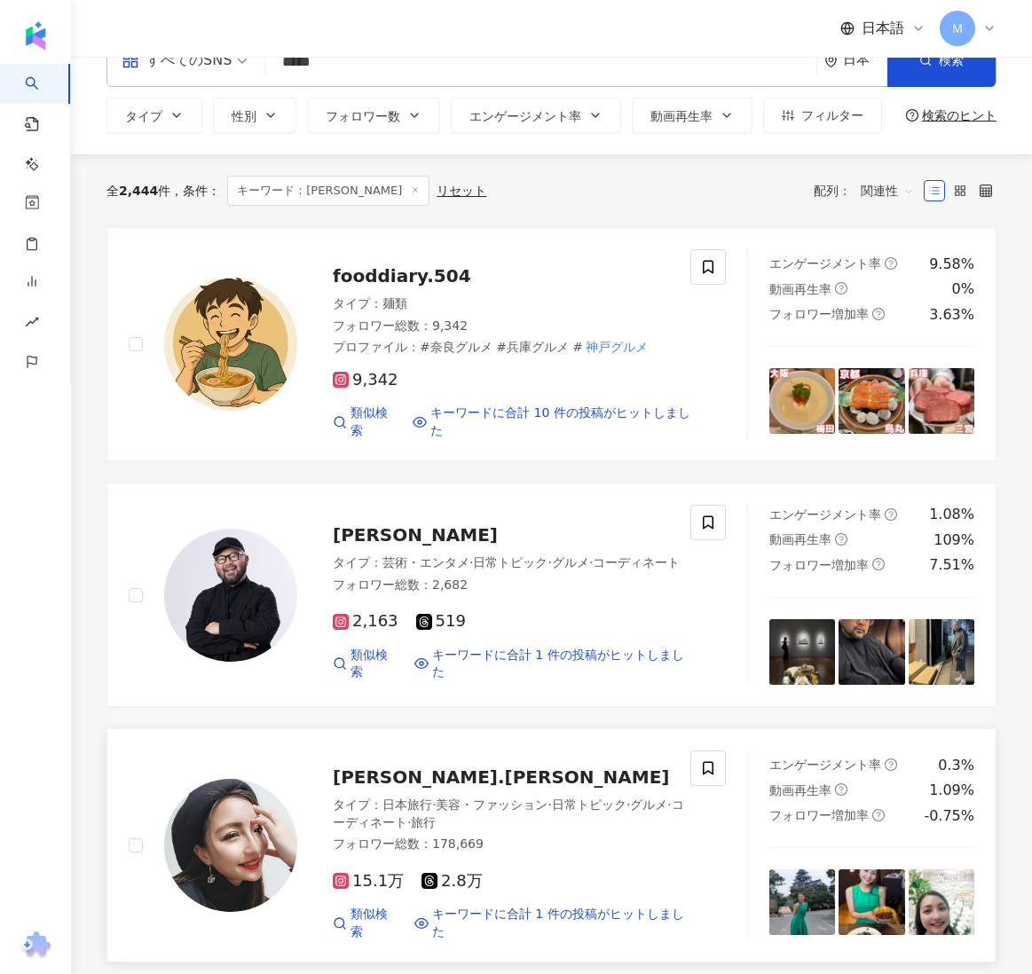
scroll to position [0, 0]
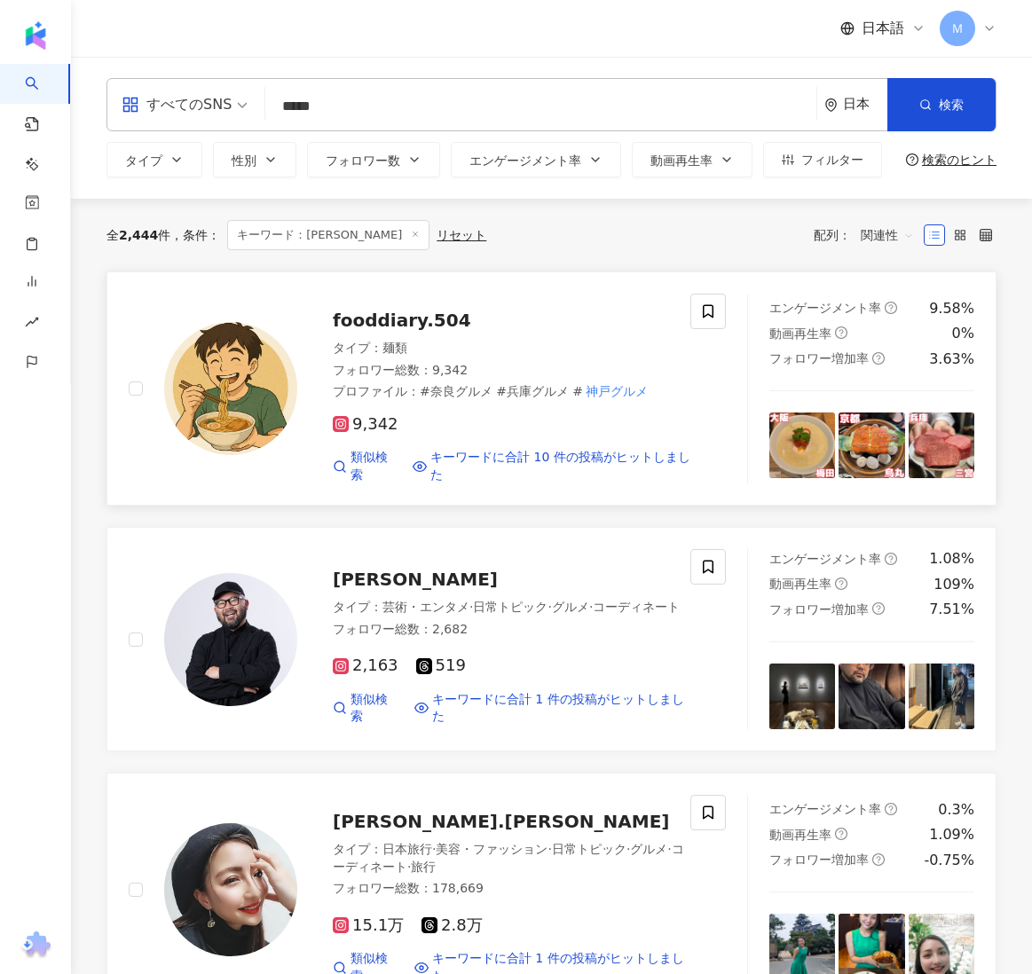
click at [228, 333] on img at bounding box center [230, 388] width 133 height 133
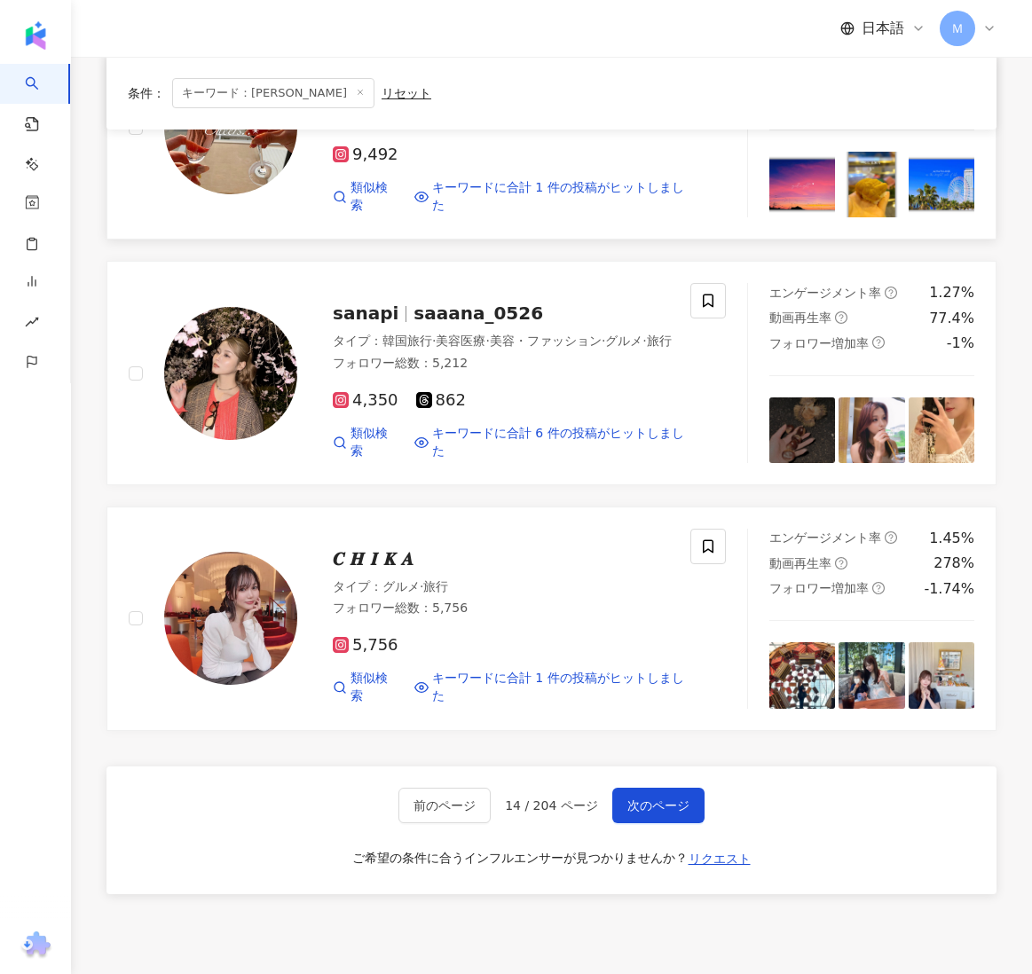
scroll to position [2635, 0]
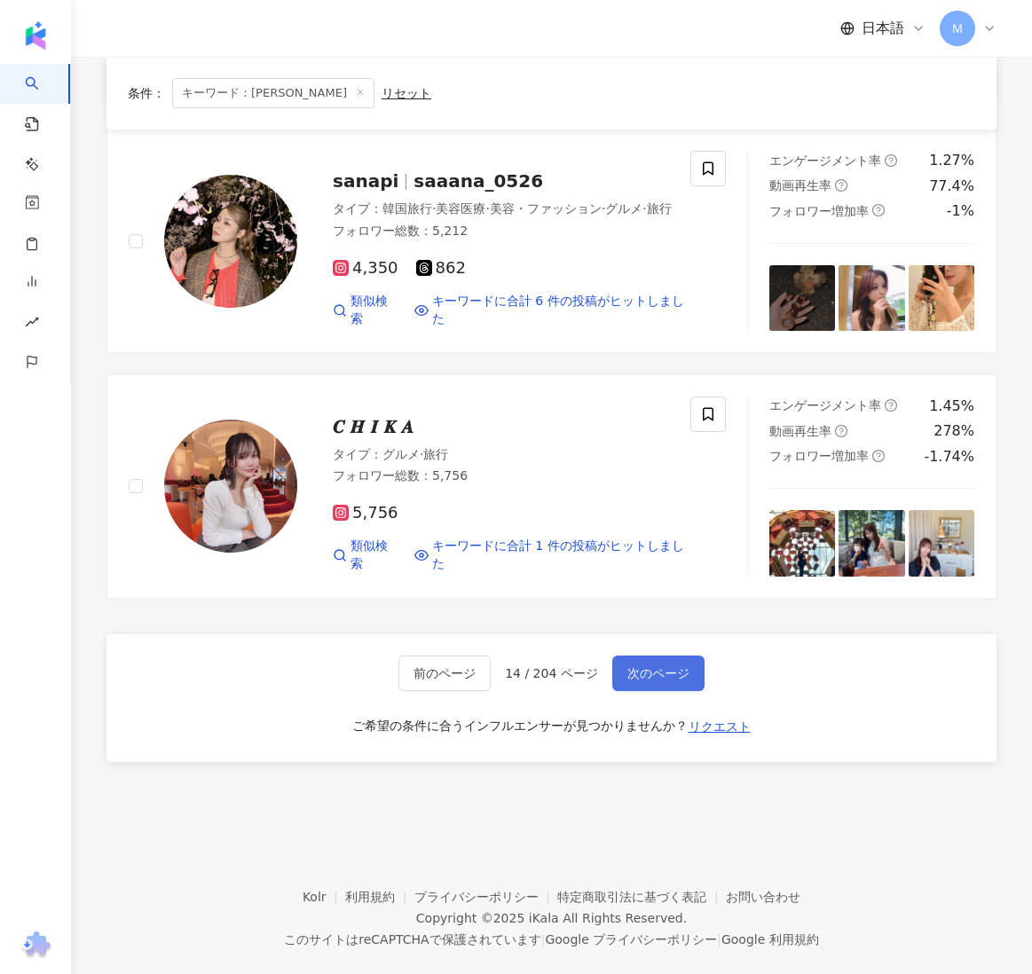
click at [627, 666] on span "次のページ" at bounding box center [658, 673] width 62 height 14
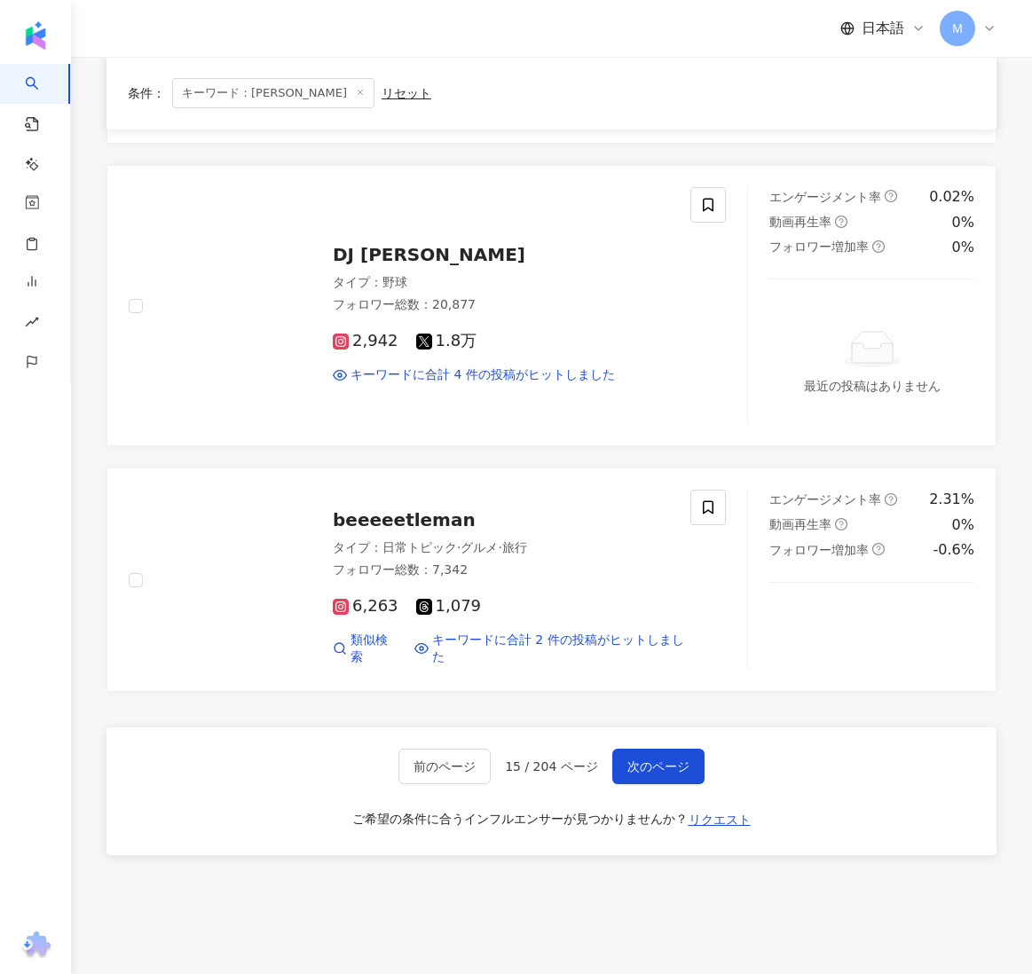
scroll to position [2627, 0]
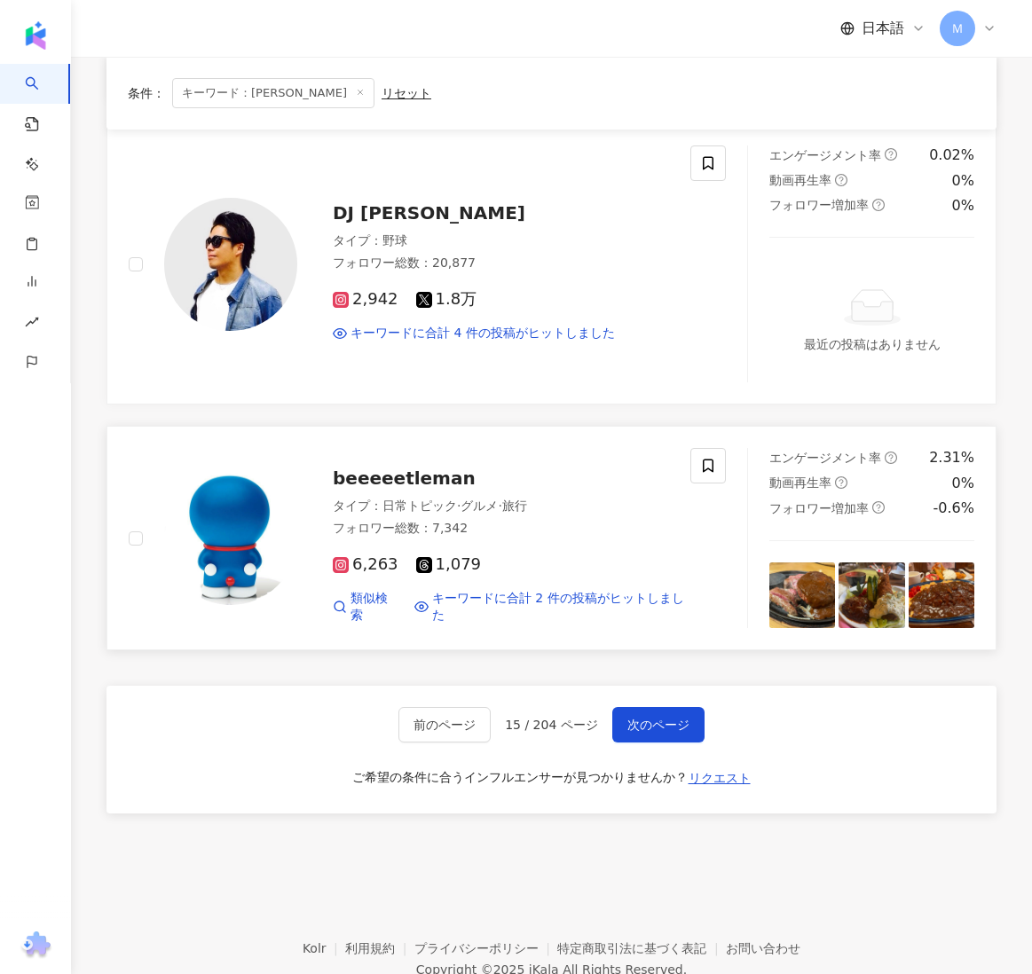
click at [224, 517] on img at bounding box center [230, 538] width 133 height 133
click at [663, 709] on button "次のページ" at bounding box center [658, 724] width 92 height 35
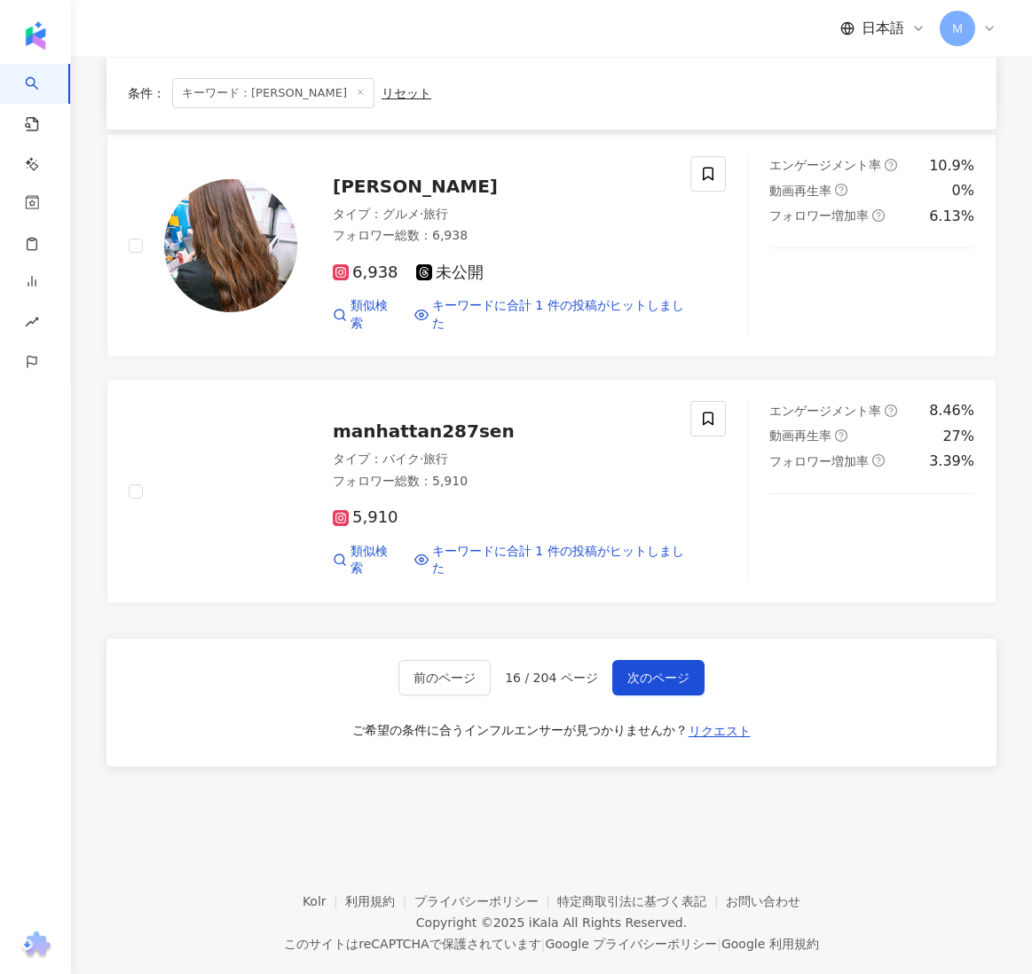
scroll to position [2606, 0]
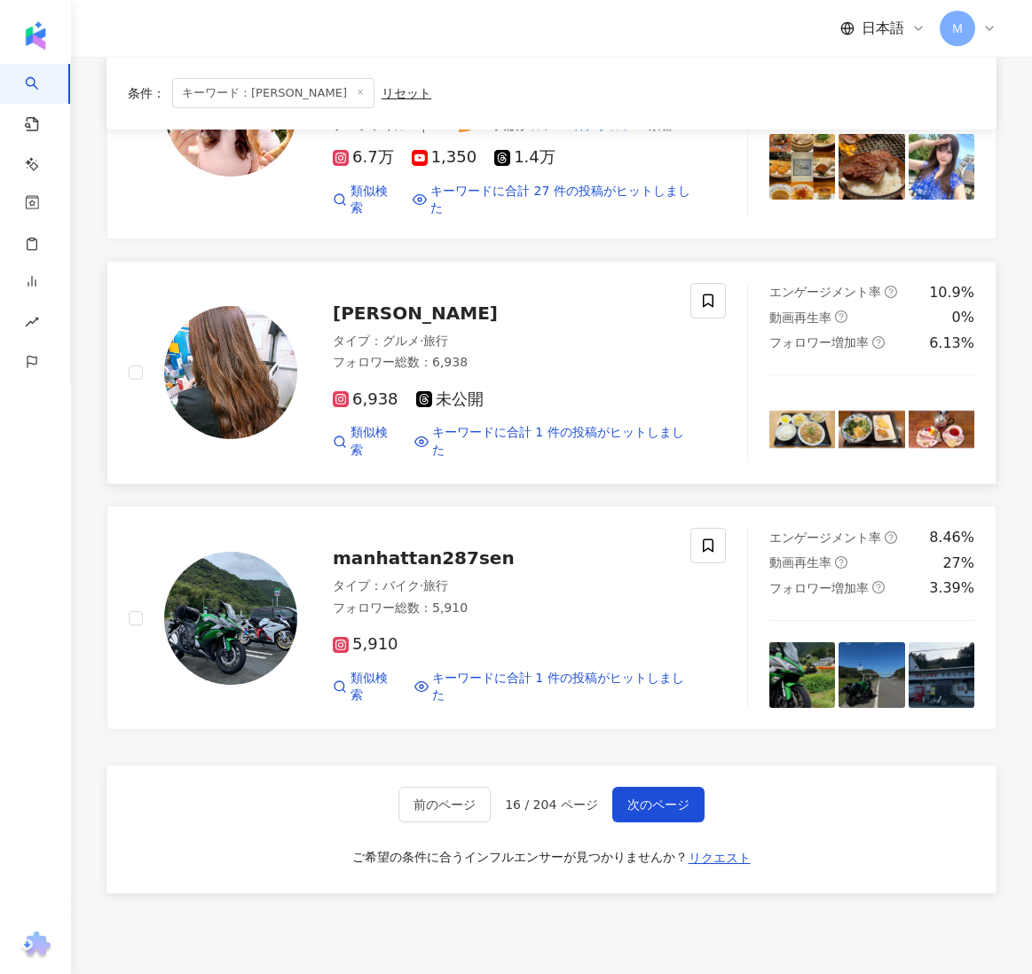
click at [221, 326] on img at bounding box center [230, 372] width 133 height 133
click at [673, 788] on button "次のページ" at bounding box center [658, 804] width 92 height 35
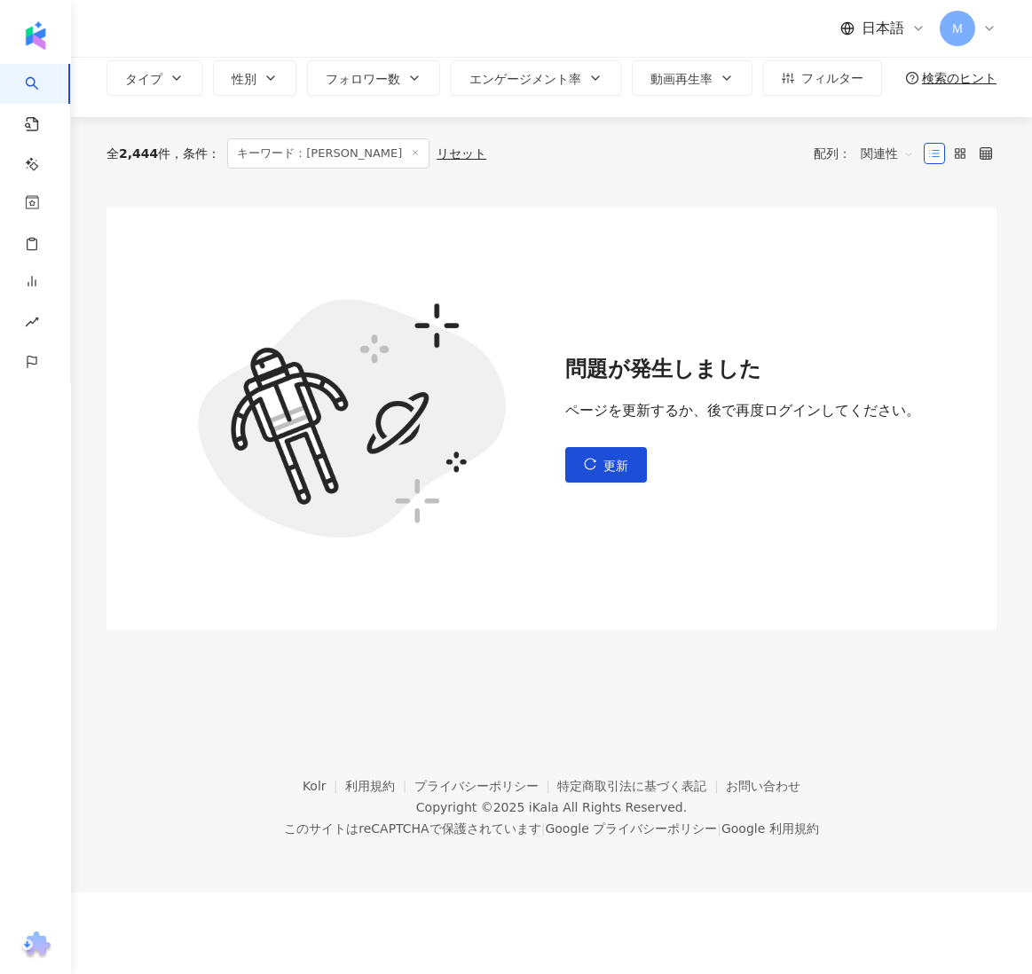
scroll to position [0, 0]
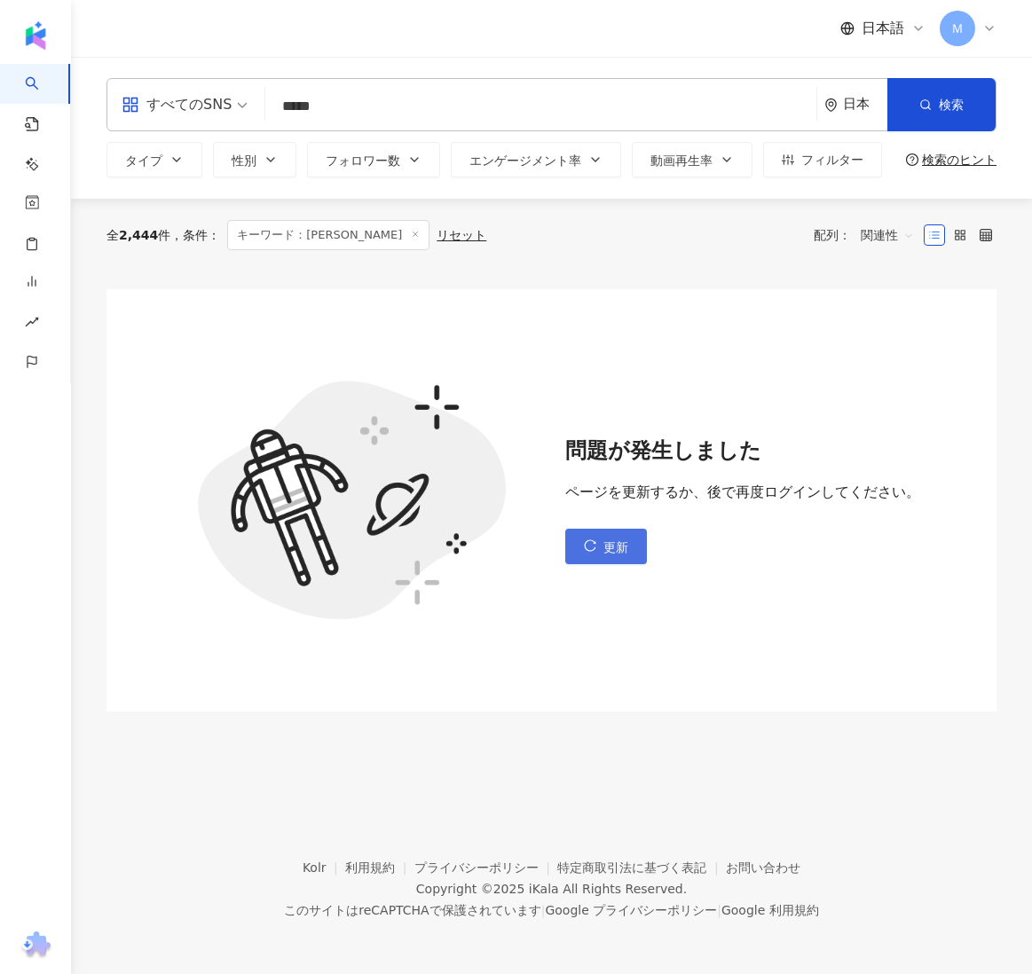
click at [605, 536] on button "更新" at bounding box center [606, 546] width 82 height 35
click at [605, 547] on span "更新" at bounding box center [615, 547] width 25 height 14
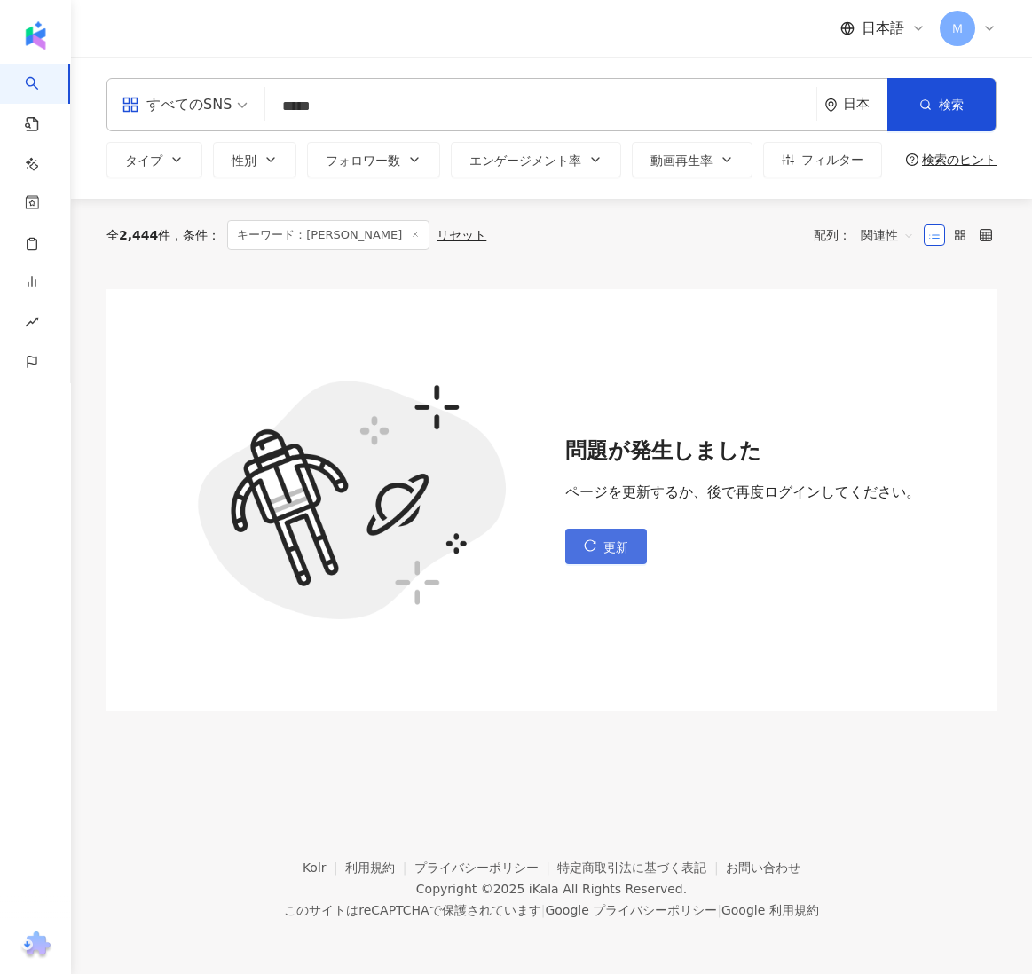
click at [605, 547] on span "更新" at bounding box center [615, 547] width 25 height 14
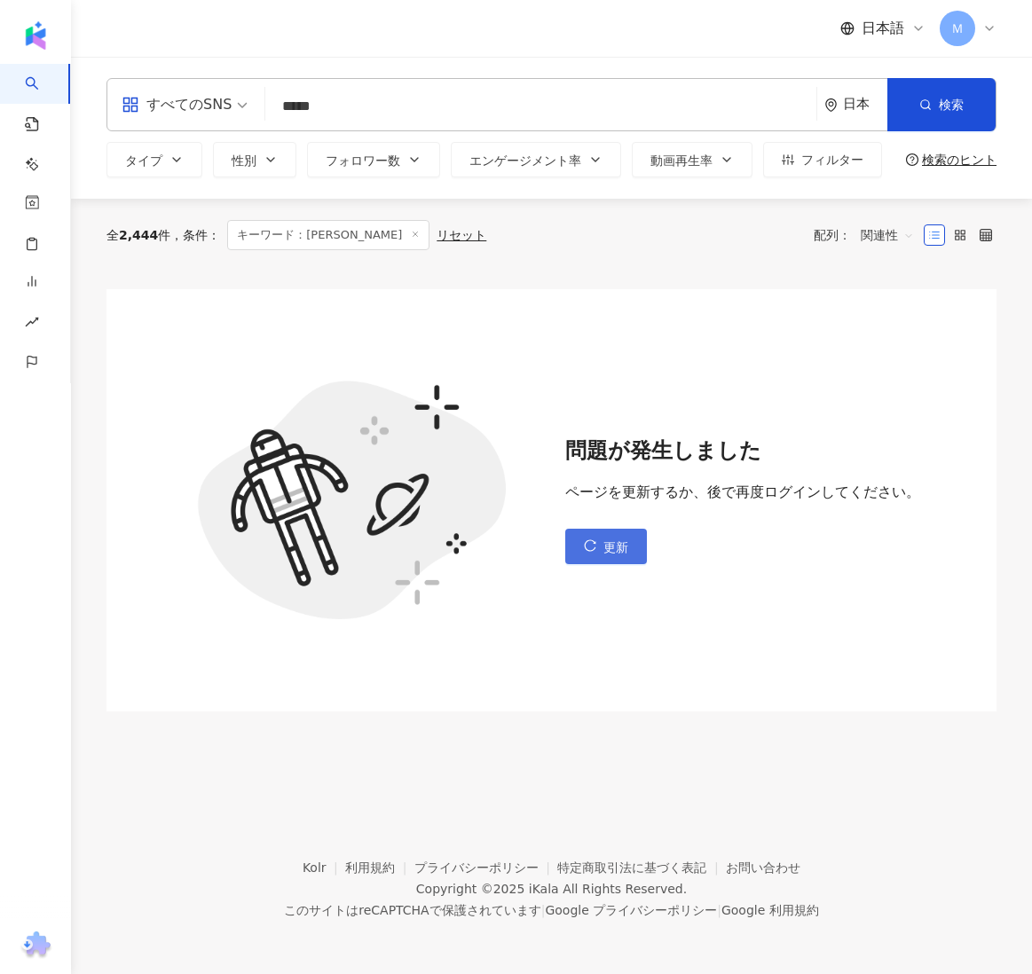
click at [605, 547] on span "更新" at bounding box center [615, 547] width 25 height 14
click at [599, 539] on button "更新" at bounding box center [606, 546] width 82 height 35
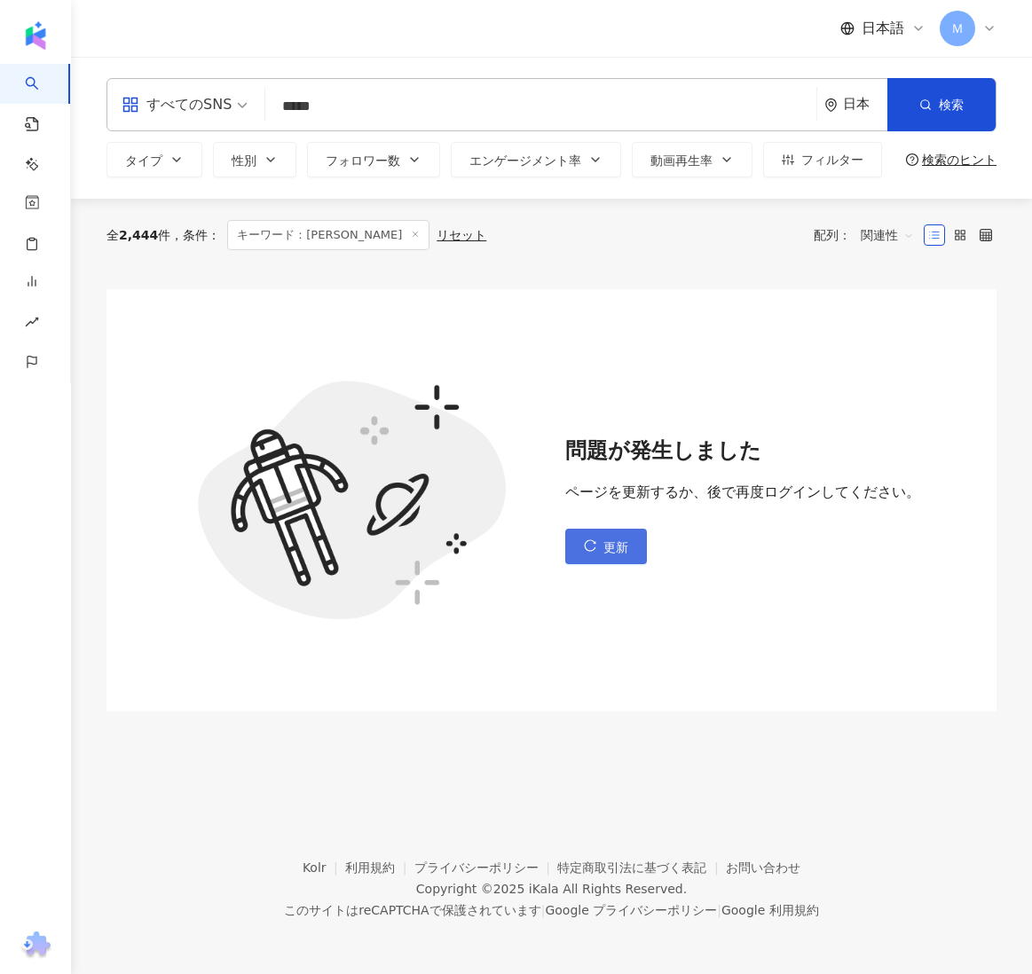
click at [599, 539] on button "更新" at bounding box center [606, 546] width 82 height 35
